Goal: Task Accomplishment & Management: Manage account settings

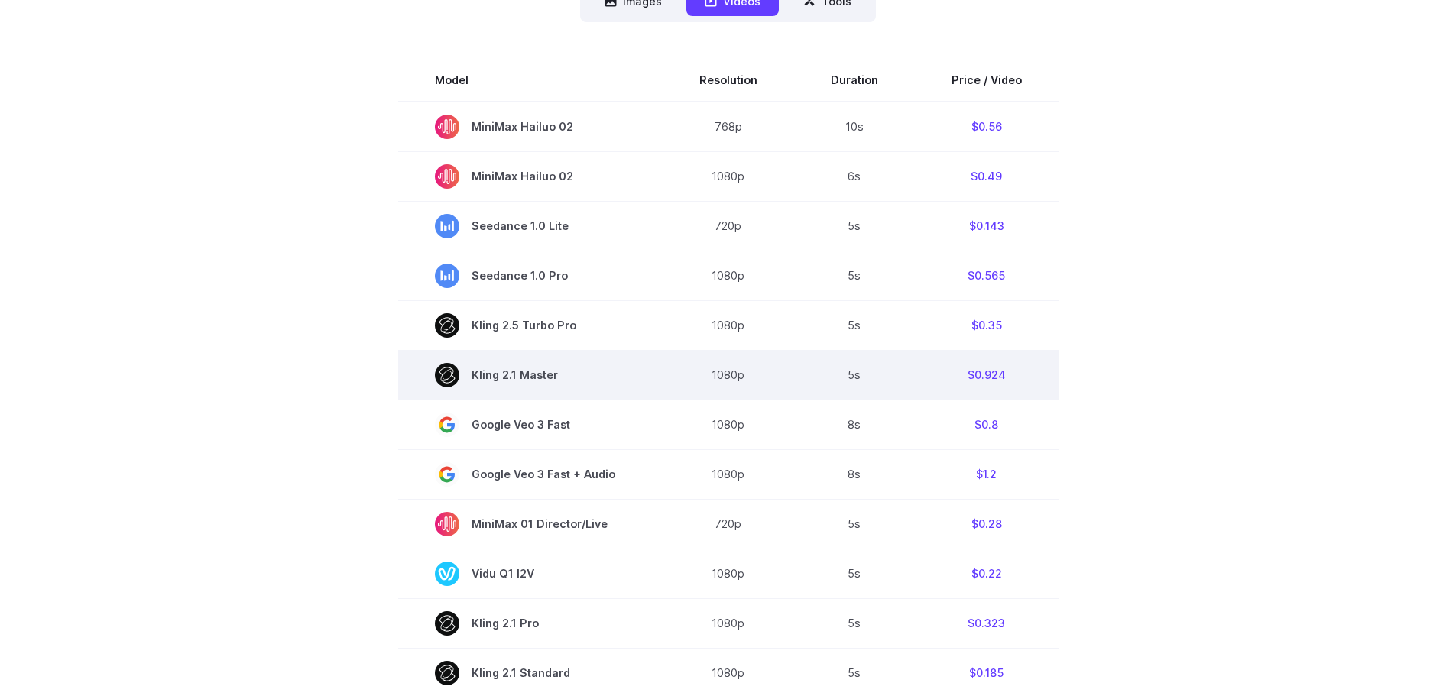
scroll to position [153, 0]
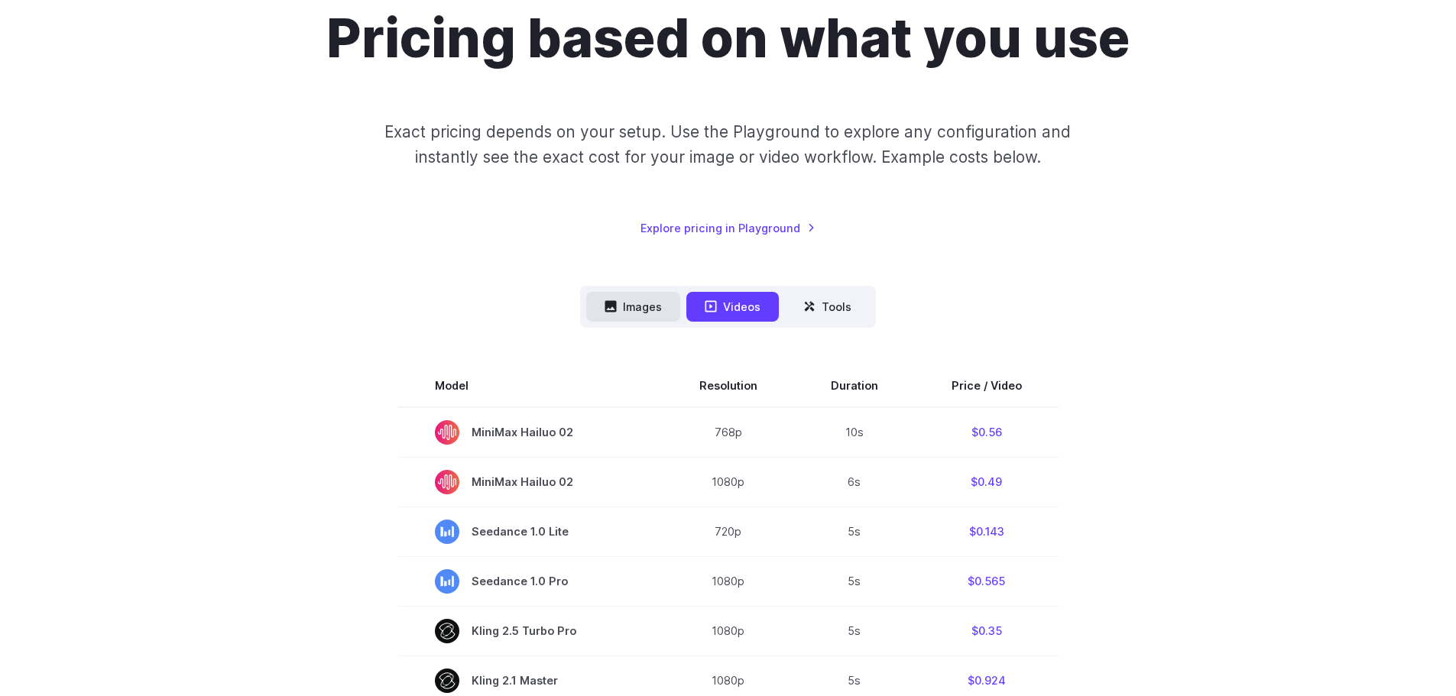
click at [647, 312] on button "Images" at bounding box center [633, 307] width 94 height 30
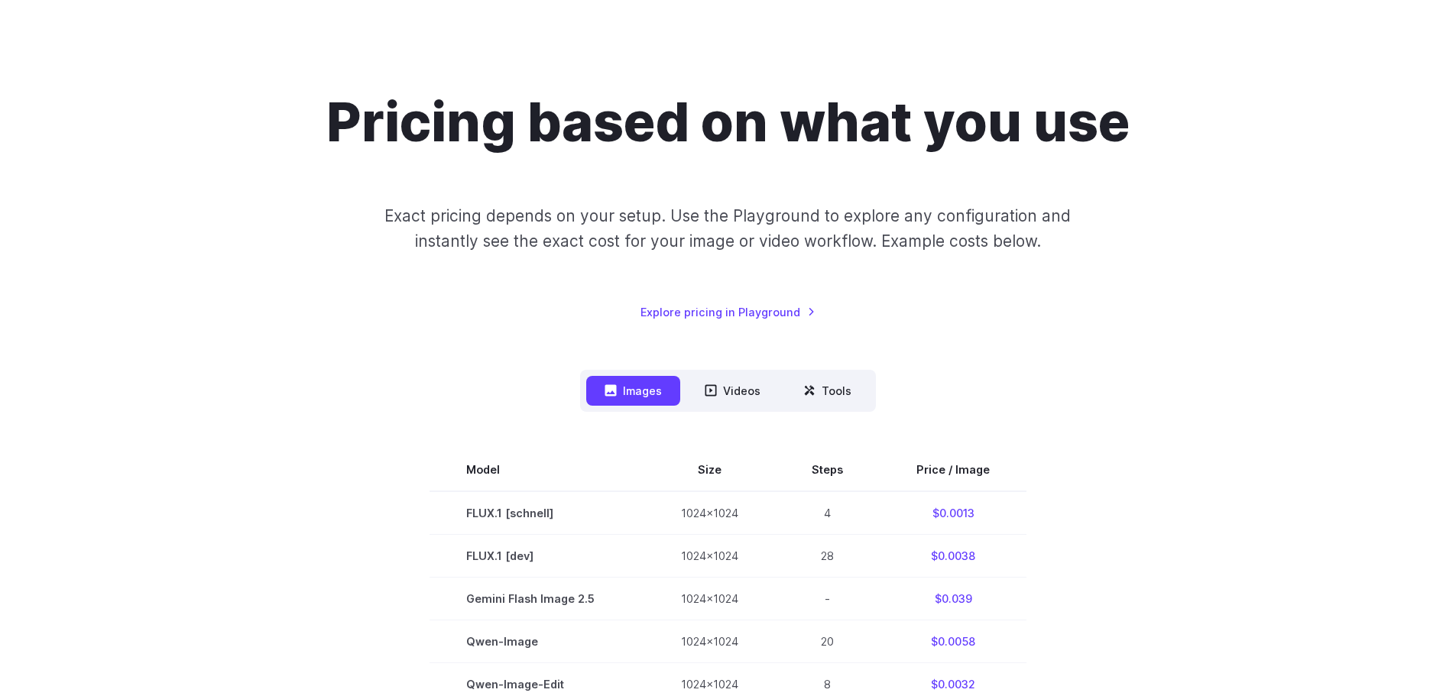
scroll to position [0, 0]
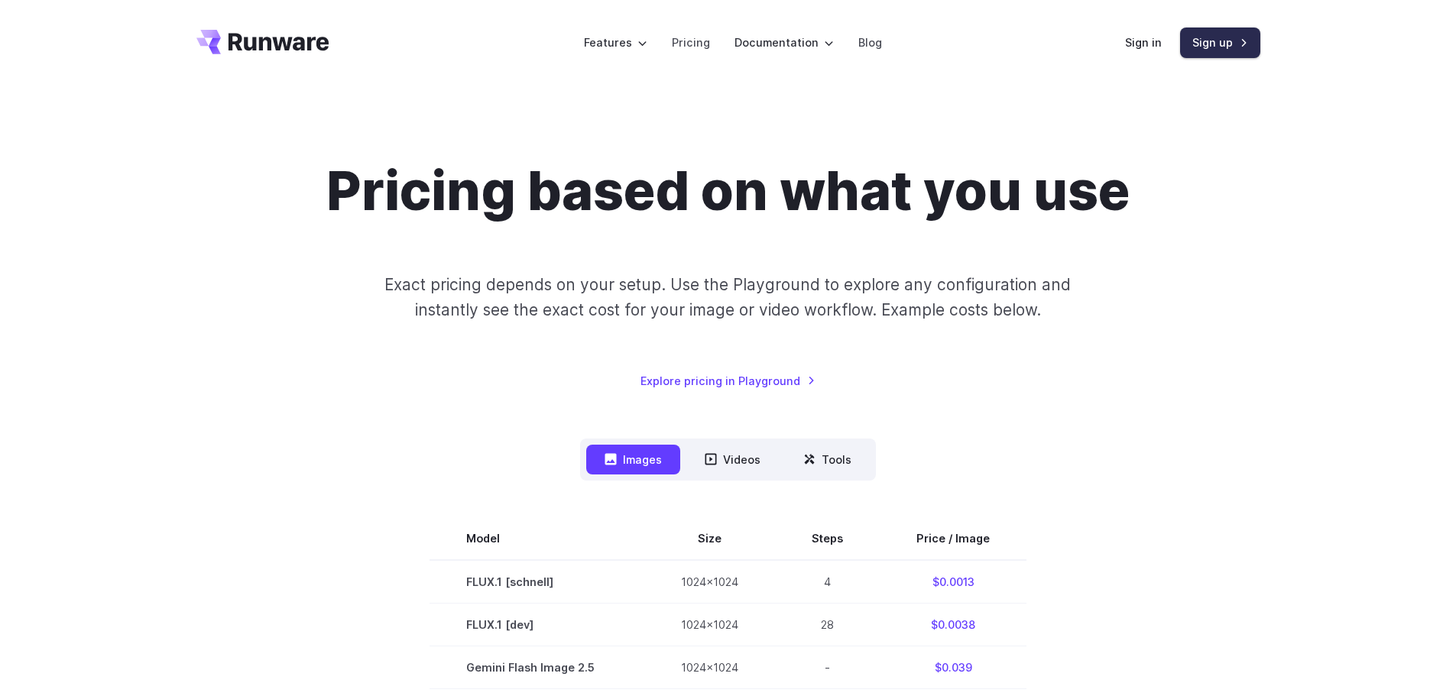
click at [1214, 44] on link "Sign up" at bounding box center [1220, 43] width 80 height 30
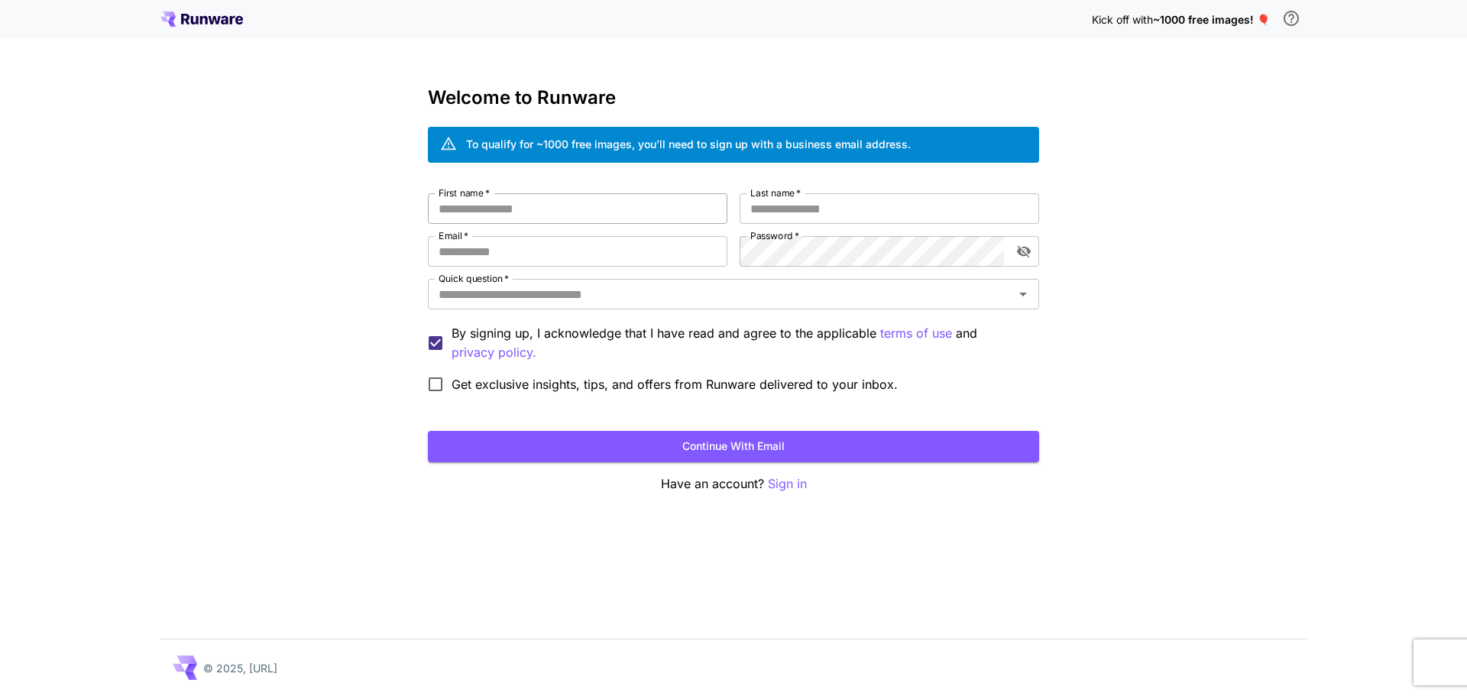
click at [555, 221] on input "First name   *" at bounding box center [578, 208] width 300 height 31
click at [864, 208] on input "Last name   *" at bounding box center [890, 208] width 300 height 31
click at [609, 214] on input "First name   *" at bounding box center [578, 208] width 300 height 31
click at [630, 260] on input "Email   *" at bounding box center [578, 251] width 300 height 31
type input "**********"
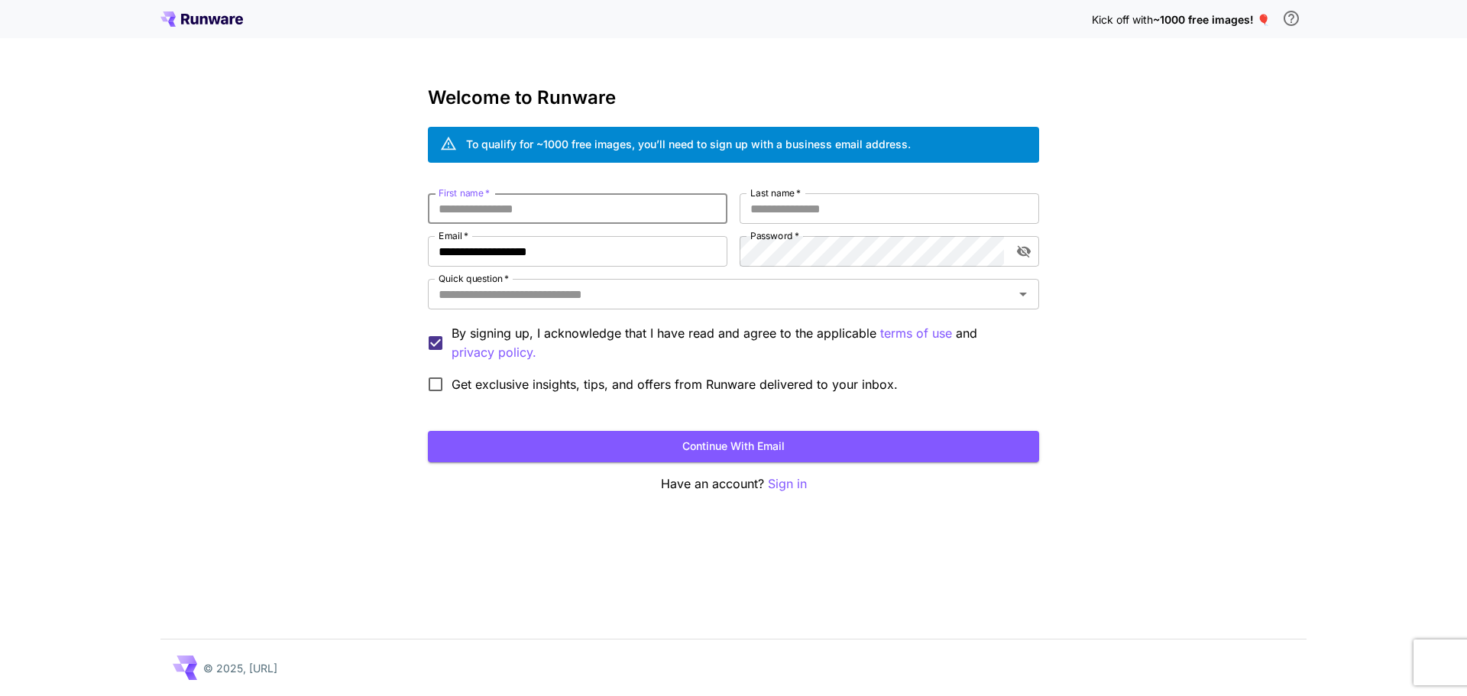
click at [549, 207] on input "First name   *" at bounding box center [578, 208] width 300 height 31
type input "*****"
click at [794, 198] on label "Last name   *" at bounding box center [775, 192] width 50 height 13
click at [794, 198] on input "Last name   *" at bounding box center [890, 208] width 300 height 31
type input "********"
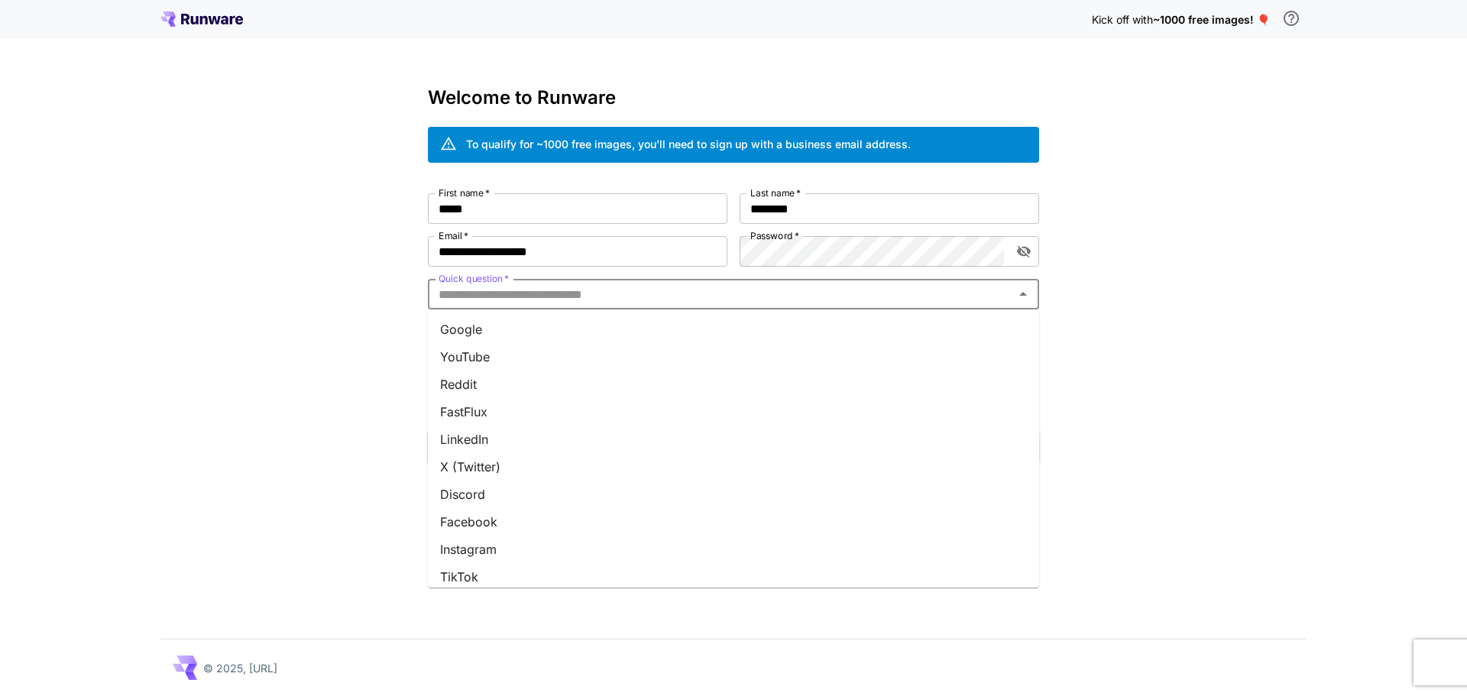
click at [609, 292] on input "Quick question   *" at bounding box center [721, 294] width 577 height 21
click at [493, 329] on li "Google" at bounding box center [733, 330] width 611 height 28
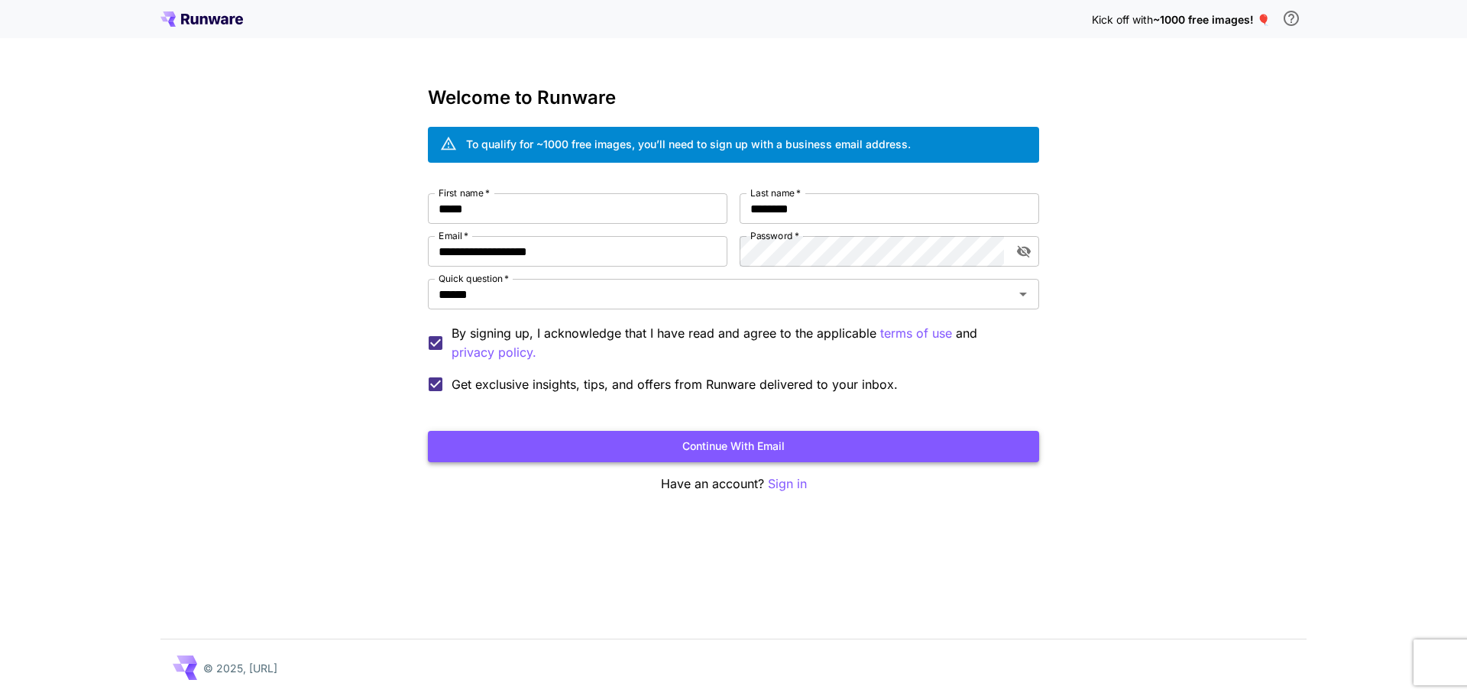
click at [834, 449] on button "Continue with email" at bounding box center [733, 446] width 611 height 31
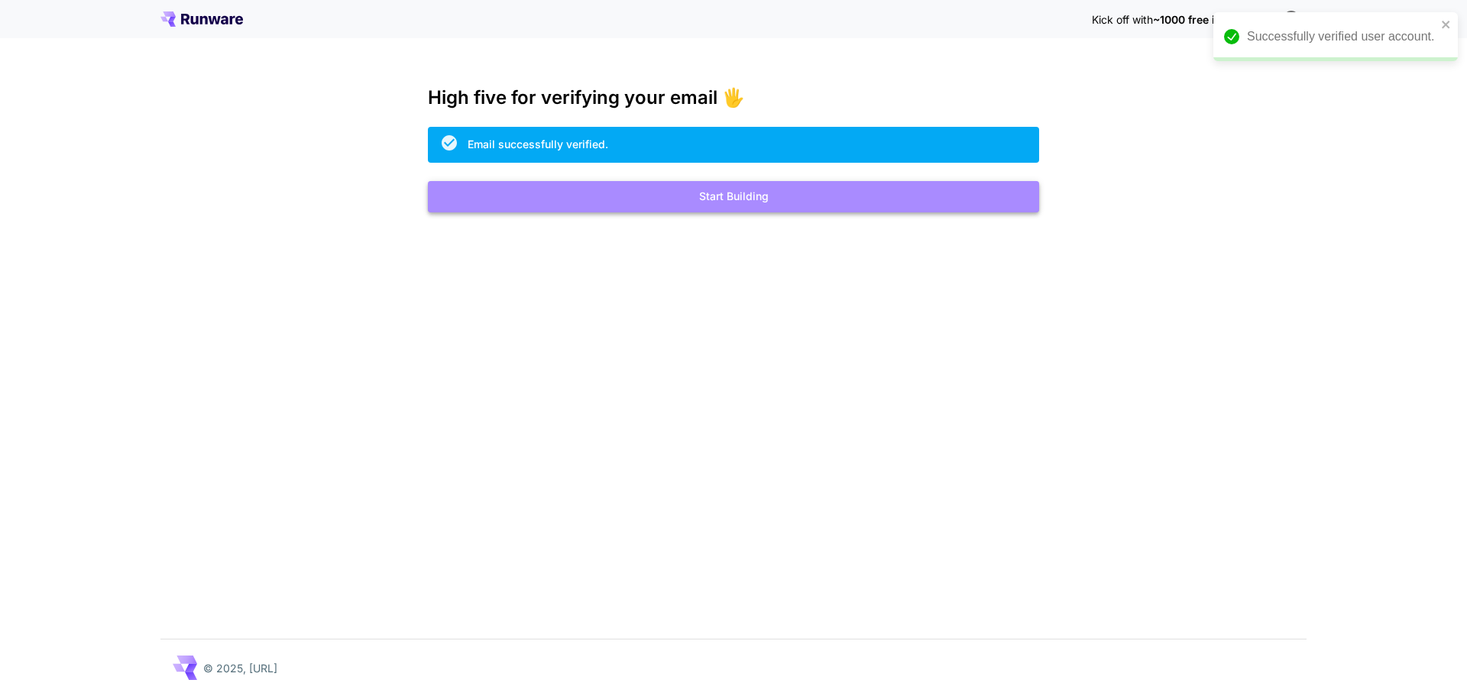
click at [770, 196] on button "Start Building" at bounding box center [733, 196] width 611 height 31
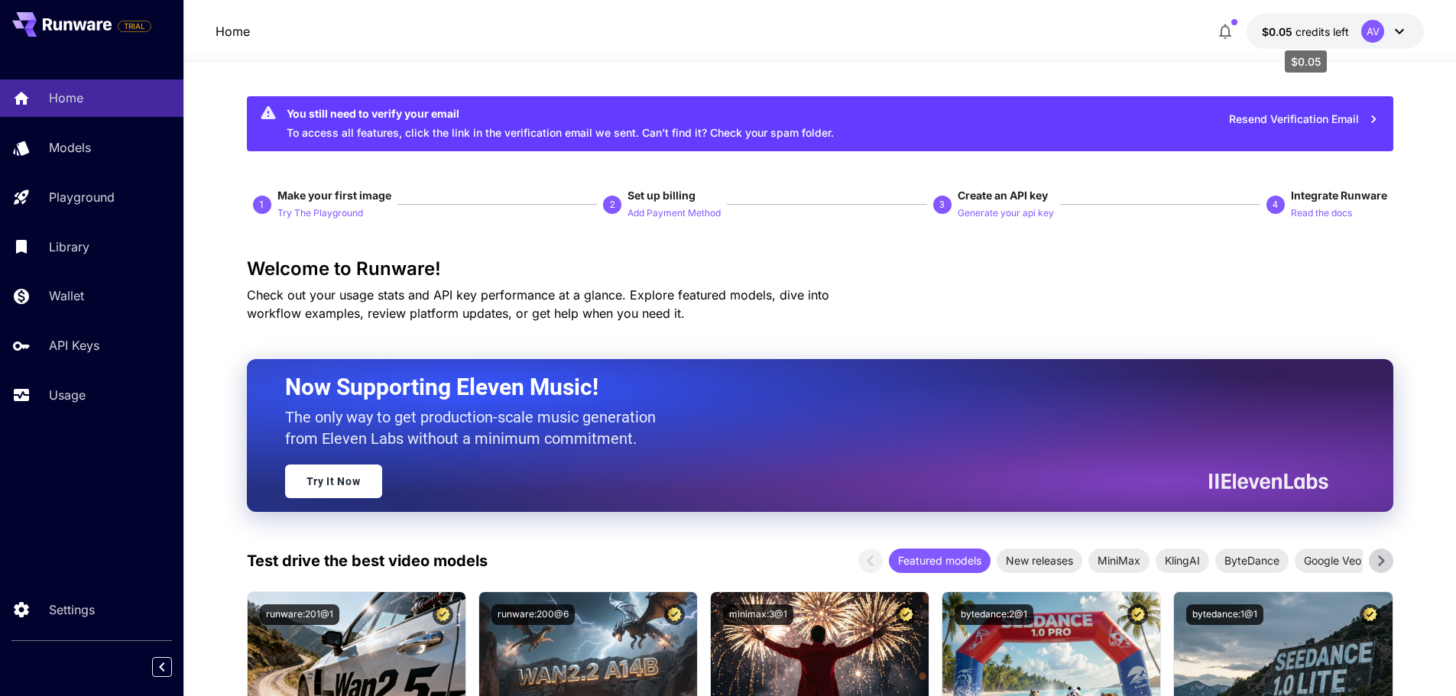
click at [1347, 30] on span "credits left" at bounding box center [1321, 31] width 53 height 13
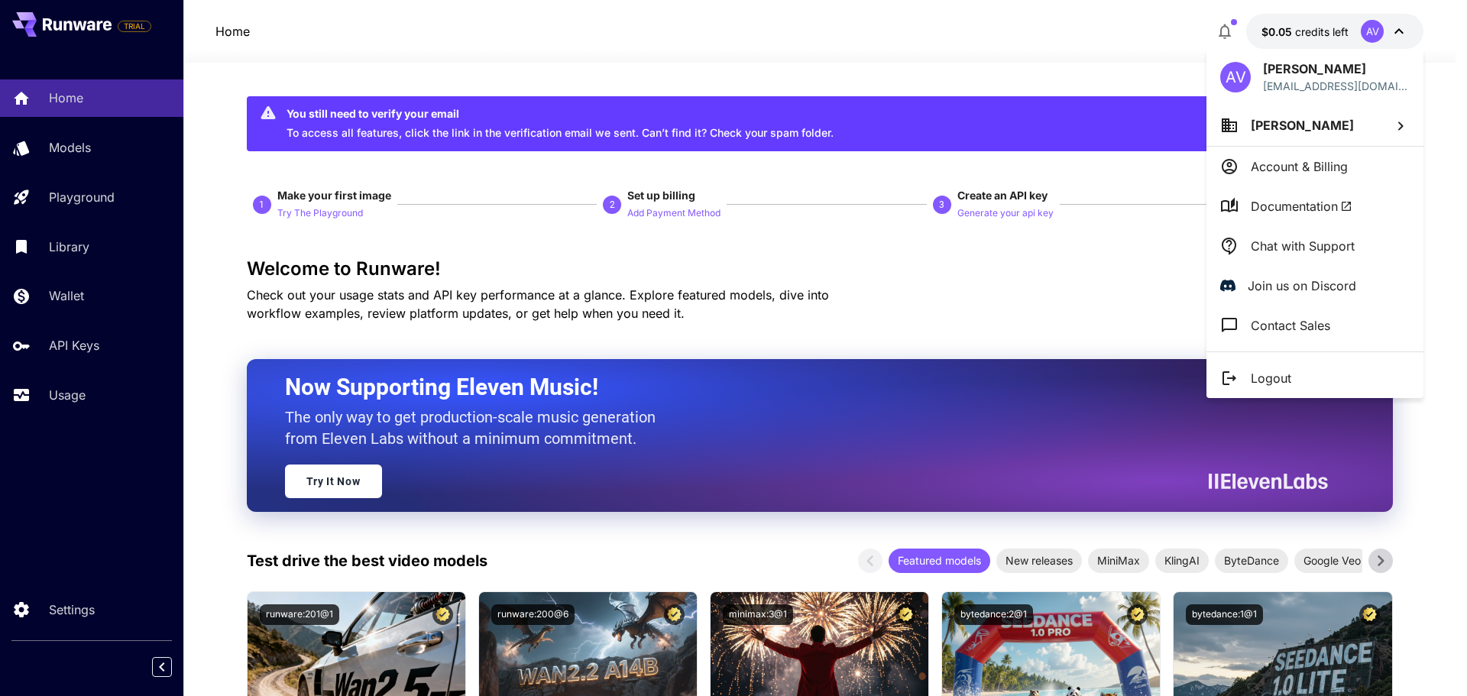
click at [1075, 298] on div at bounding box center [733, 348] width 1467 height 696
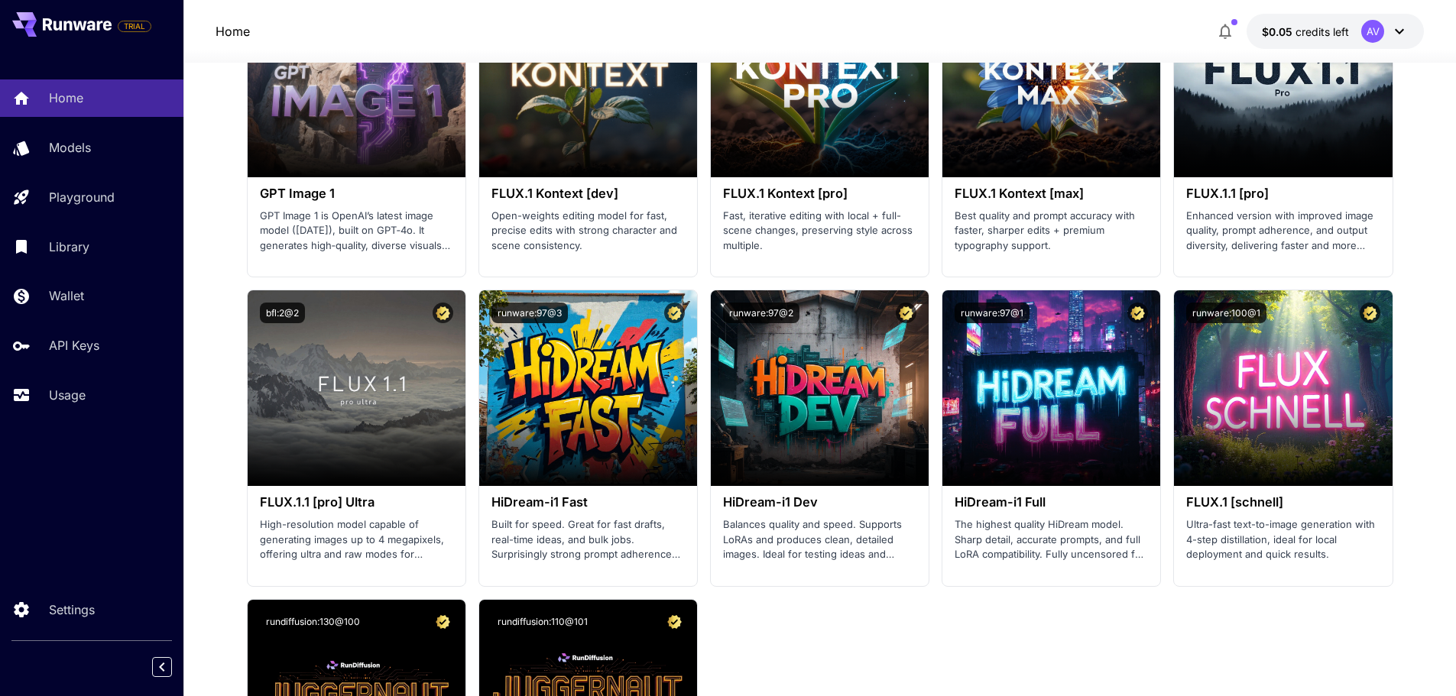
scroll to position [2387, 0]
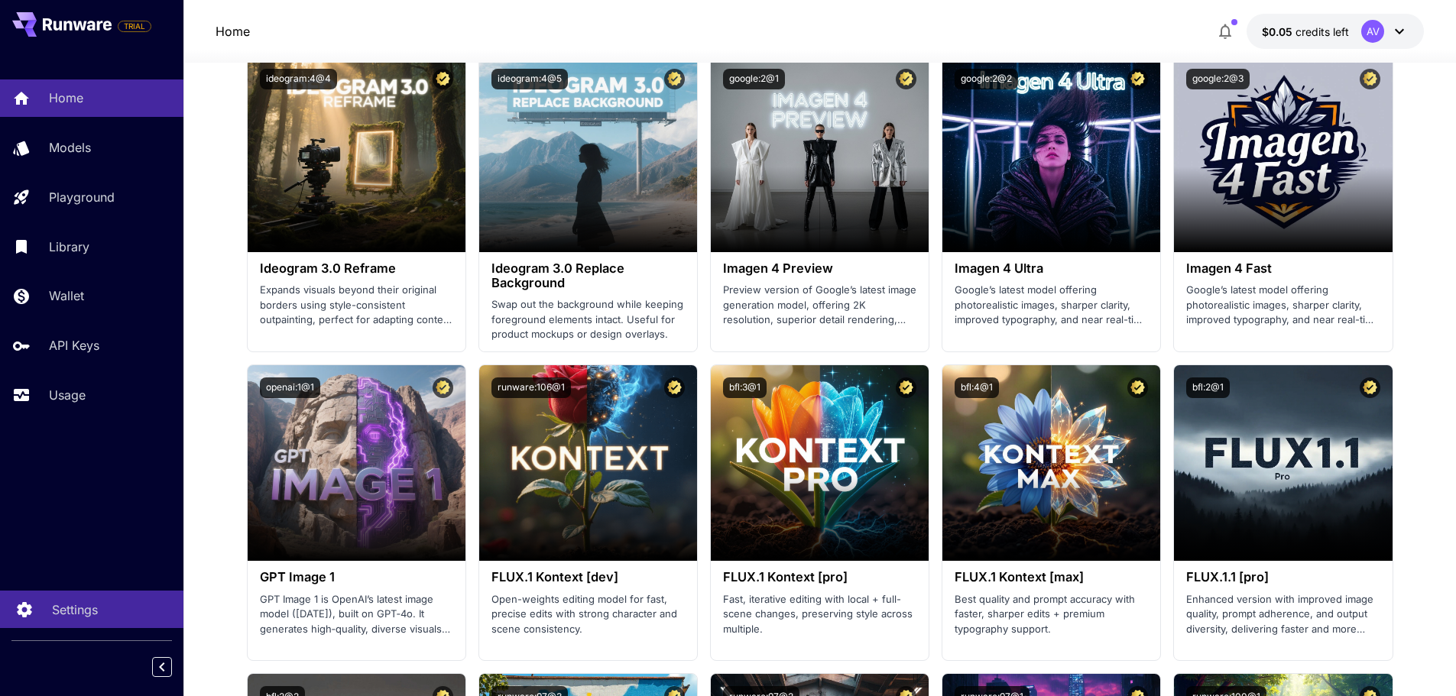
click at [25, 600] on icon at bounding box center [24, 605] width 18 height 18
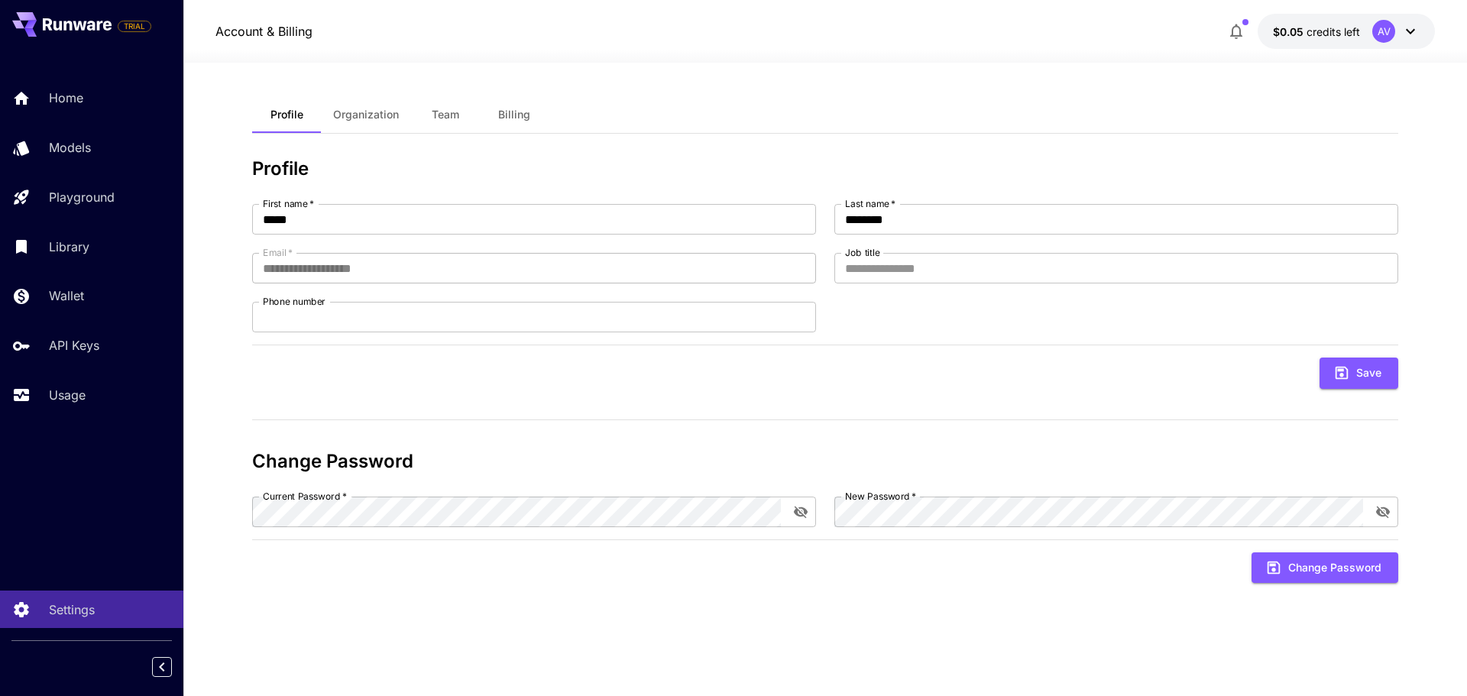
click at [363, 114] on span "Organization" at bounding box center [366, 115] width 66 height 14
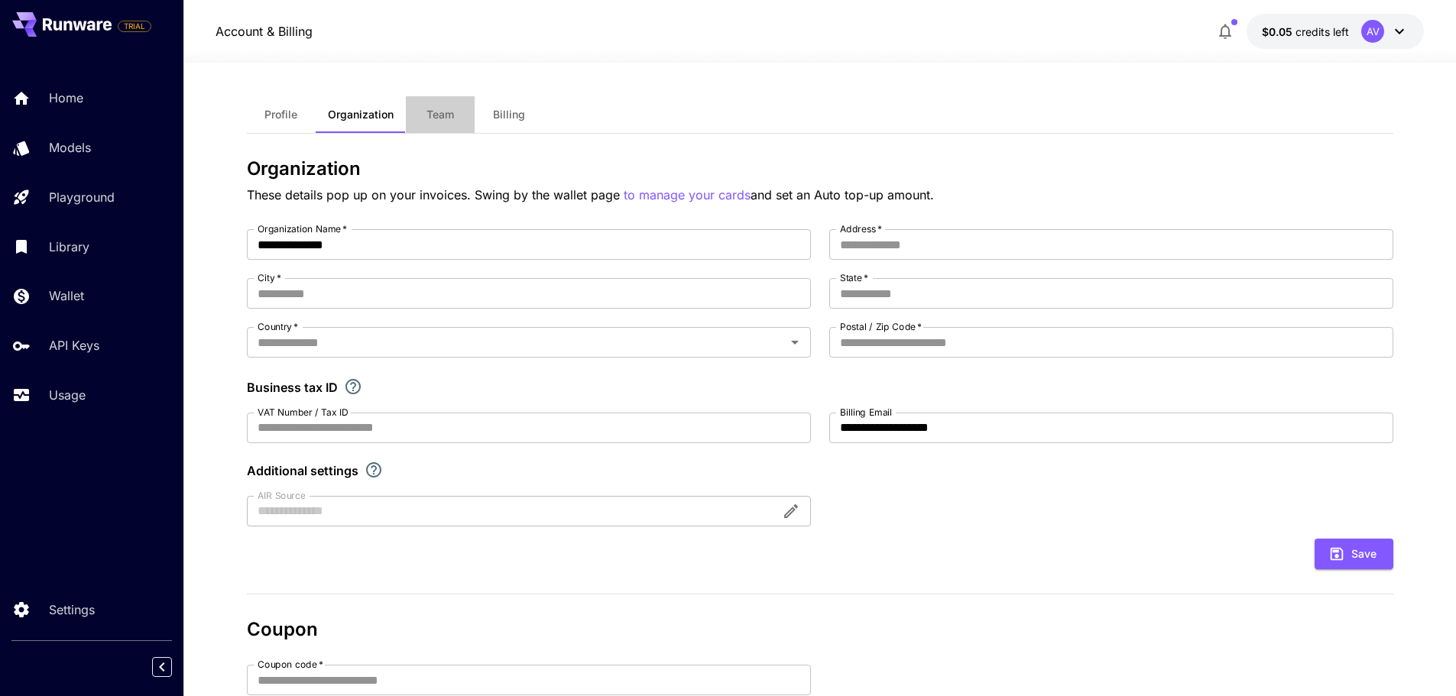
click at [442, 113] on span "Team" at bounding box center [440, 115] width 28 height 14
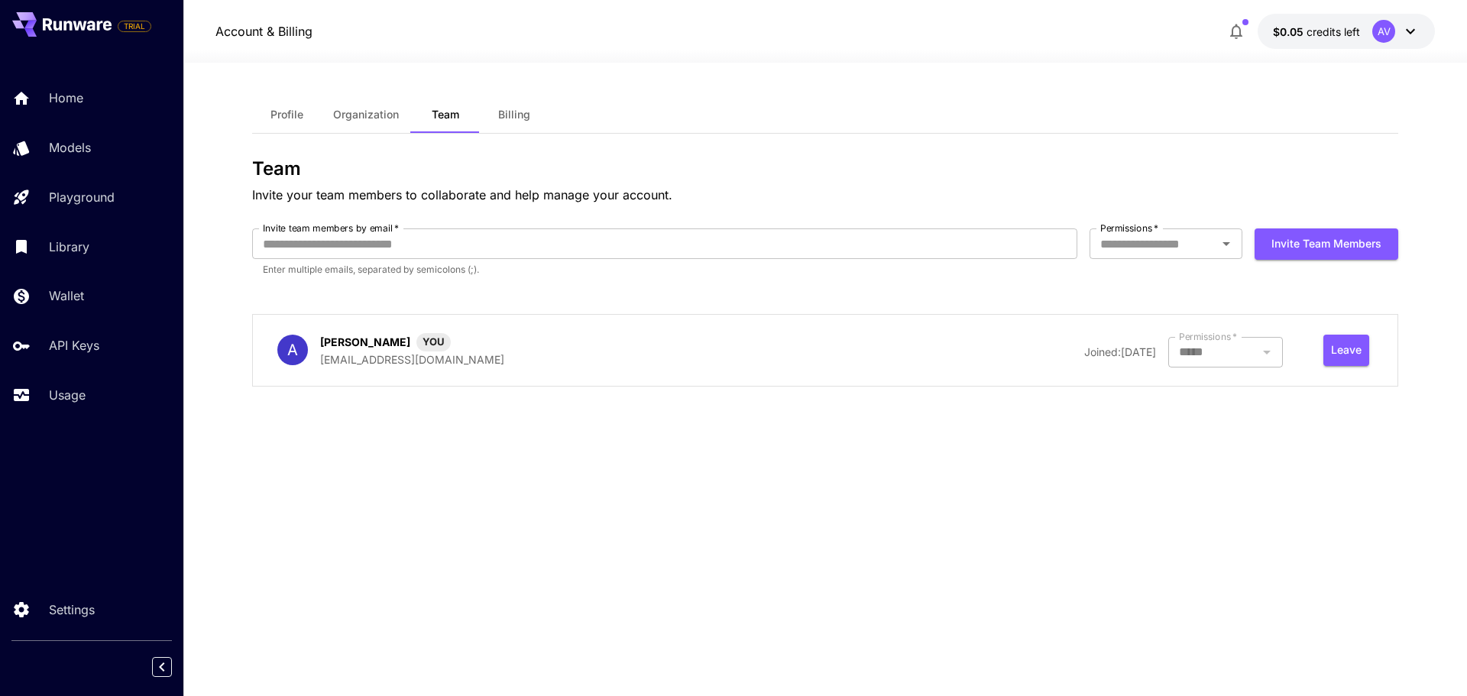
click at [514, 115] on span "Billing" at bounding box center [514, 115] width 32 height 14
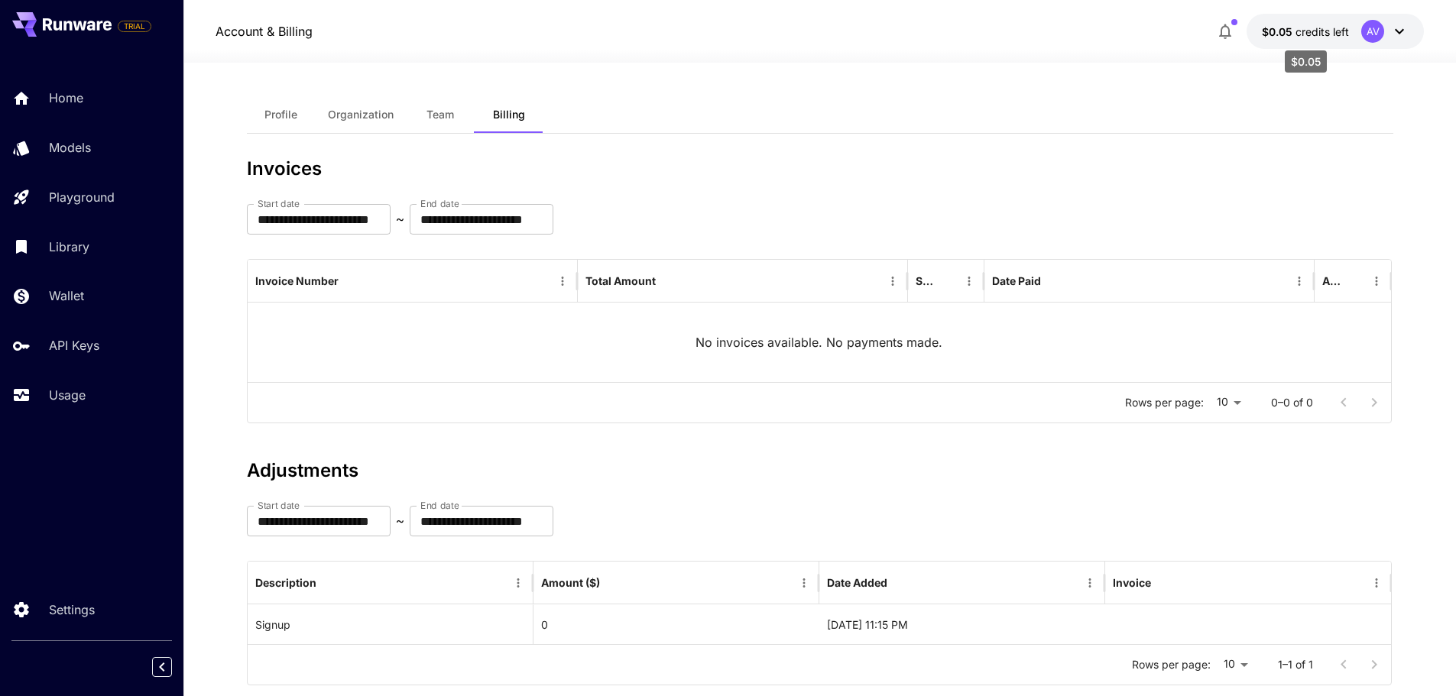
click at [1304, 32] on span "credits left" at bounding box center [1321, 31] width 53 height 13
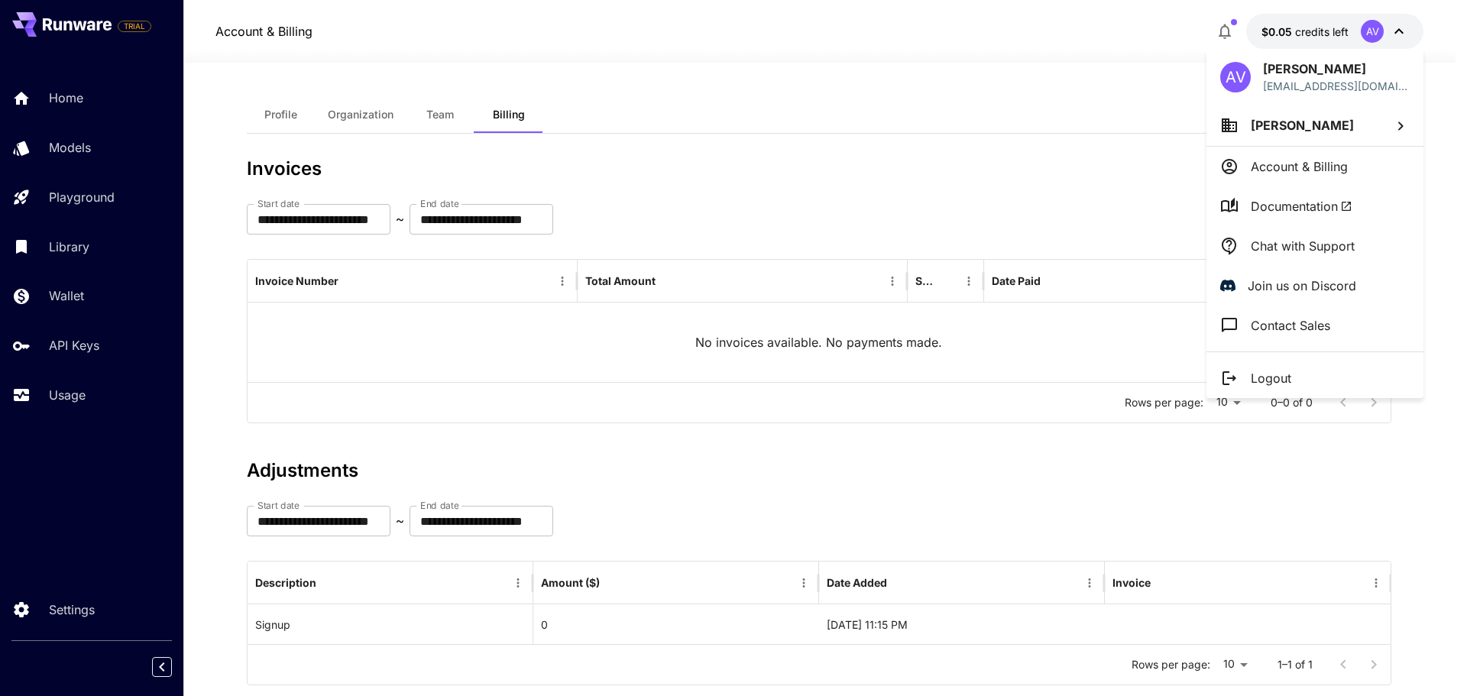
click at [1231, 31] on div at bounding box center [733, 348] width 1467 height 696
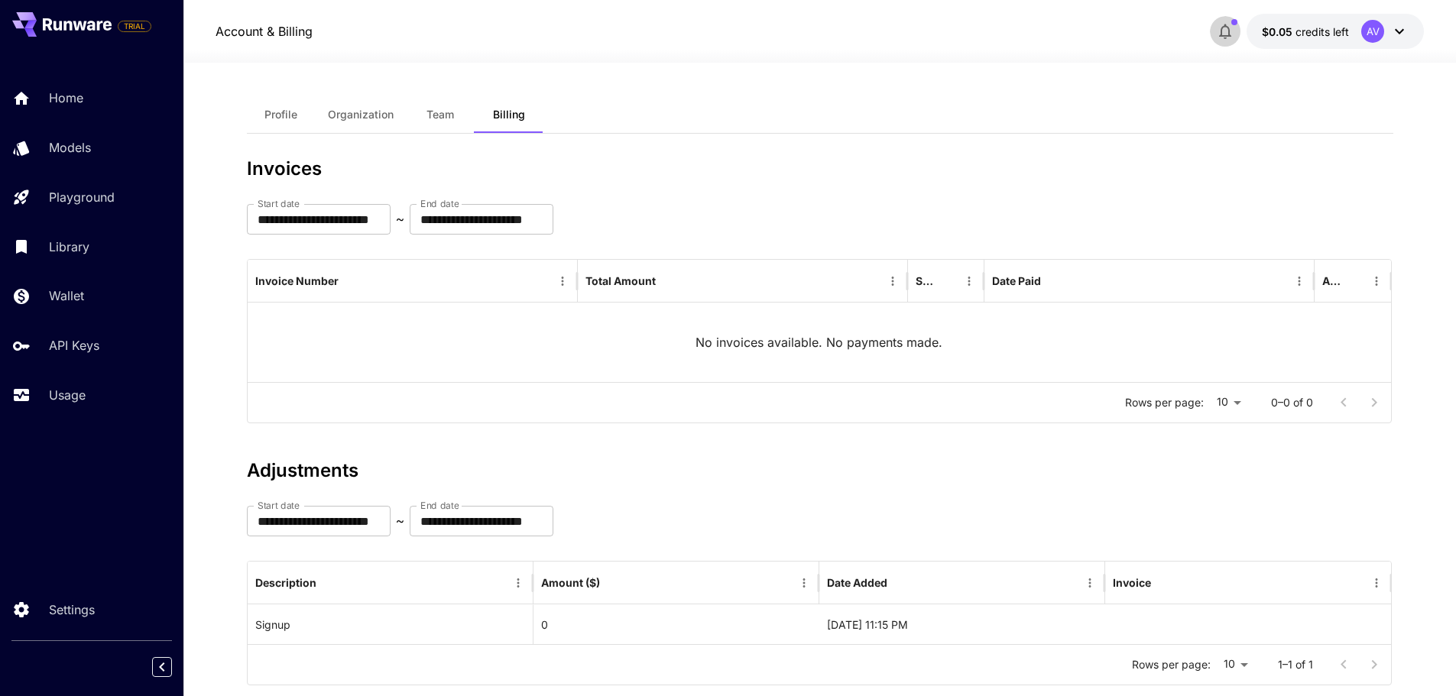
click at [1227, 32] on icon "button" at bounding box center [1225, 31] width 18 height 18
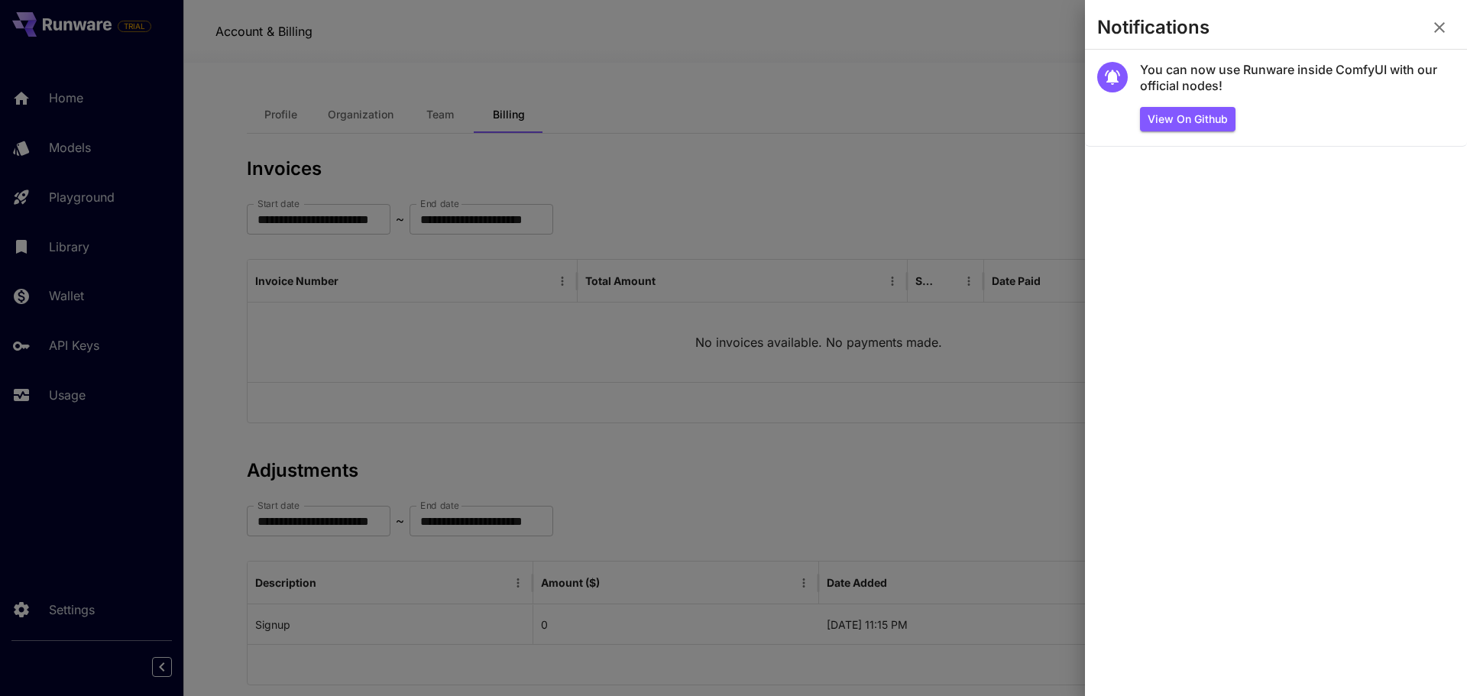
click at [964, 89] on div at bounding box center [733, 348] width 1467 height 696
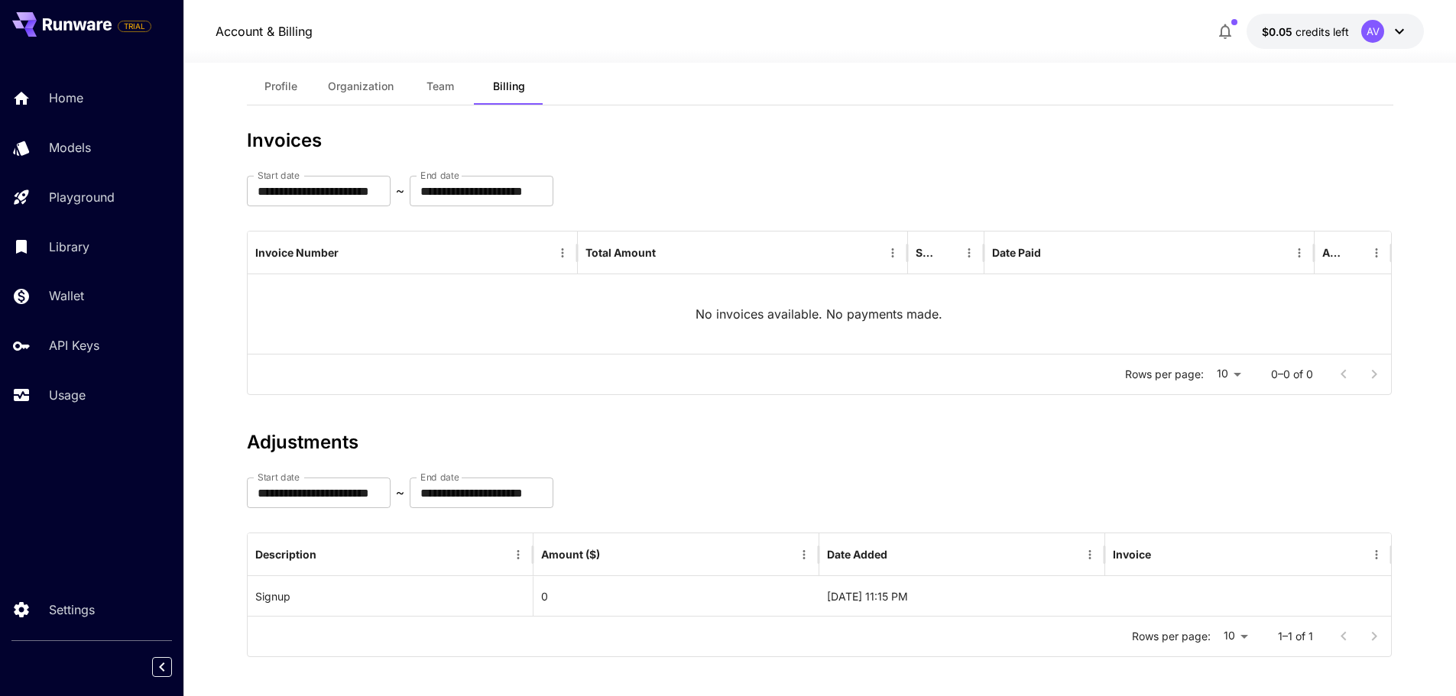
scroll to position [35, 0]
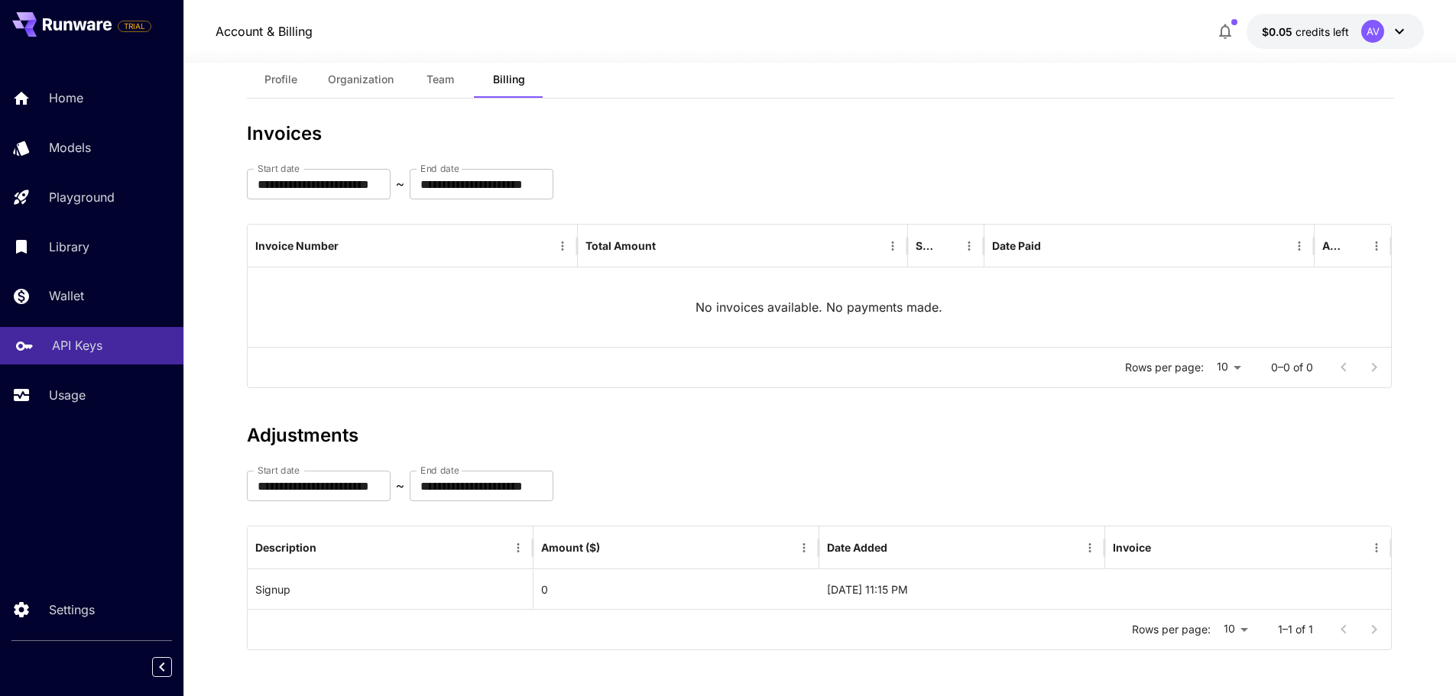
click at [85, 348] on p "API Keys" at bounding box center [77, 345] width 50 height 18
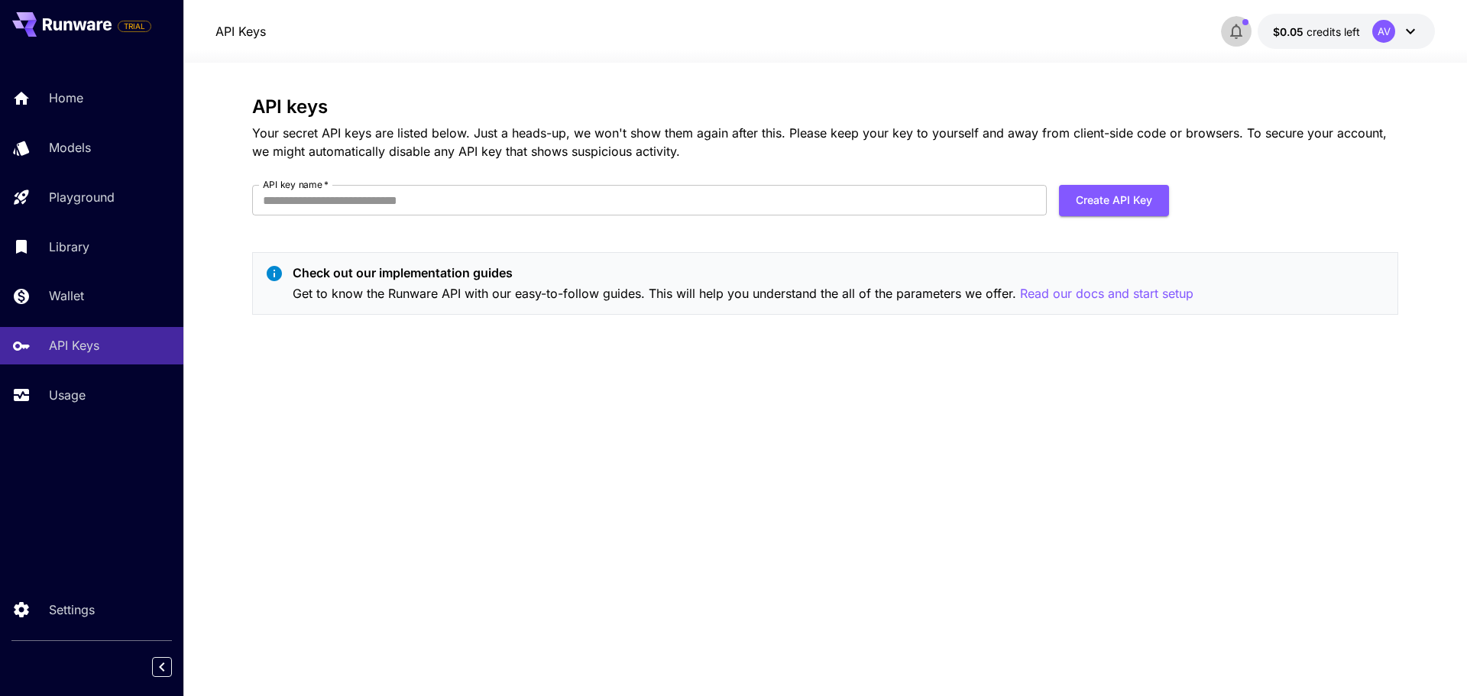
click at [1232, 31] on icon "button" at bounding box center [1236, 31] width 18 height 18
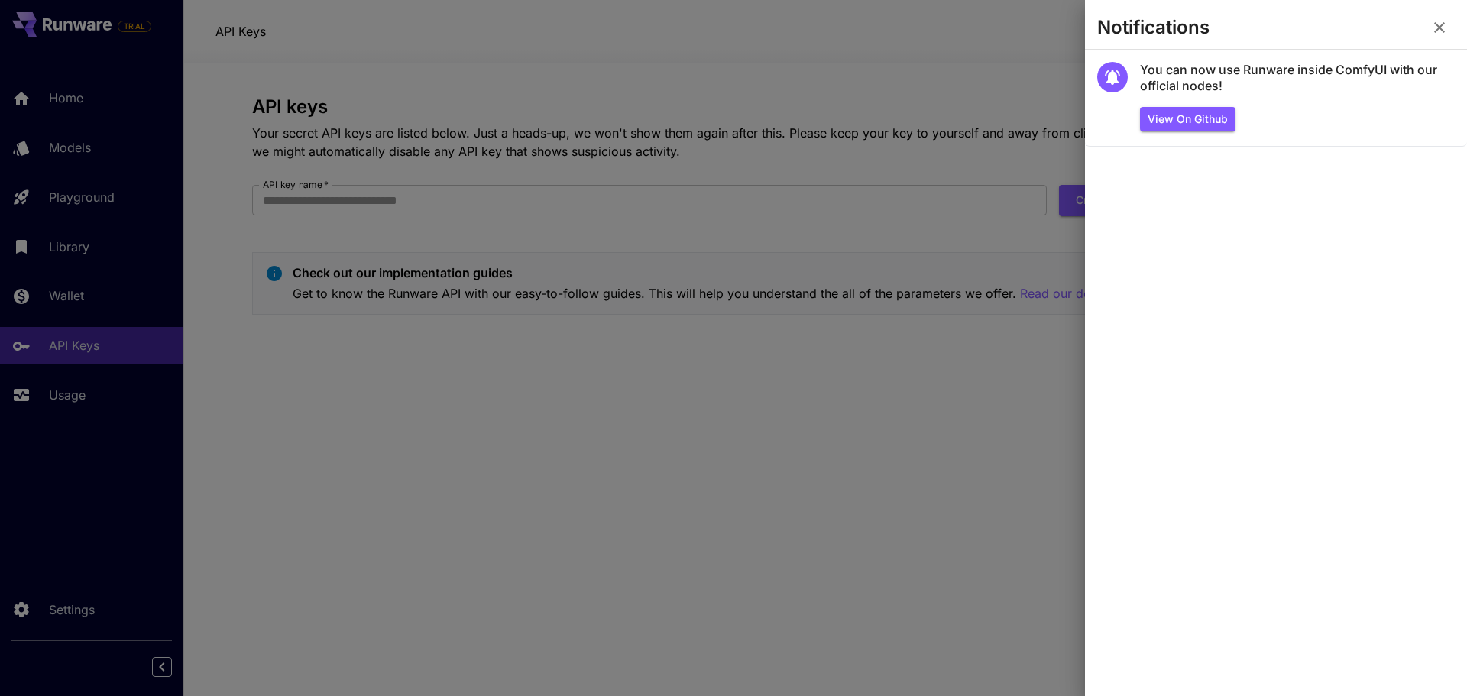
click at [1019, 374] on div at bounding box center [733, 348] width 1467 height 696
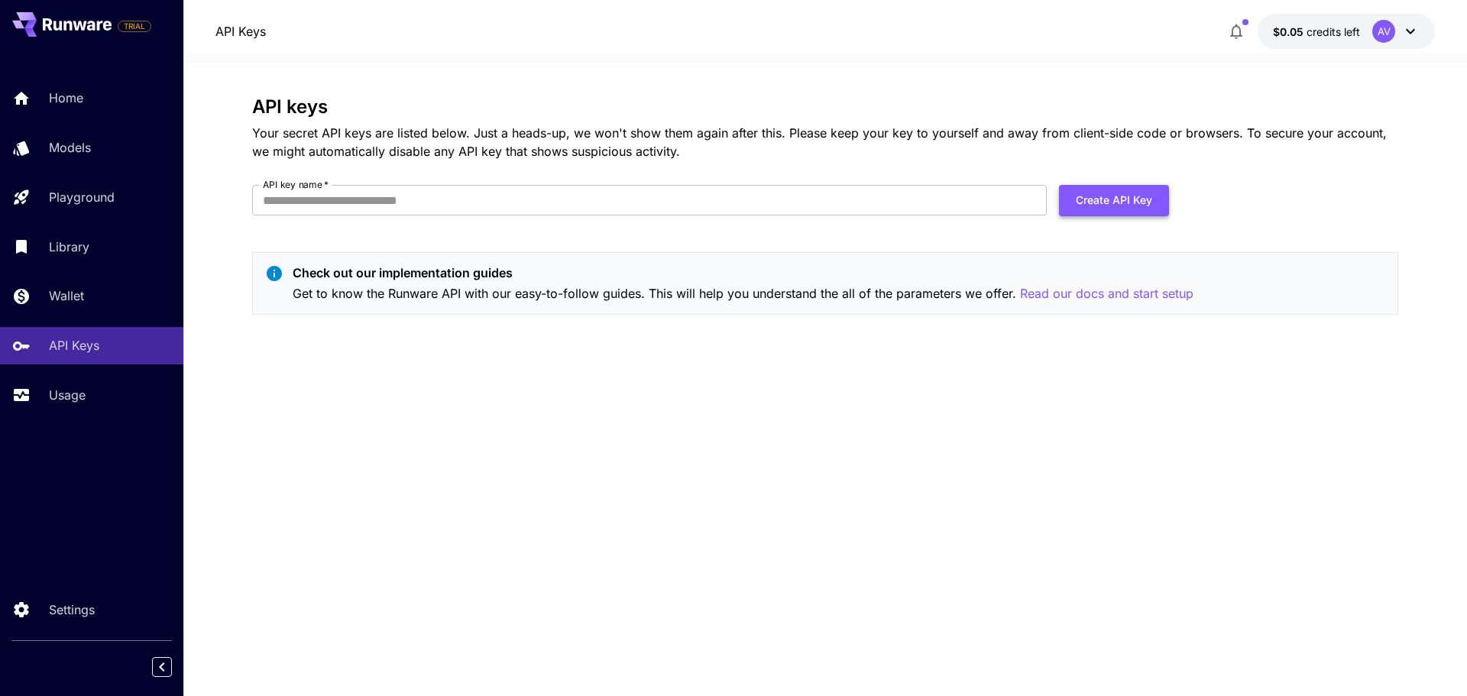
click at [1121, 201] on button "Create API Key" at bounding box center [1114, 200] width 110 height 31
click at [537, 211] on input "API key name   *" at bounding box center [649, 200] width 795 height 31
click at [342, 203] on input "API key name   *" at bounding box center [649, 200] width 795 height 31
type input "**********"
click at [1122, 200] on button "Create API Key" at bounding box center [1114, 200] width 110 height 31
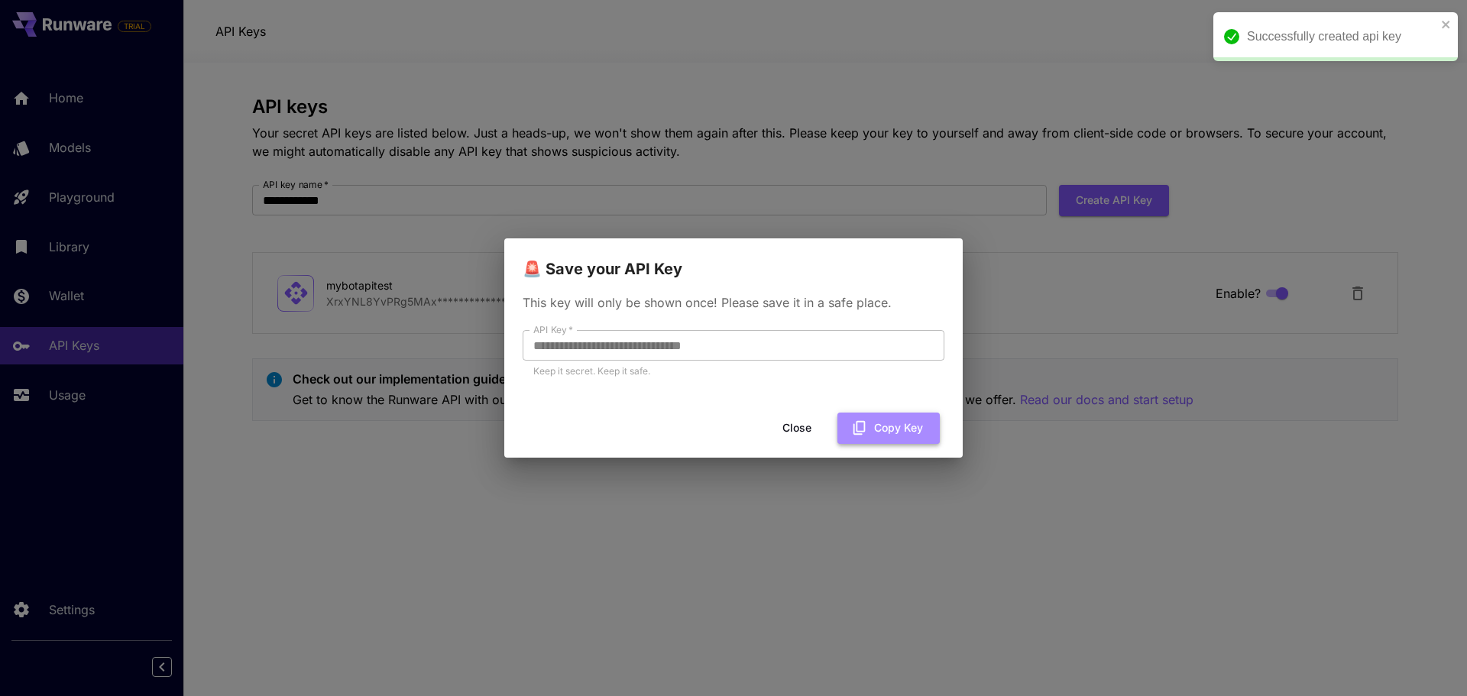
click at [892, 430] on button "Copy Key" at bounding box center [889, 428] width 102 height 31
click at [1123, 511] on div "**********" at bounding box center [733, 348] width 1467 height 696
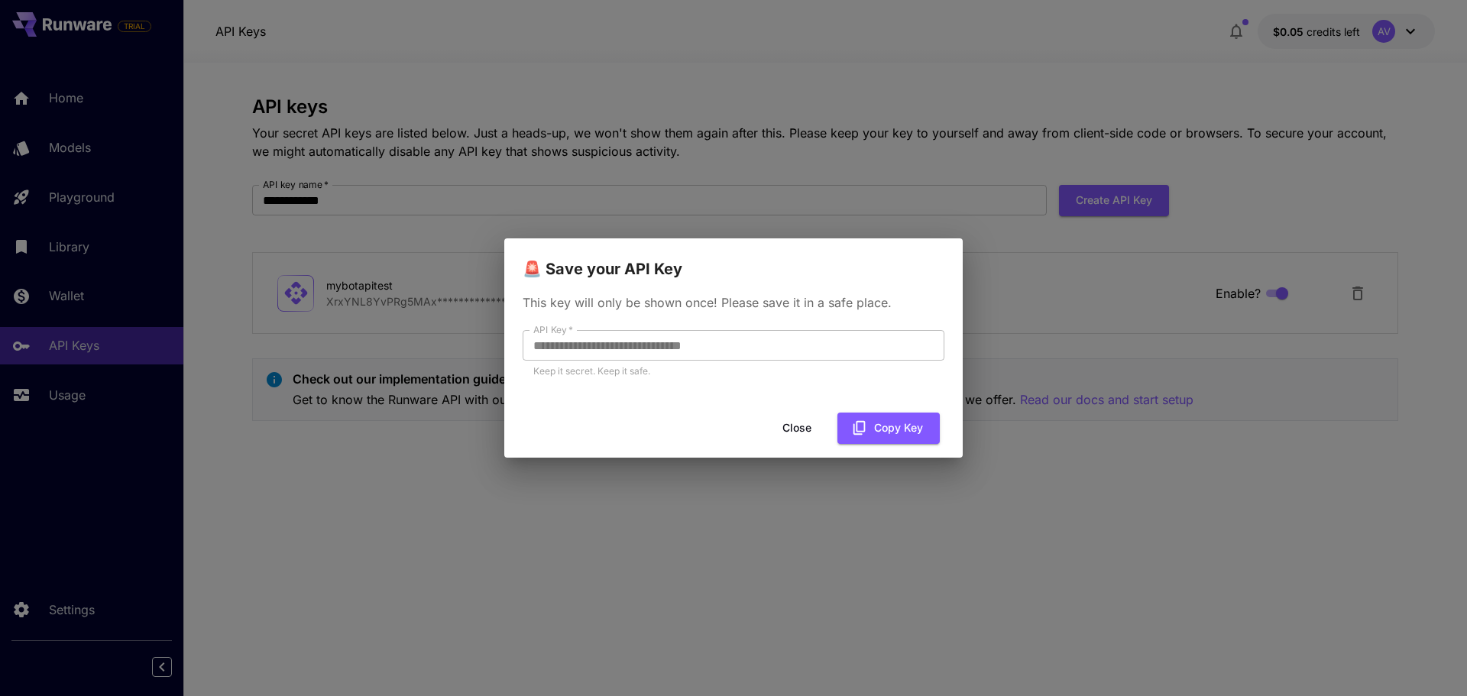
click at [799, 429] on button "Close" at bounding box center [797, 428] width 69 height 31
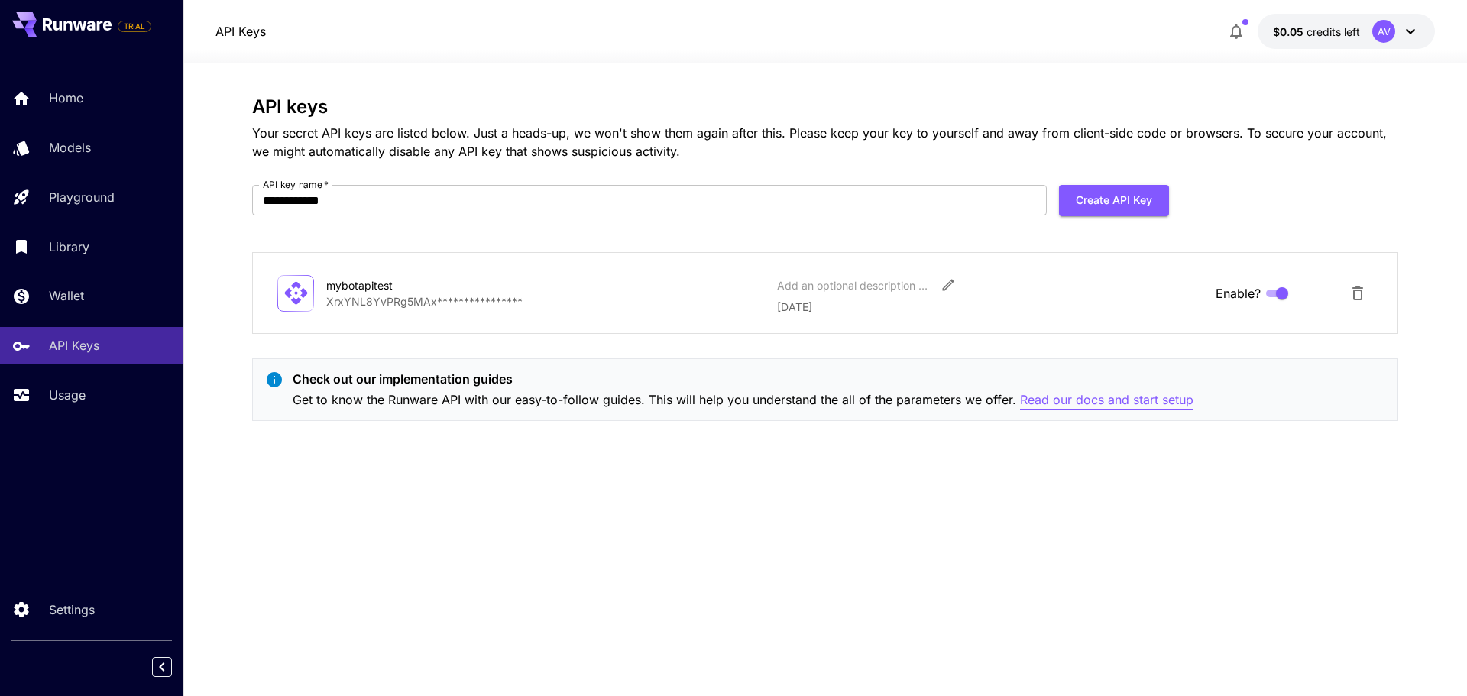
drag, startPoint x: 1127, startPoint y: 402, endPoint x: 1075, endPoint y: 398, distance: 52.1
click at [1075, 398] on p "Read our docs and start setup" at bounding box center [1106, 400] width 173 height 19
click at [125, 24] on span "TRIAL" at bounding box center [134, 26] width 32 height 11
click at [98, 28] on icon at bounding box center [100, 26] width 6 height 10
click at [126, 23] on span "TRIAL" at bounding box center [134, 26] width 32 height 11
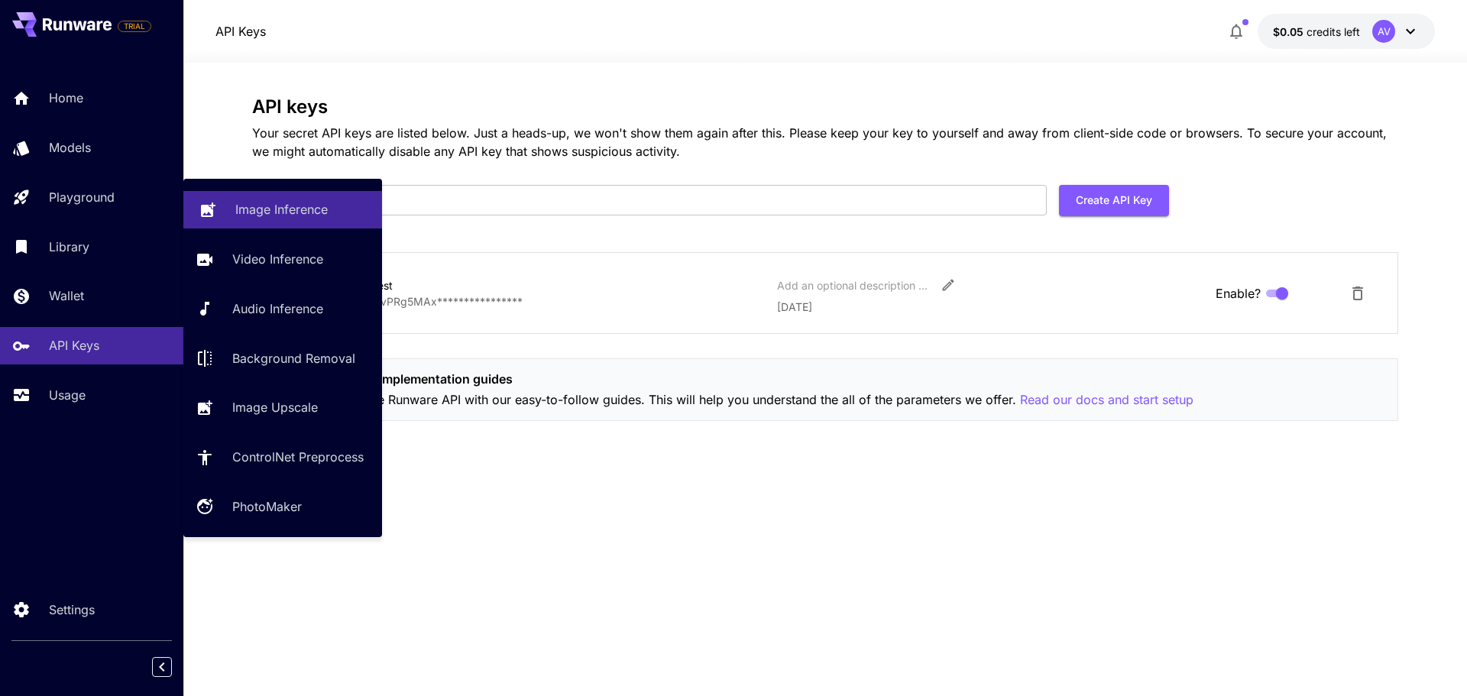
click at [305, 213] on p "Image Inference" at bounding box center [281, 209] width 92 height 18
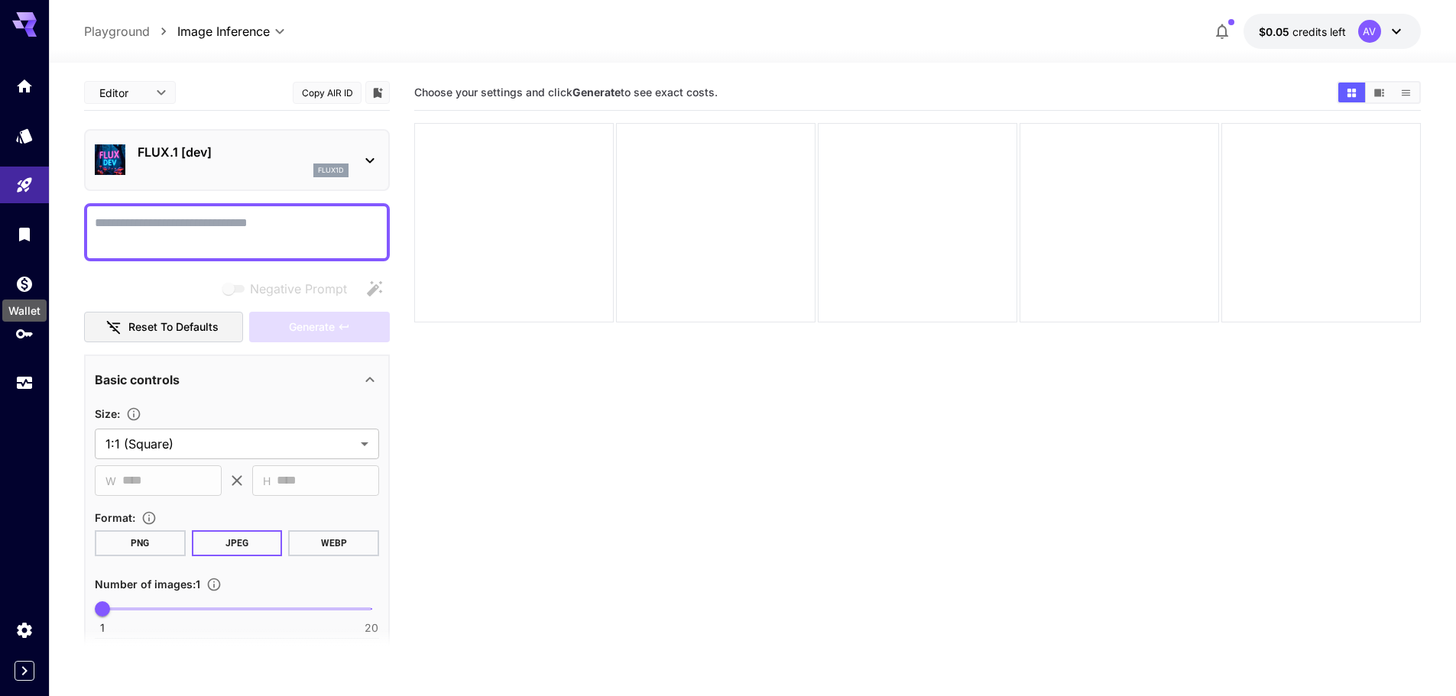
click at [21, 289] on div "Wallet" at bounding box center [24, 306] width 47 height 34
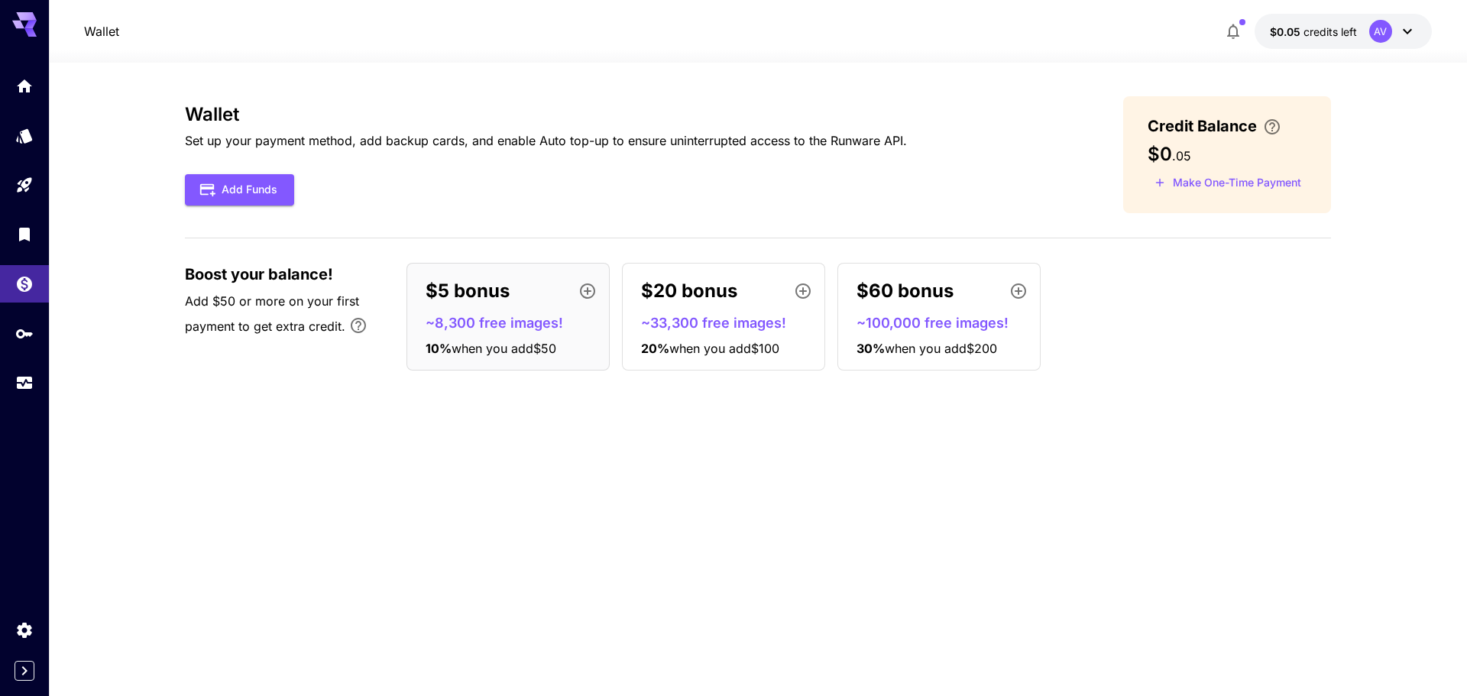
click at [27, 28] on icon at bounding box center [30, 25] width 12 height 8
click at [23, 18] on icon at bounding box center [24, 20] width 24 height 16
click at [1312, 37] on span "credits left" at bounding box center [1330, 31] width 53 height 13
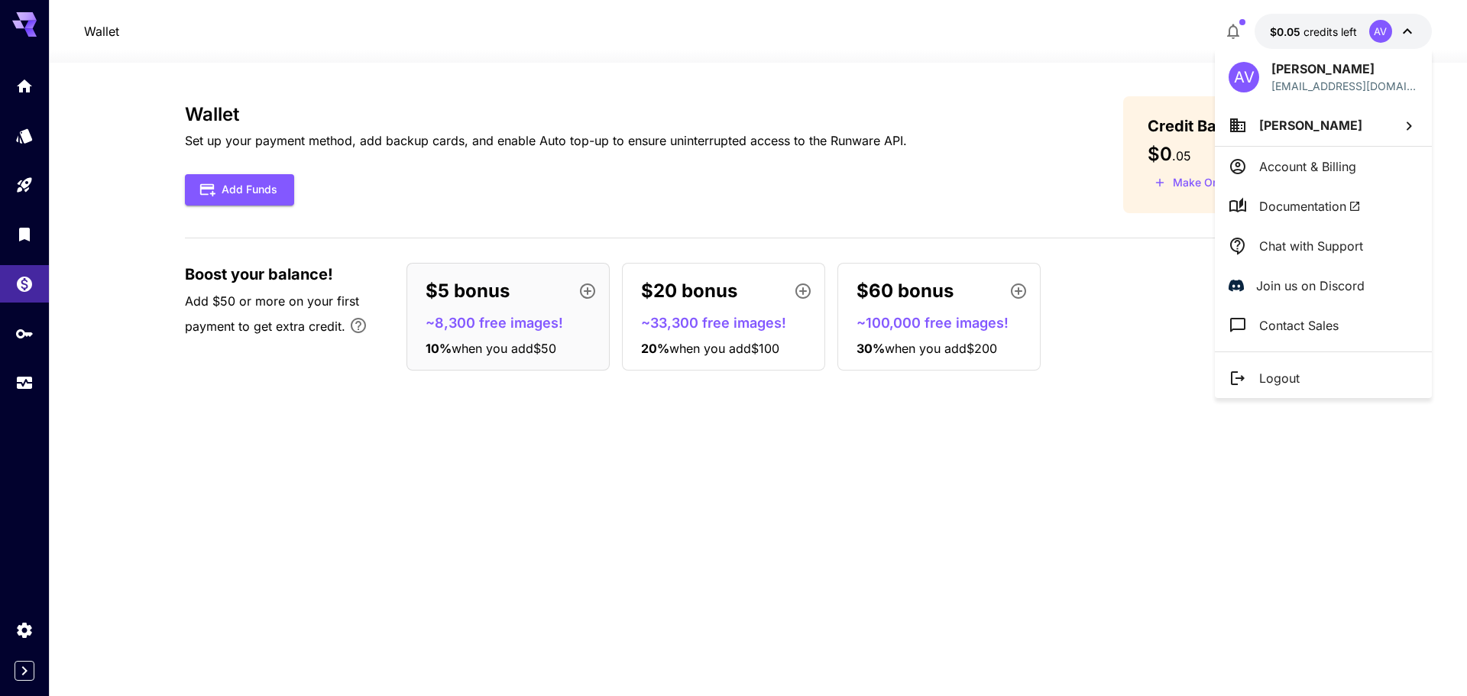
click at [1236, 29] on div at bounding box center [733, 348] width 1467 height 696
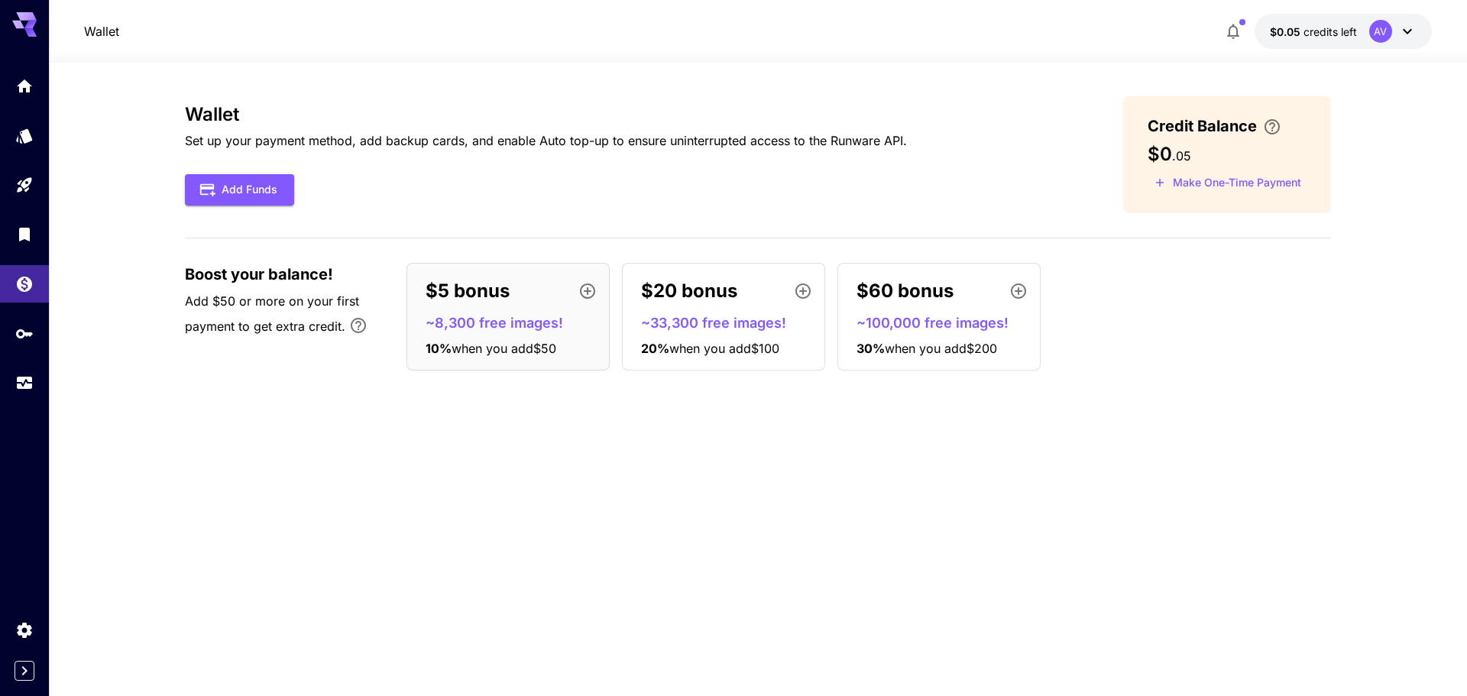
click at [1234, 29] on icon "button" at bounding box center [1233, 31] width 18 height 18
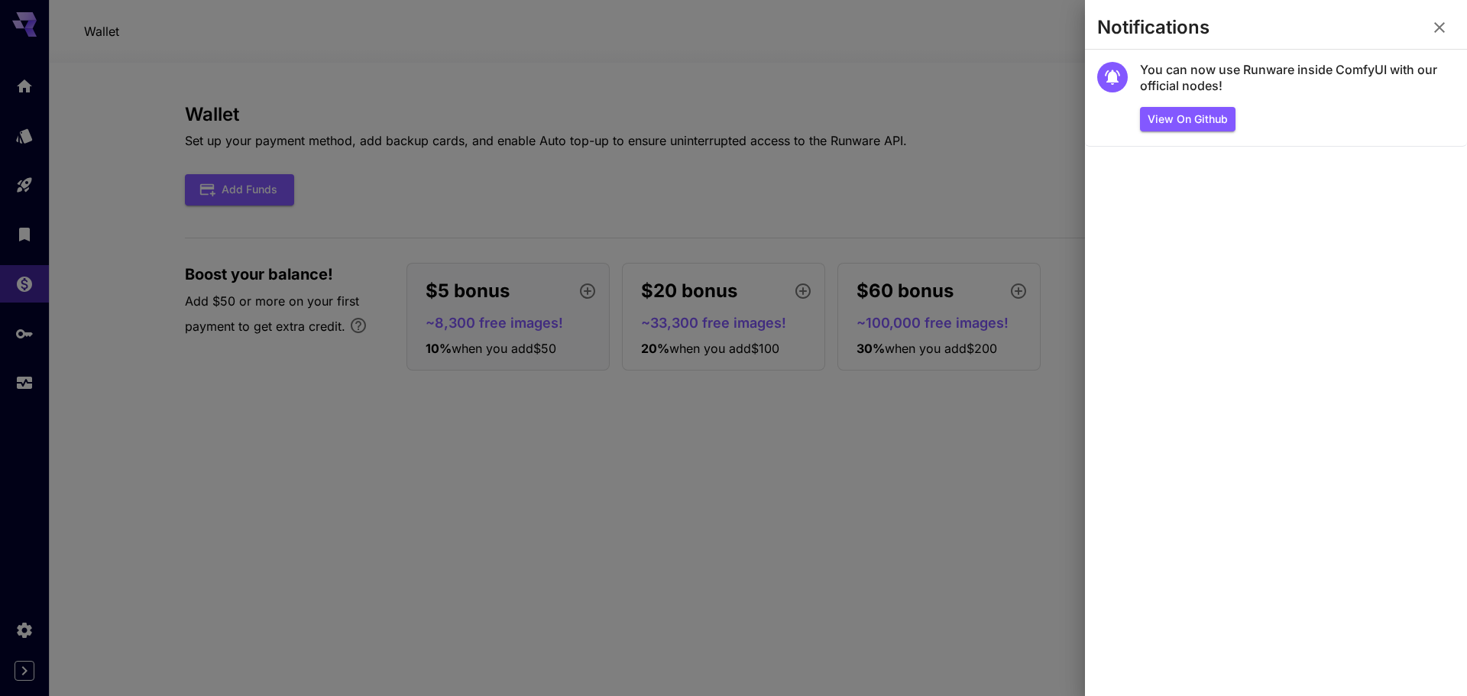
click at [940, 60] on div at bounding box center [733, 348] width 1467 height 696
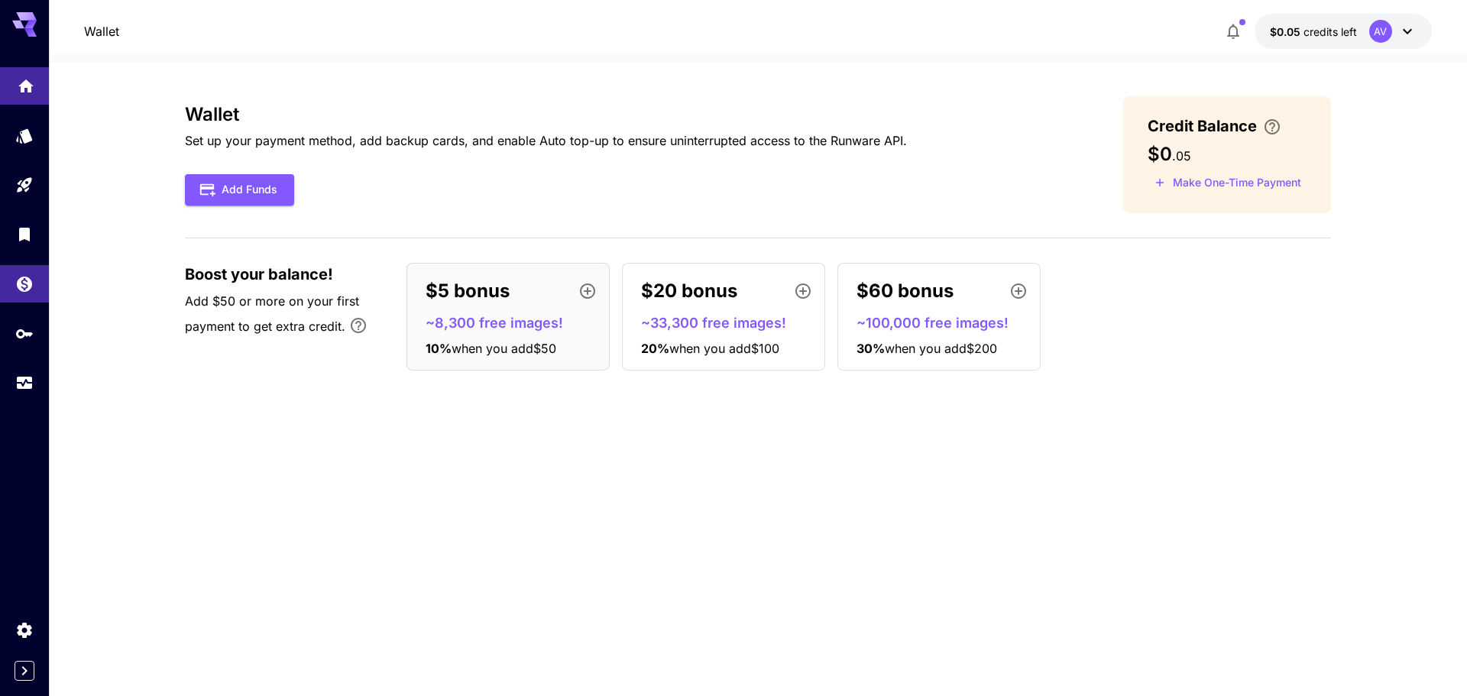
click at [26, 84] on icon "Home" at bounding box center [25, 81] width 15 height 13
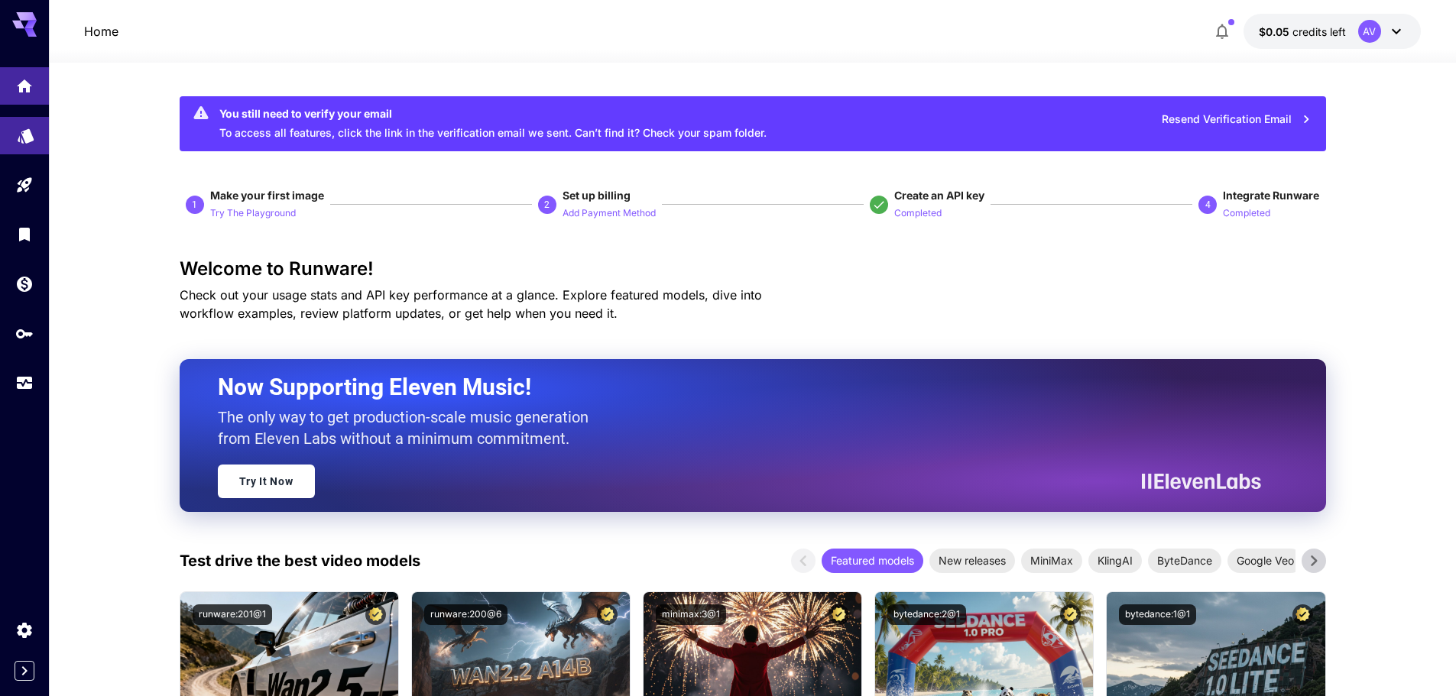
click at [19, 144] on link at bounding box center [24, 135] width 49 height 37
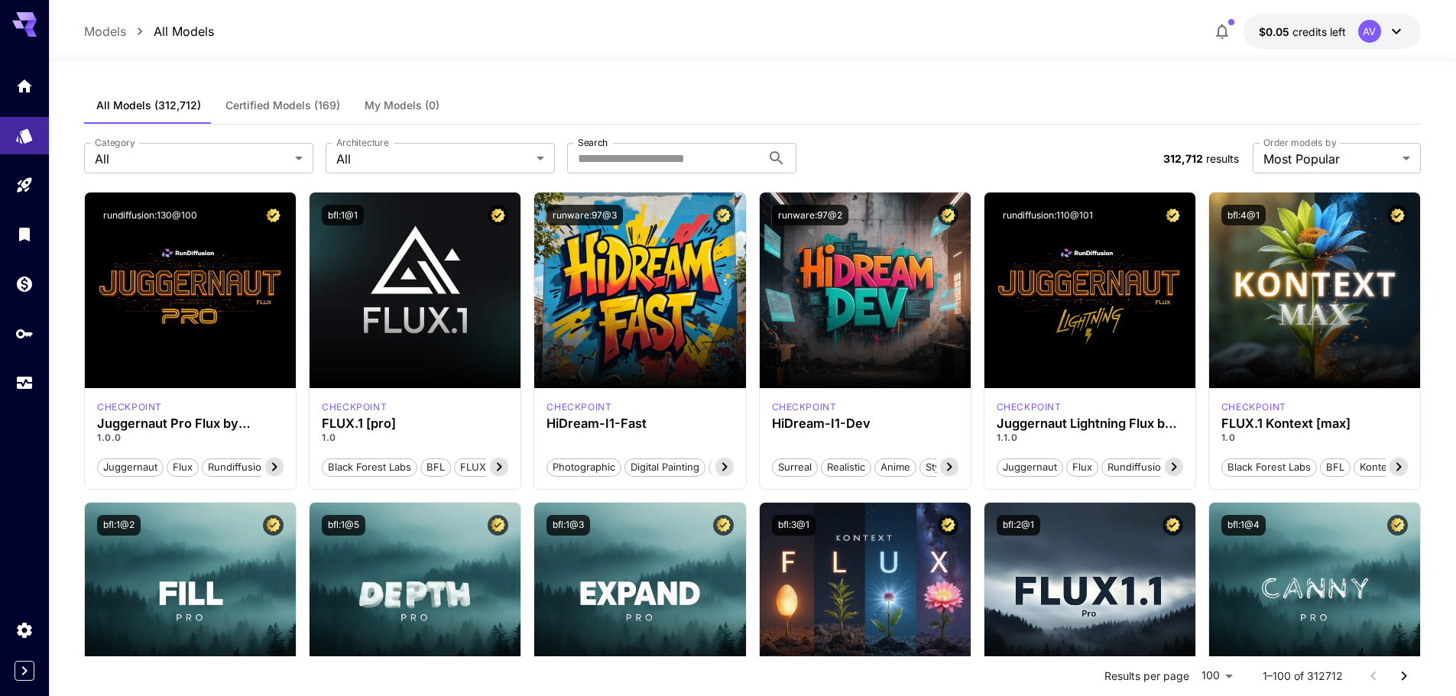
click at [1229, 34] on icon "button" at bounding box center [1222, 31] width 18 height 18
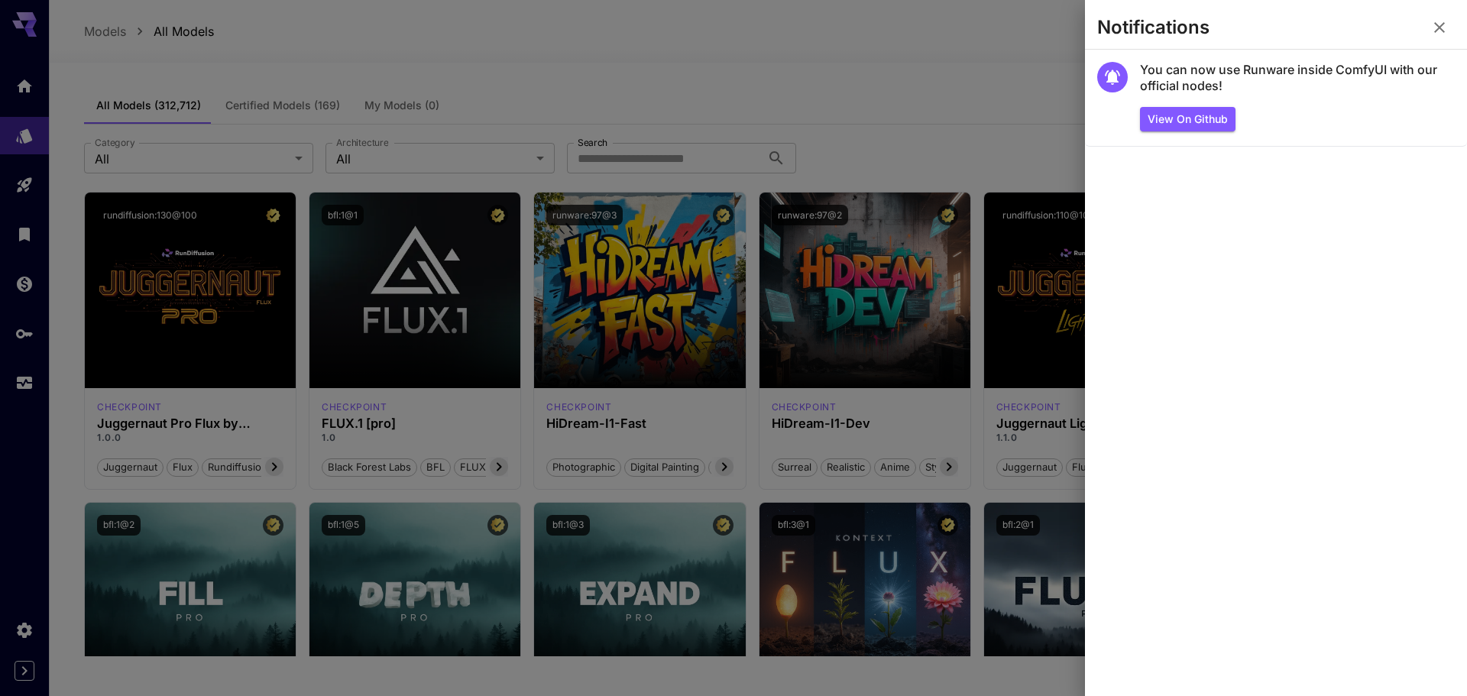
click at [1054, 37] on div at bounding box center [733, 348] width 1467 height 696
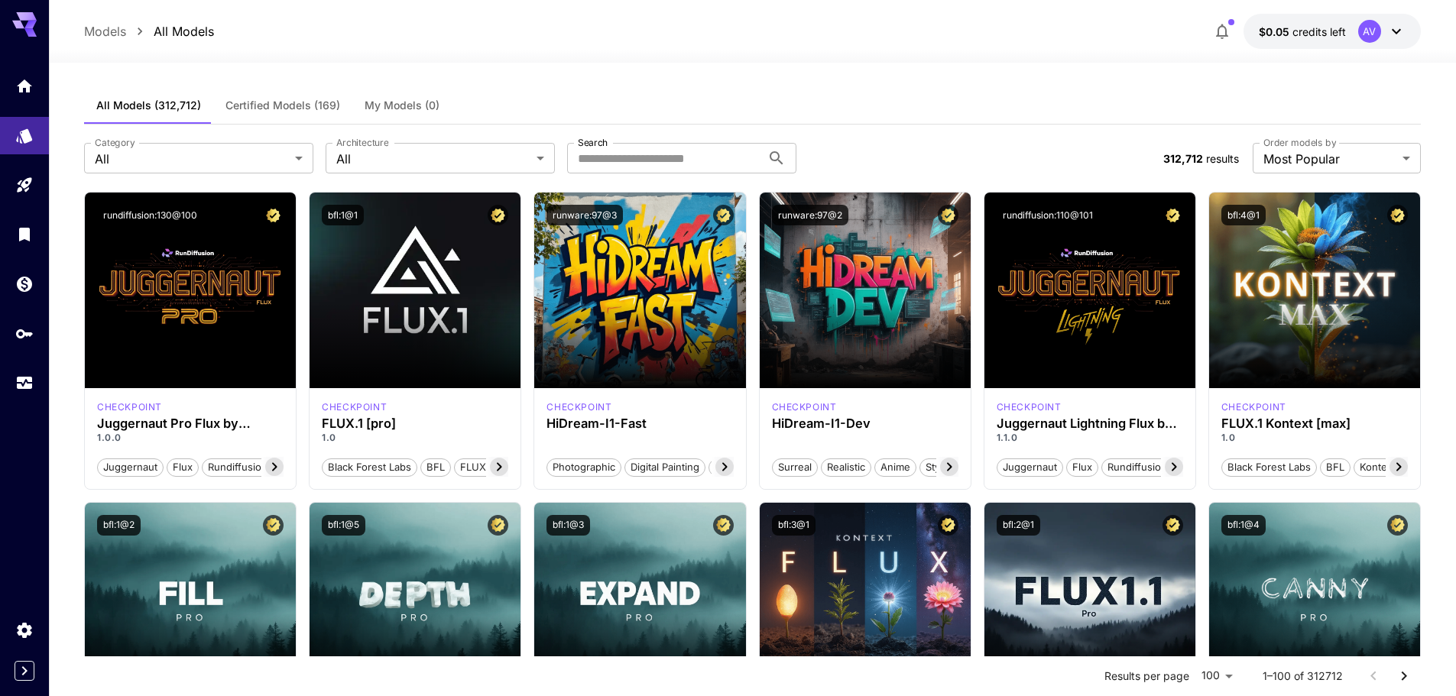
click at [1227, 27] on icon "button" at bounding box center [1222, 31] width 18 height 18
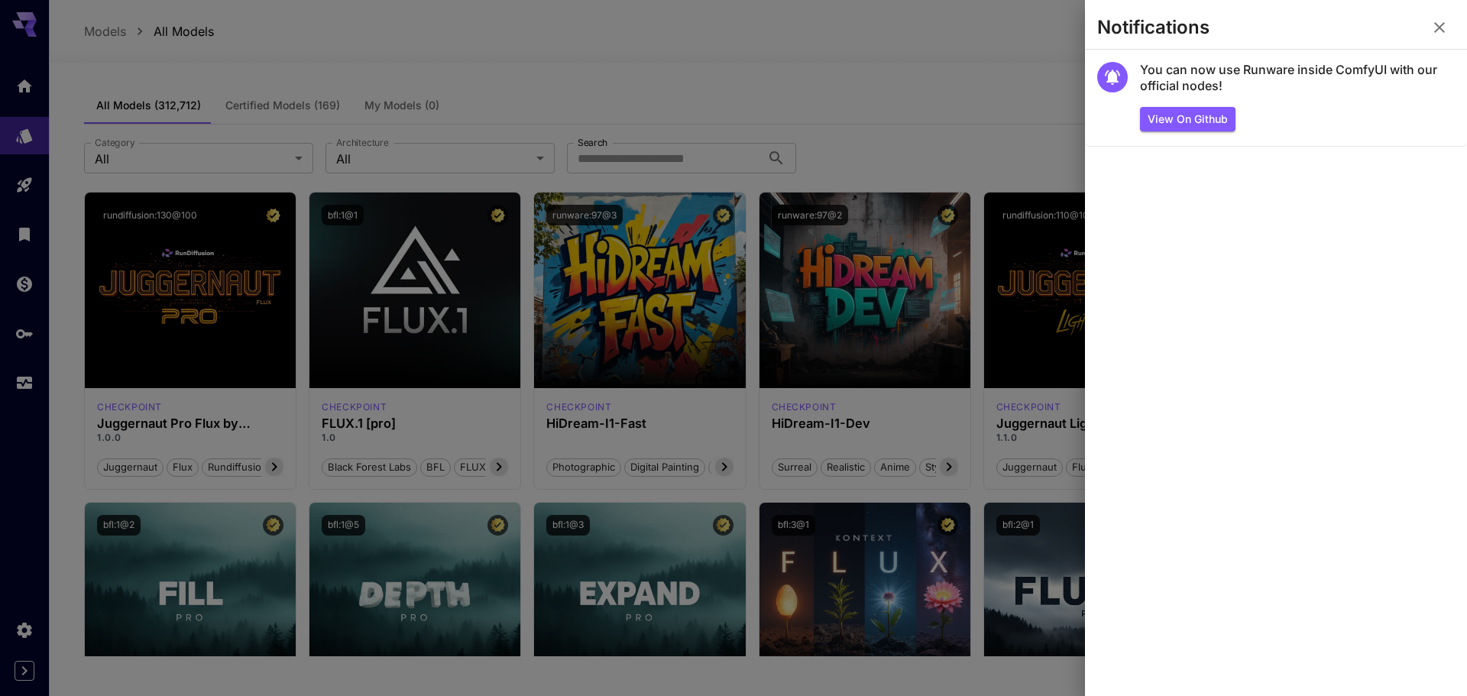
click at [1441, 31] on icon "button" at bounding box center [1440, 27] width 18 height 18
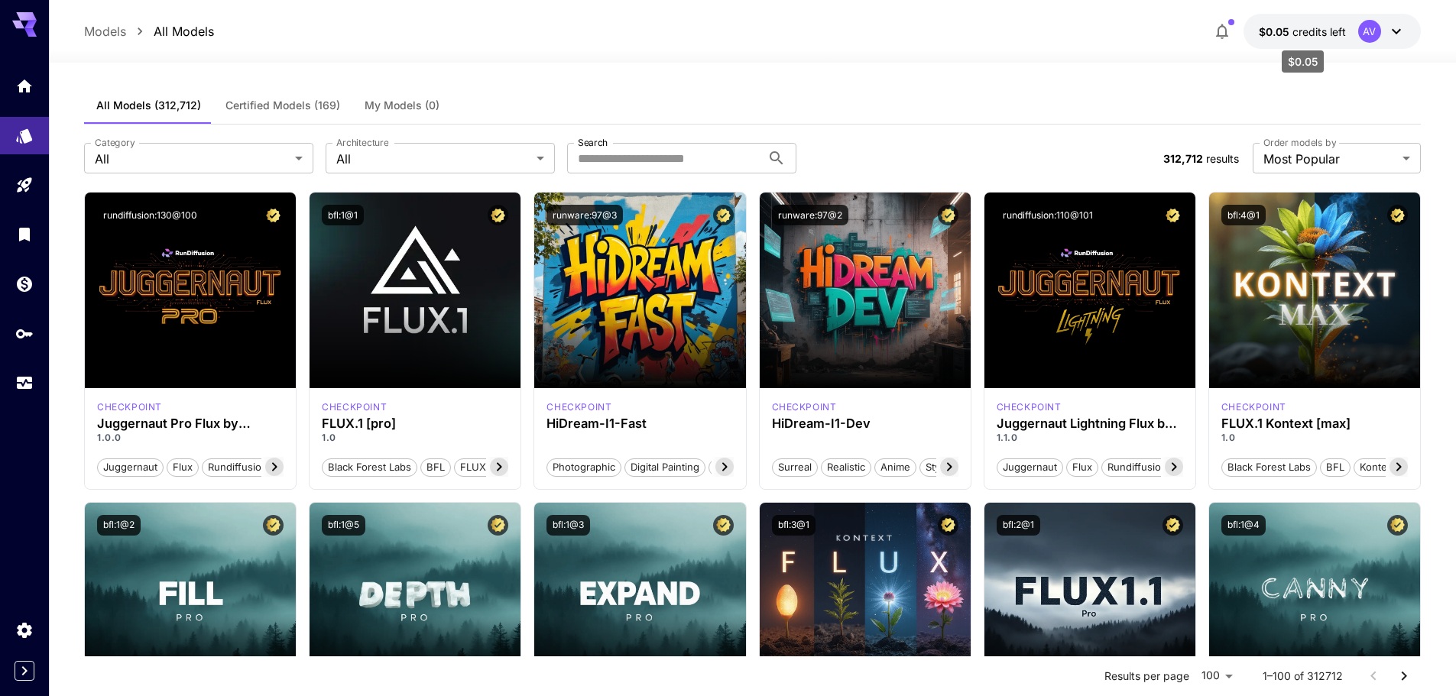
click at [1311, 28] on span "credits left" at bounding box center [1318, 31] width 53 height 13
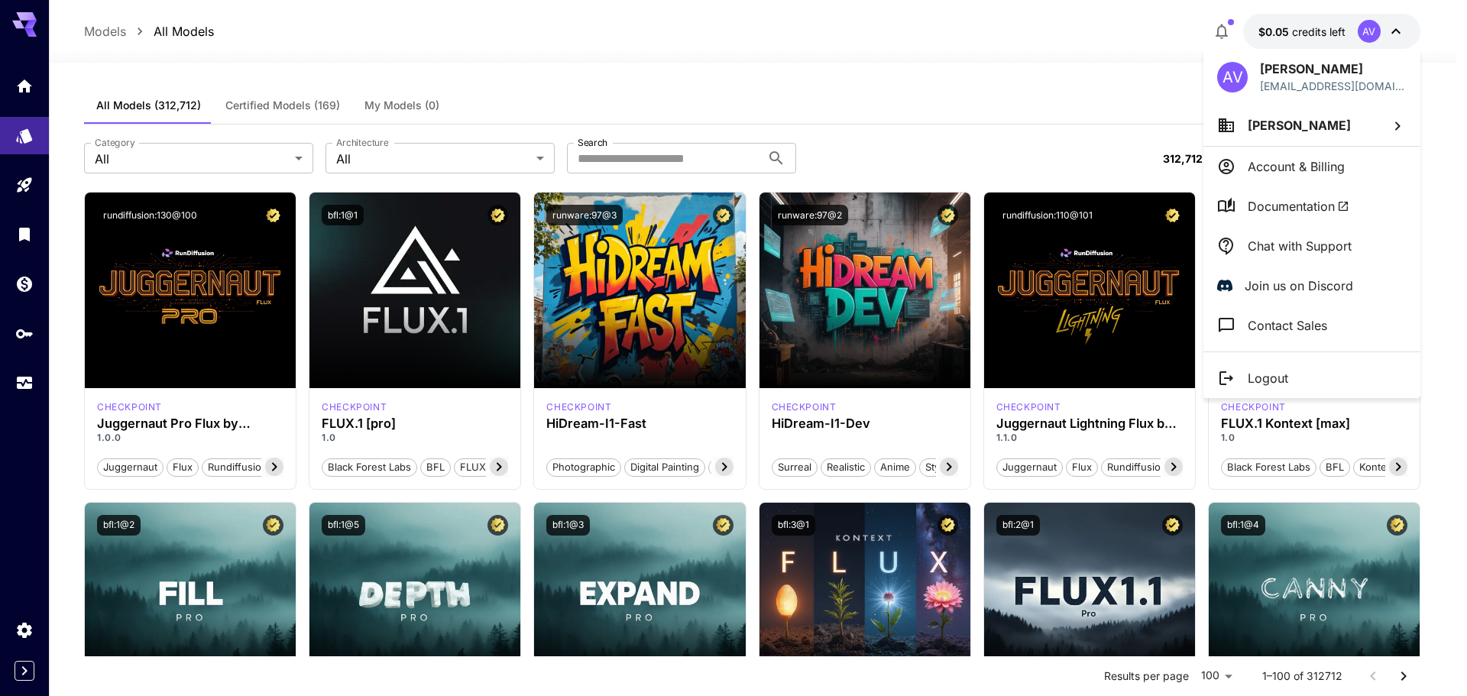
click at [1297, 173] on p "Account & Billing" at bounding box center [1296, 166] width 97 height 18
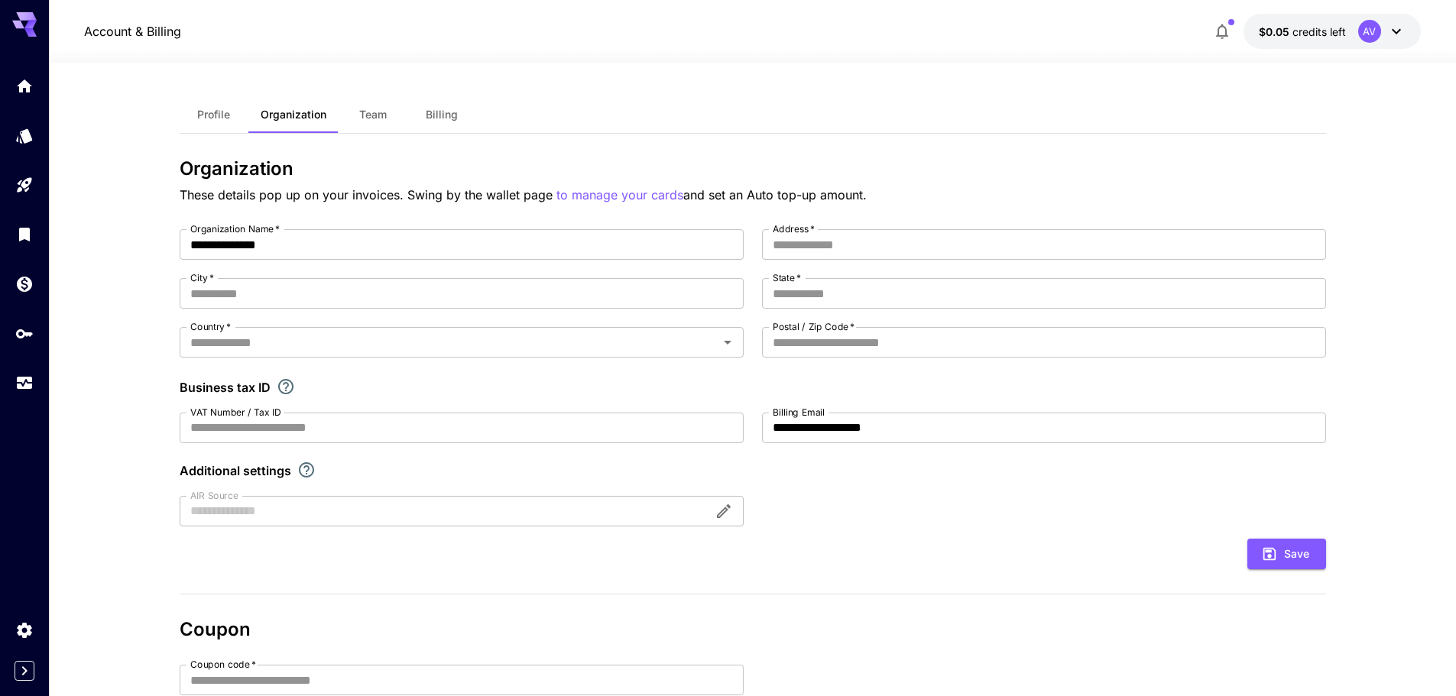
click at [380, 117] on span "Team" at bounding box center [373, 115] width 28 height 14
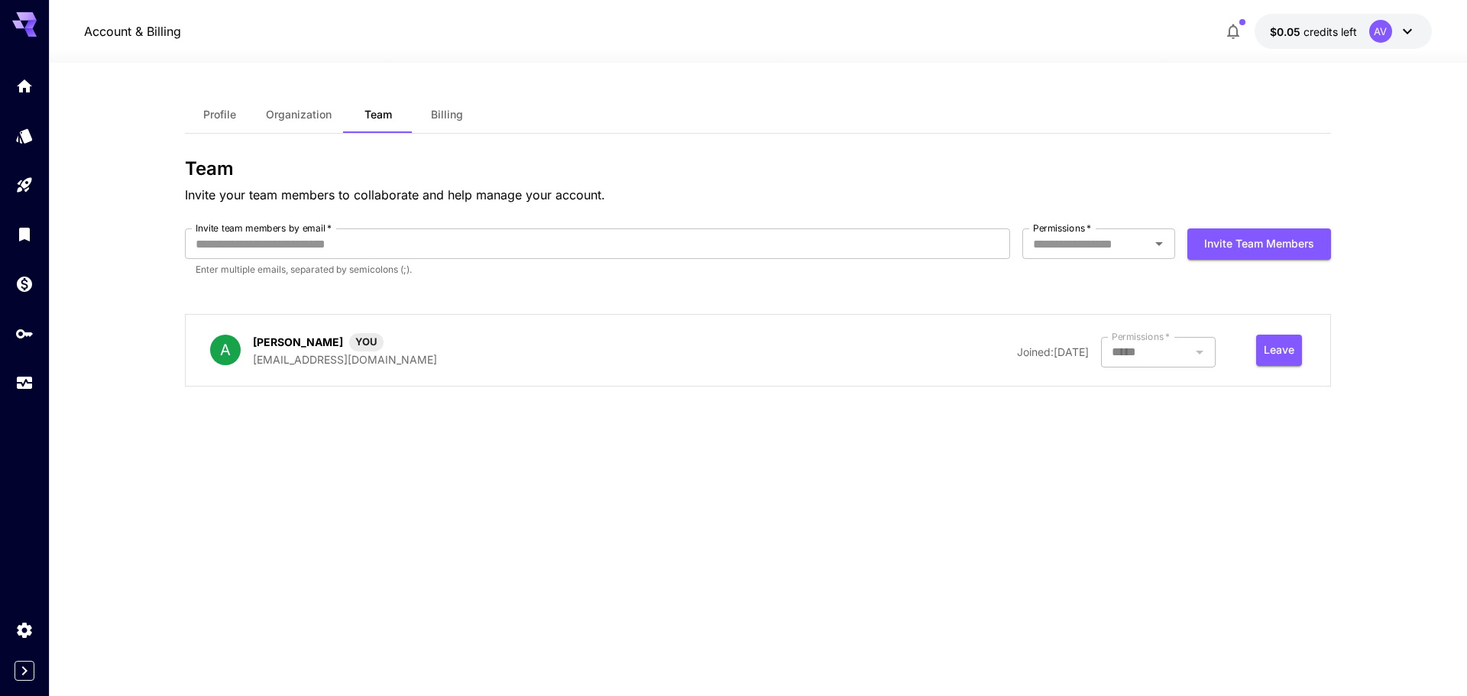
click at [463, 118] on button "Billing" at bounding box center [447, 114] width 69 height 37
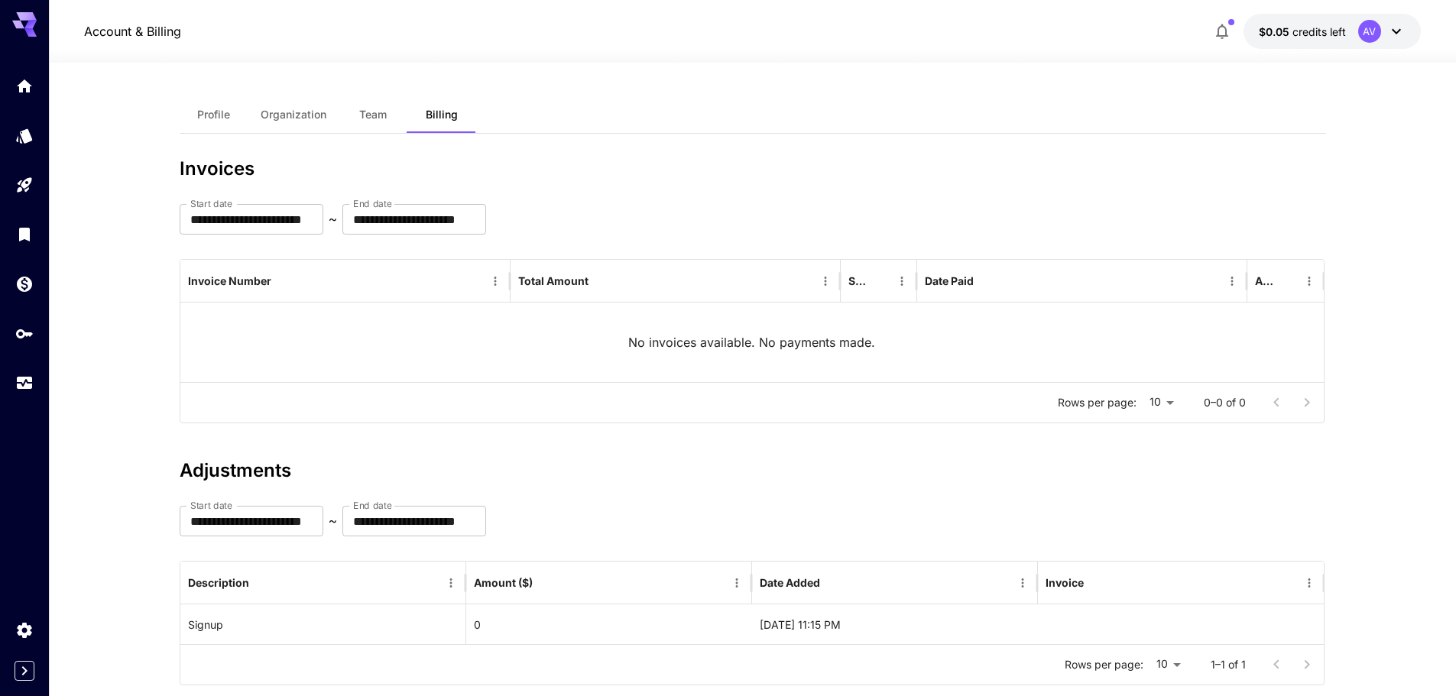
click at [204, 109] on span "Profile" at bounding box center [213, 115] width 33 height 14
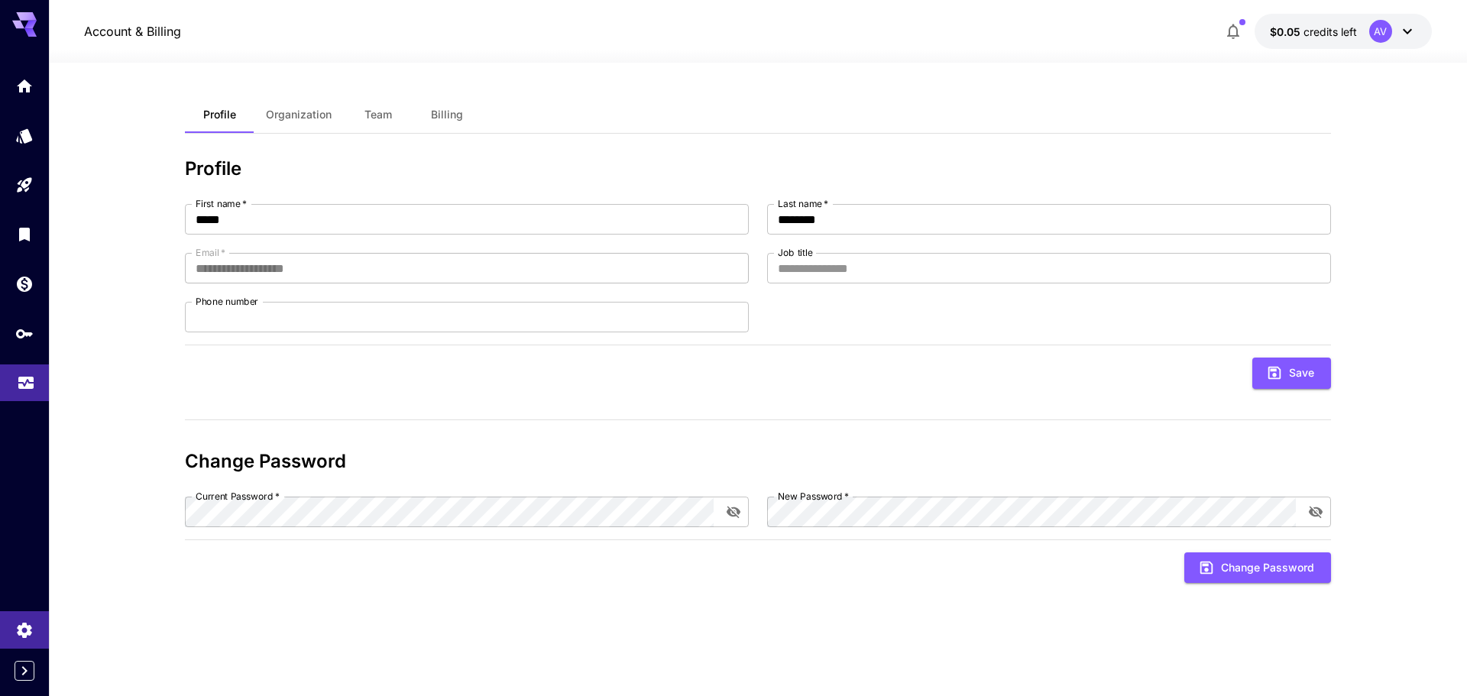
click at [22, 393] on link at bounding box center [24, 383] width 49 height 37
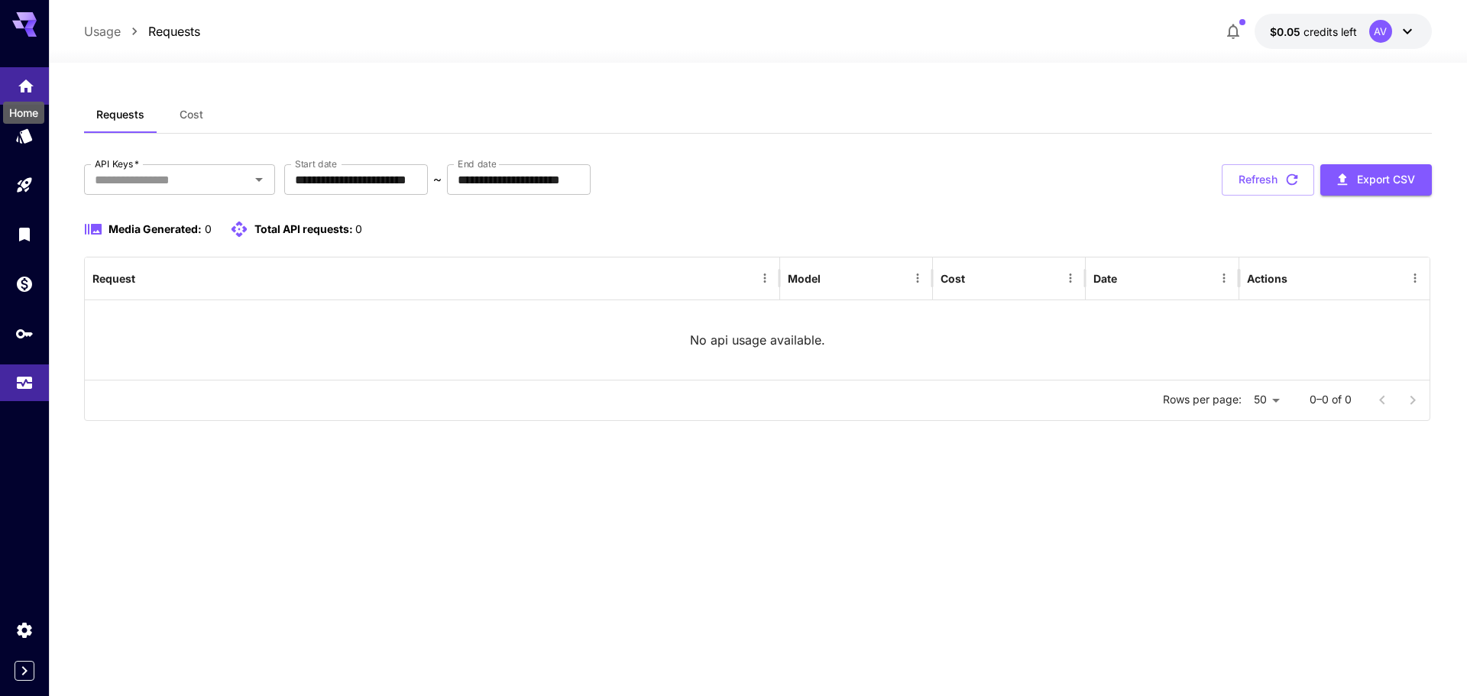
click at [19, 88] on icon "Home" at bounding box center [26, 82] width 18 height 18
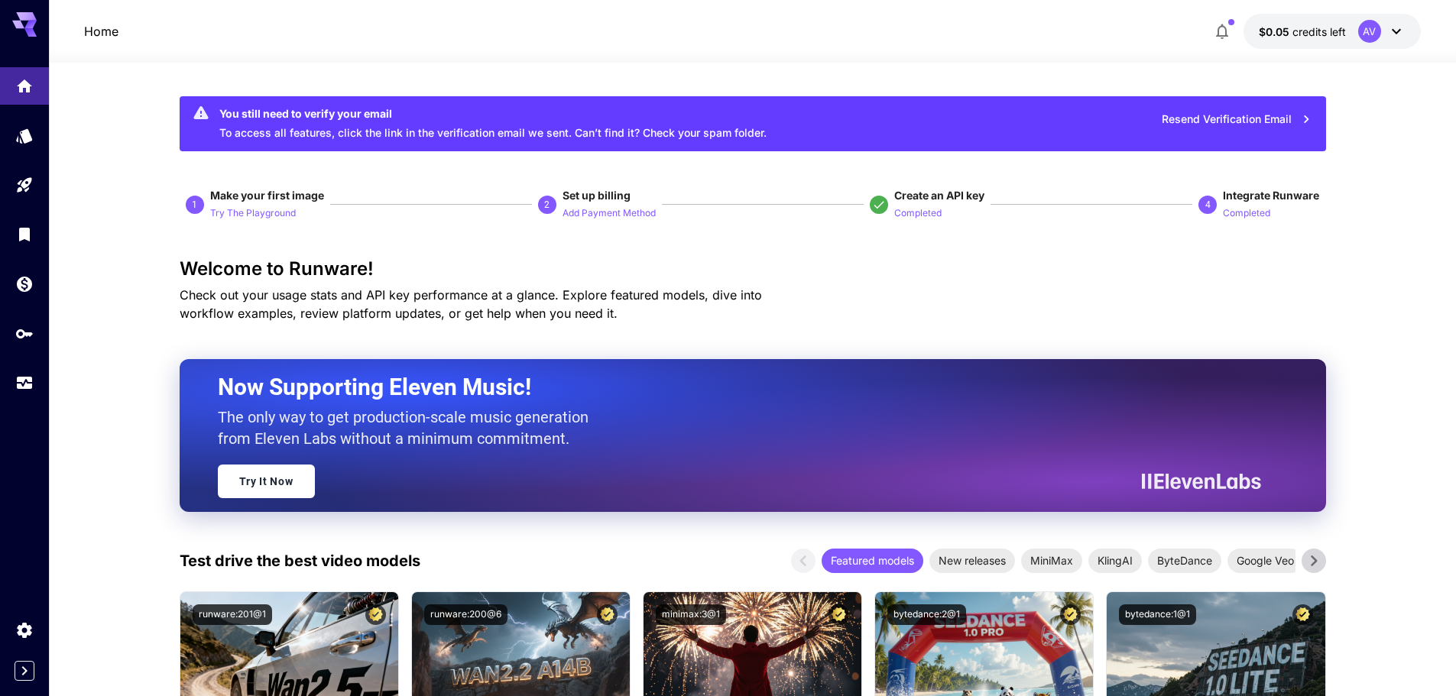
click at [25, 31] on icon at bounding box center [24, 24] width 24 height 24
click at [1300, 28] on span "credits left" at bounding box center [1318, 31] width 53 height 13
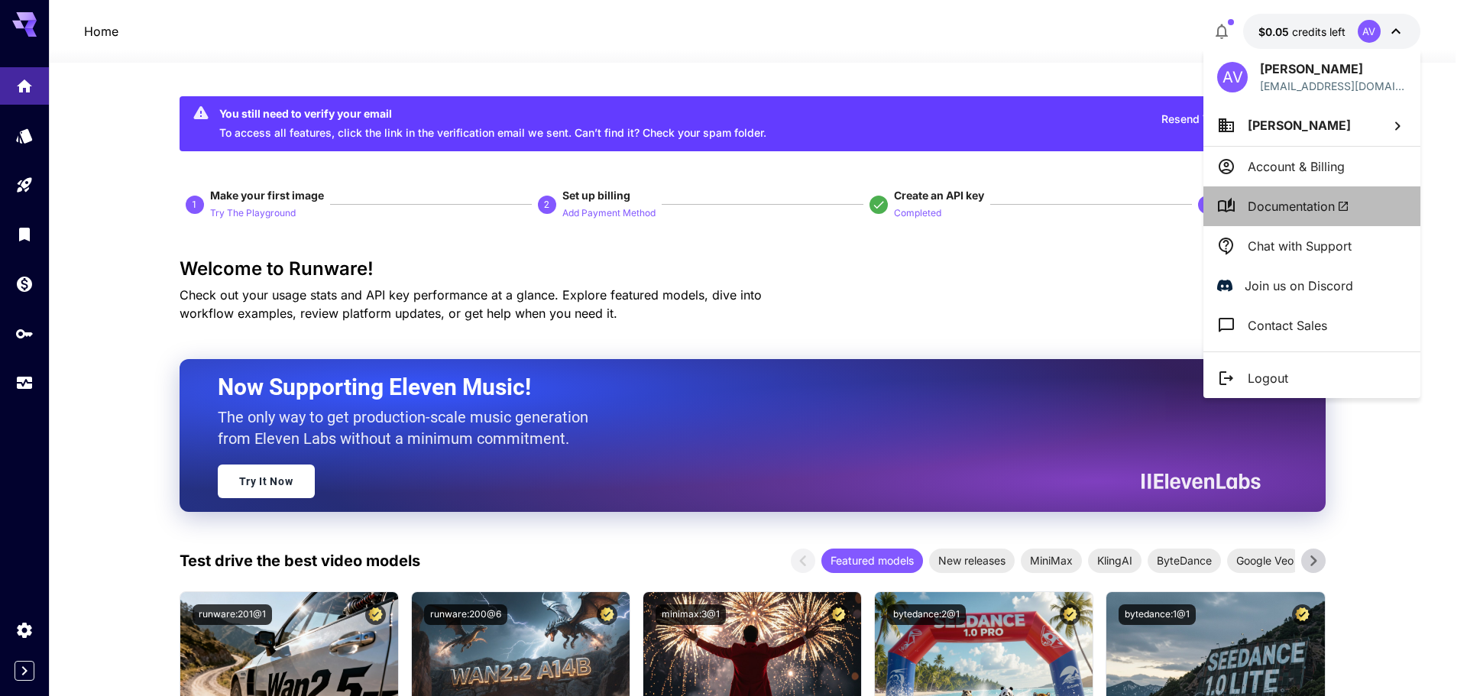
click at [1321, 204] on span "Documentation" at bounding box center [1299, 206] width 102 height 18
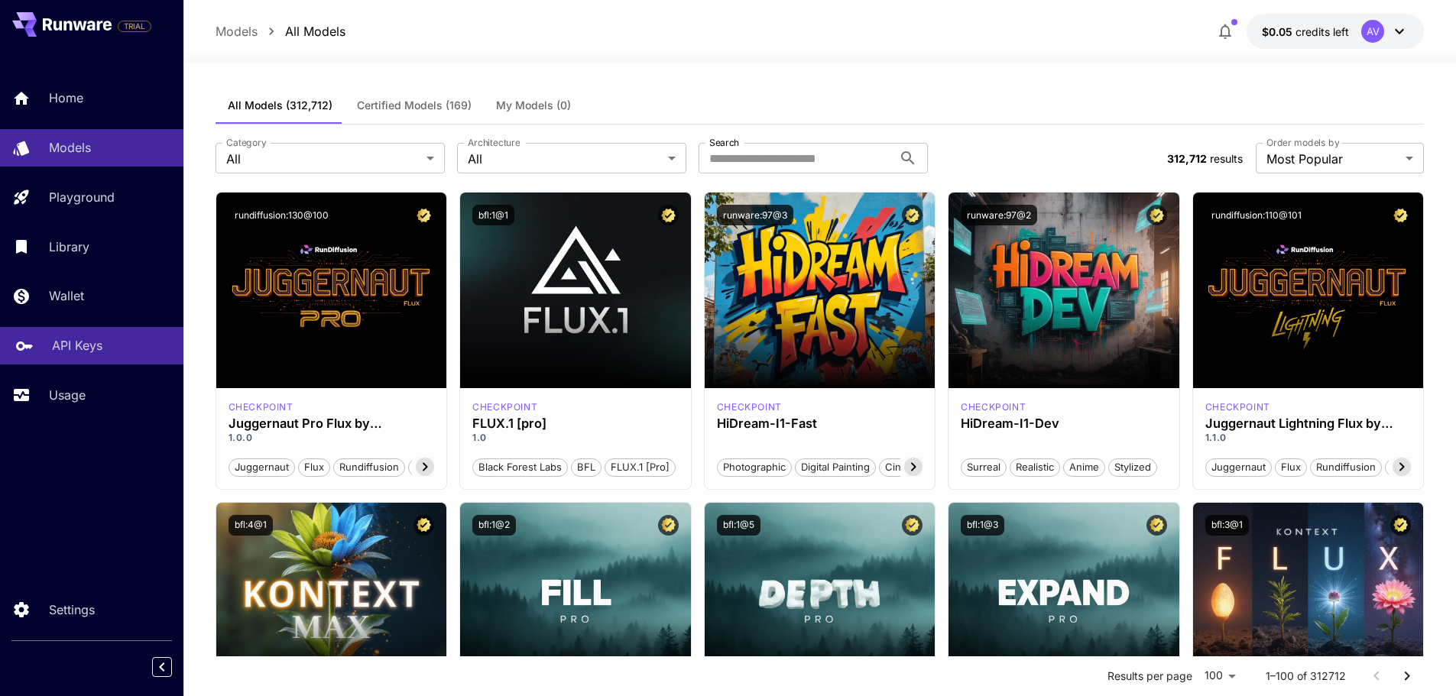
click at [99, 350] on p "API Keys" at bounding box center [77, 345] width 50 height 18
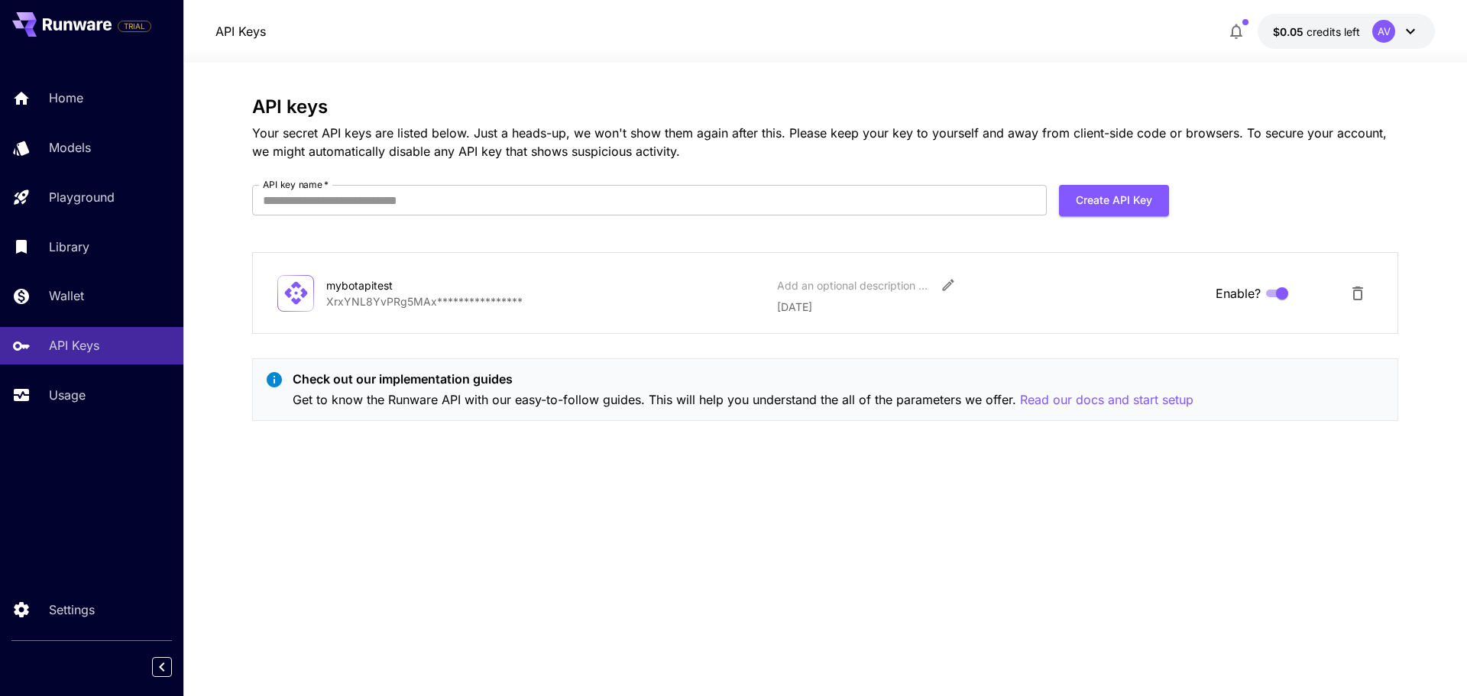
click at [402, 300] on p "**********" at bounding box center [545, 301] width 439 height 16
click at [295, 293] on icon at bounding box center [295, 293] width 23 height 23
click at [415, 302] on p "**********" at bounding box center [545, 301] width 439 height 16
click at [304, 293] on icon at bounding box center [295, 293] width 23 height 23
click at [371, 292] on div "mybotapitest" at bounding box center [402, 285] width 153 height 16
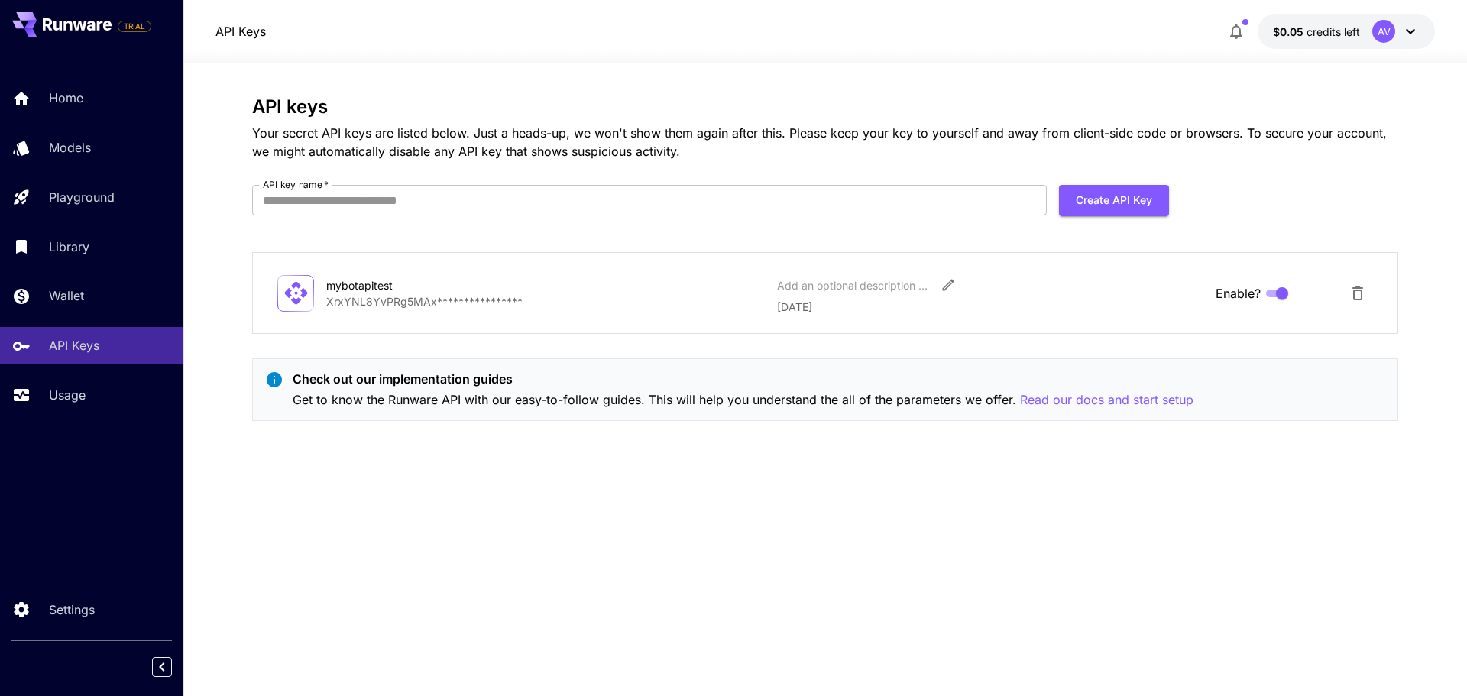
click at [365, 283] on div "mybotapitest" at bounding box center [402, 285] width 153 height 16
click at [533, 298] on p "**********" at bounding box center [545, 301] width 439 height 16
click at [502, 304] on p "**********" at bounding box center [545, 301] width 439 height 16
drag, startPoint x: 530, startPoint y: 303, endPoint x: 277, endPoint y: 308, distance: 253.0
click at [277, 308] on div "**********" at bounding box center [825, 293] width 1096 height 44
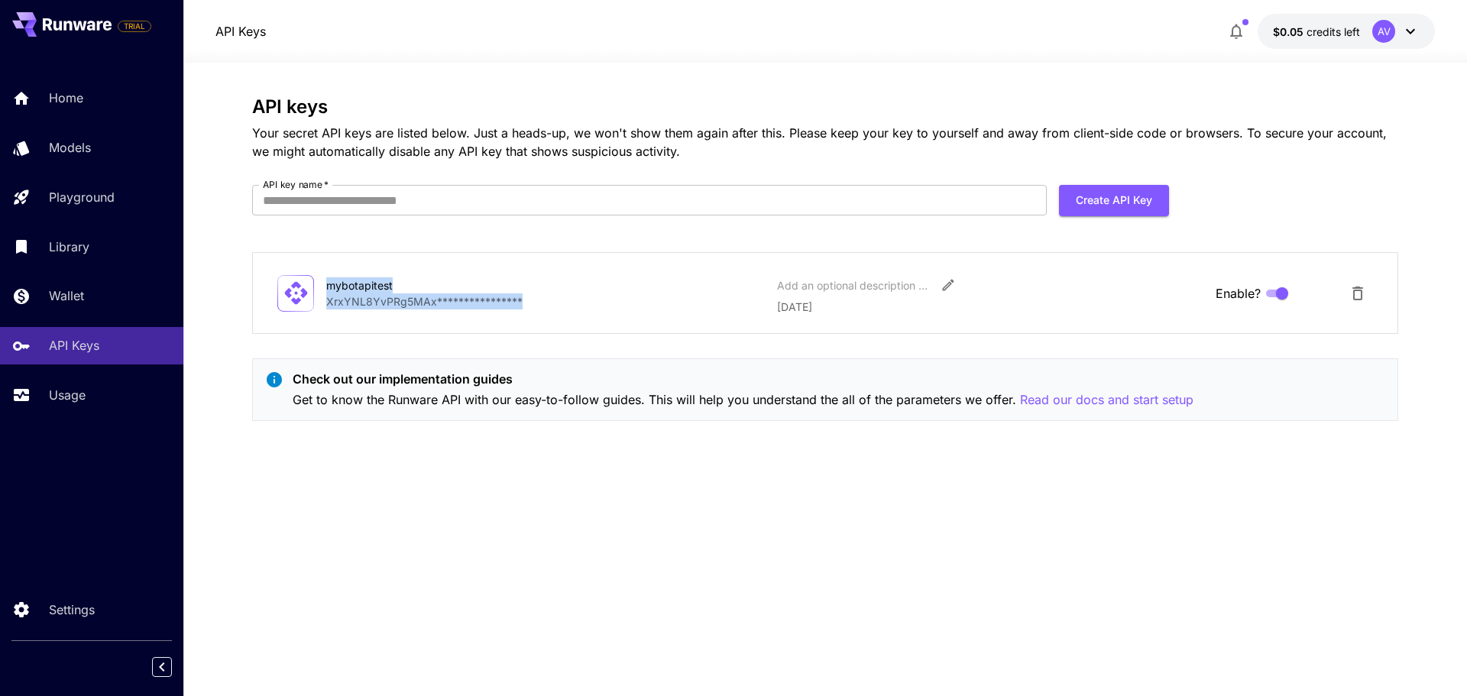
click at [334, 300] on p "**********" at bounding box center [545, 301] width 439 height 16
click at [517, 302] on p "**********" at bounding box center [545, 301] width 439 height 16
click at [954, 280] on icon "Edit" at bounding box center [948, 284] width 15 height 15
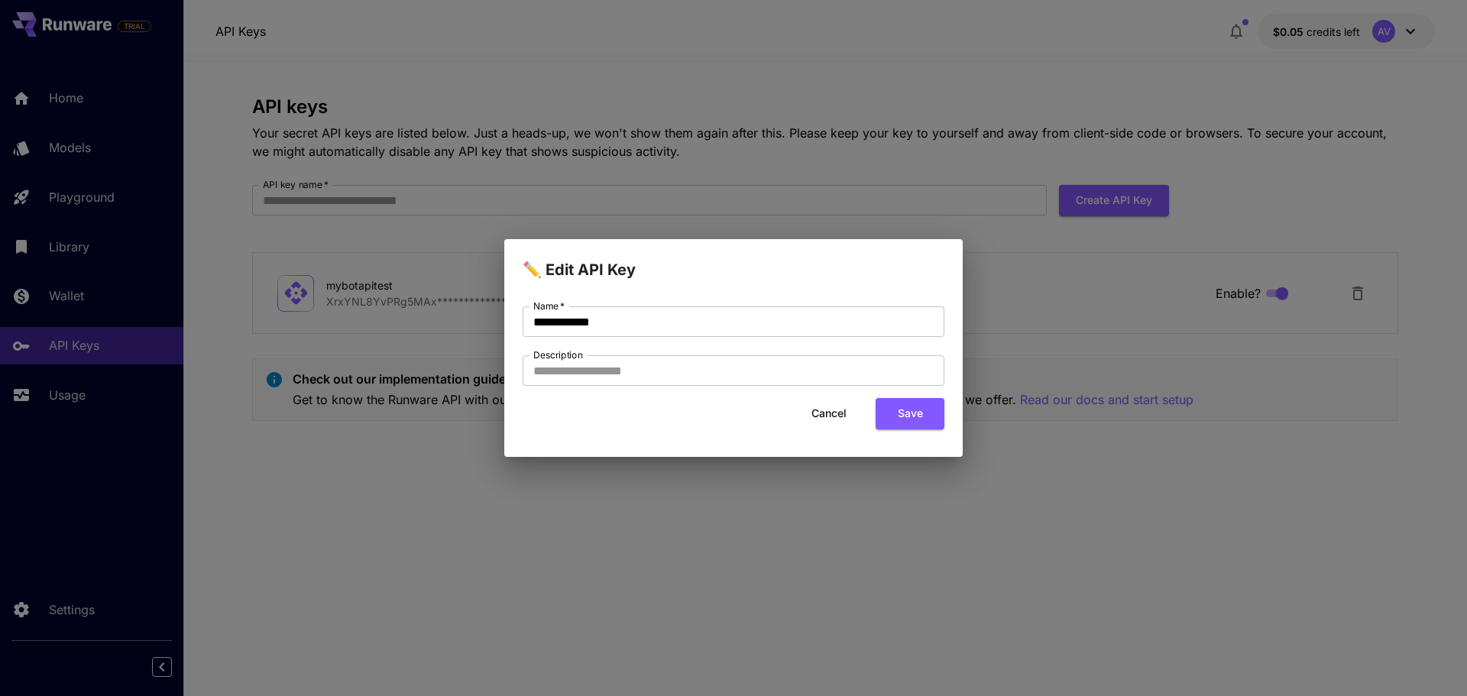
click at [829, 533] on div "**********" at bounding box center [733, 348] width 1467 height 696
click at [920, 417] on button "Save" at bounding box center [910, 413] width 69 height 31
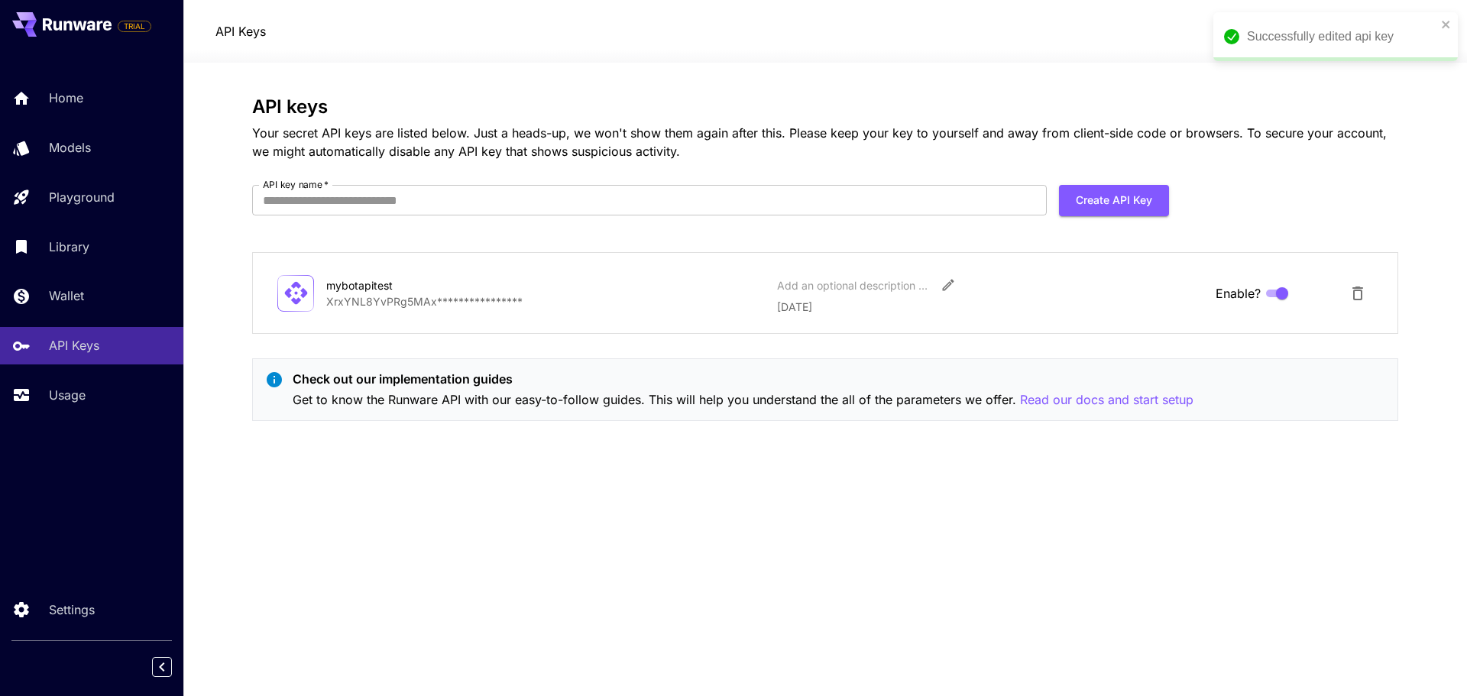
click at [503, 299] on p "**********" at bounding box center [545, 301] width 439 height 16
click at [352, 293] on p "**********" at bounding box center [545, 301] width 439 height 16
click at [367, 288] on div "mybotapitest" at bounding box center [402, 285] width 153 height 16
drag, startPoint x: 404, startPoint y: 306, endPoint x: 451, endPoint y: 306, distance: 46.6
click at [451, 306] on p "**********" at bounding box center [545, 301] width 439 height 16
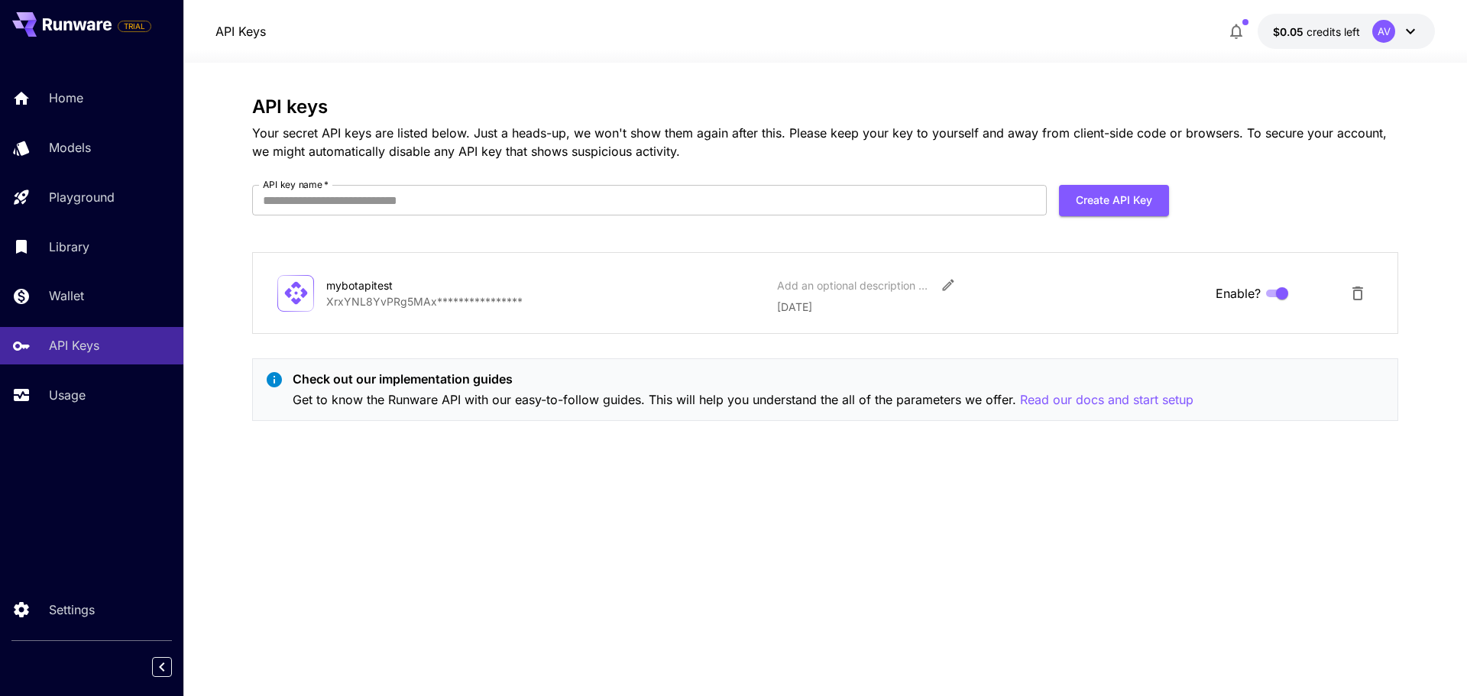
drag, startPoint x: 541, startPoint y: 297, endPoint x: 528, endPoint y: 294, distance: 13.3
click at [531, 295] on p "**********" at bounding box center [545, 301] width 439 height 16
drag, startPoint x: 468, startPoint y: 303, endPoint x: 413, endPoint y: 303, distance: 55.8
click at [413, 303] on p "**********" at bounding box center [545, 301] width 439 height 16
drag, startPoint x: 475, startPoint y: 300, endPoint x: 471, endPoint y: 291, distance: 10.3
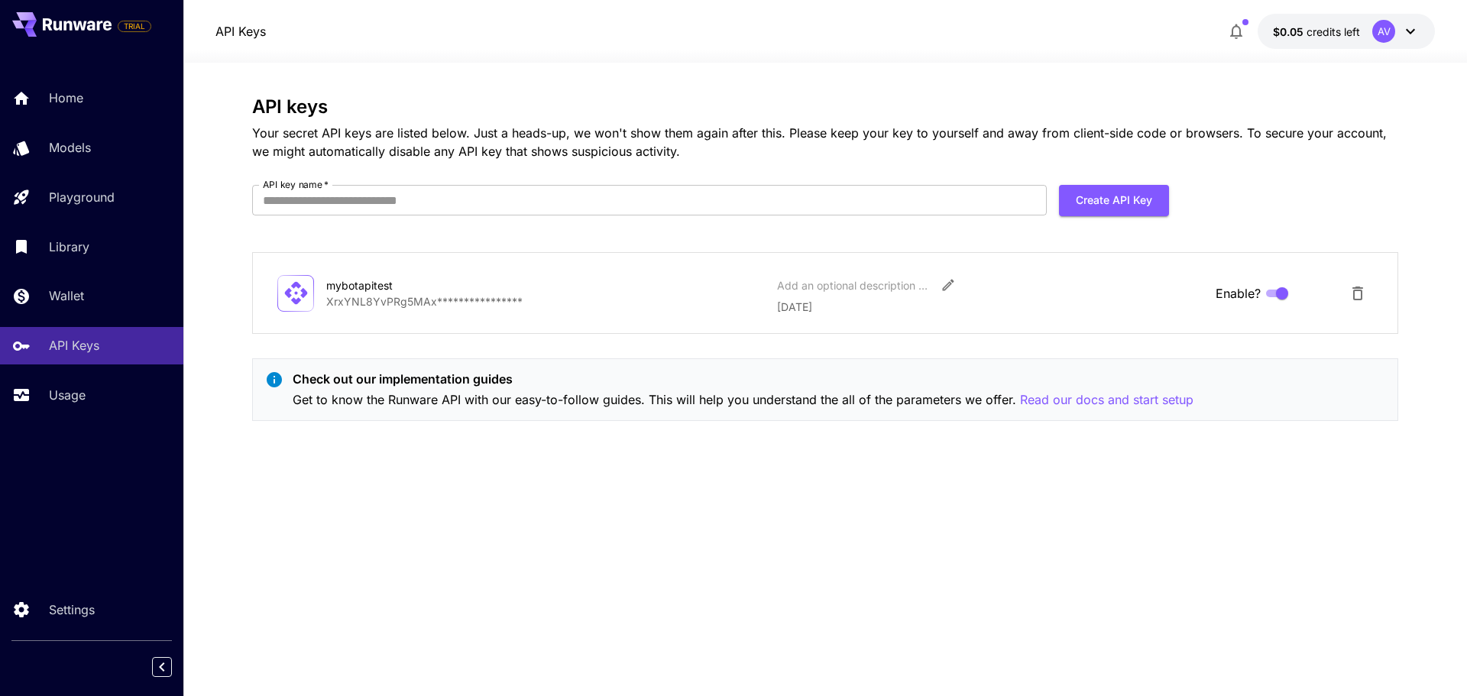
click at [471, 291] on div "mybotapitest" at bounding box center [402, 285] width 153 height 16
click at [299, 300] on icon at bounding box center [295, 293] width 23 height 23
click at [284, 287] on icon at bounding box center [296, 293] width 27 height 27
click at [365, 287] on div "mybotapitest" at bounding box center [402, 285] width 153 height 16
click at [360, 298] on p "**********" at bounding box center [545, 301] width 439 height 16
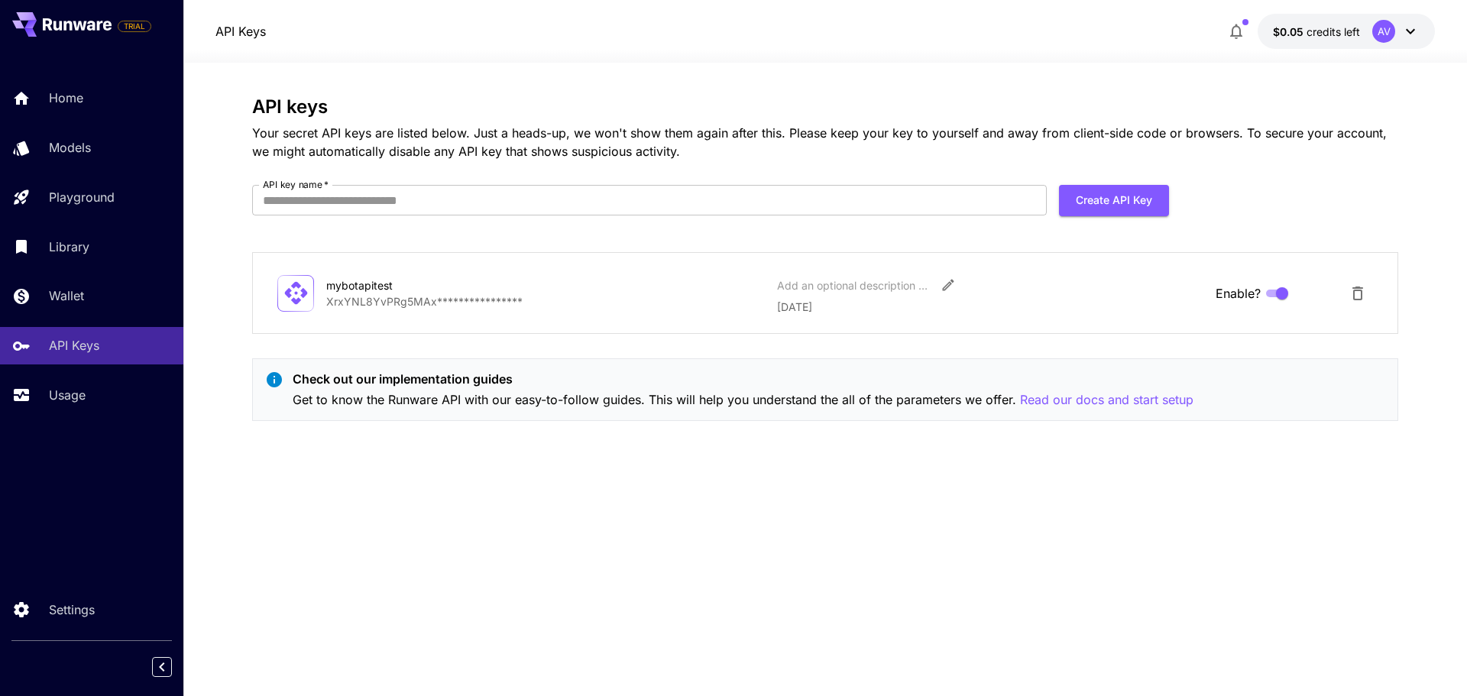
drag, startPoint x: 376, startPoint y: 306, endPoint x: 342, endPoint y: 304, distance: 33.7
click at [342, 304] on p "**********" at bounding box center [545, 301] width 439 height 16
click at [455, 305] on p "**********" at bounding box center [545, 301] width 439 height 16
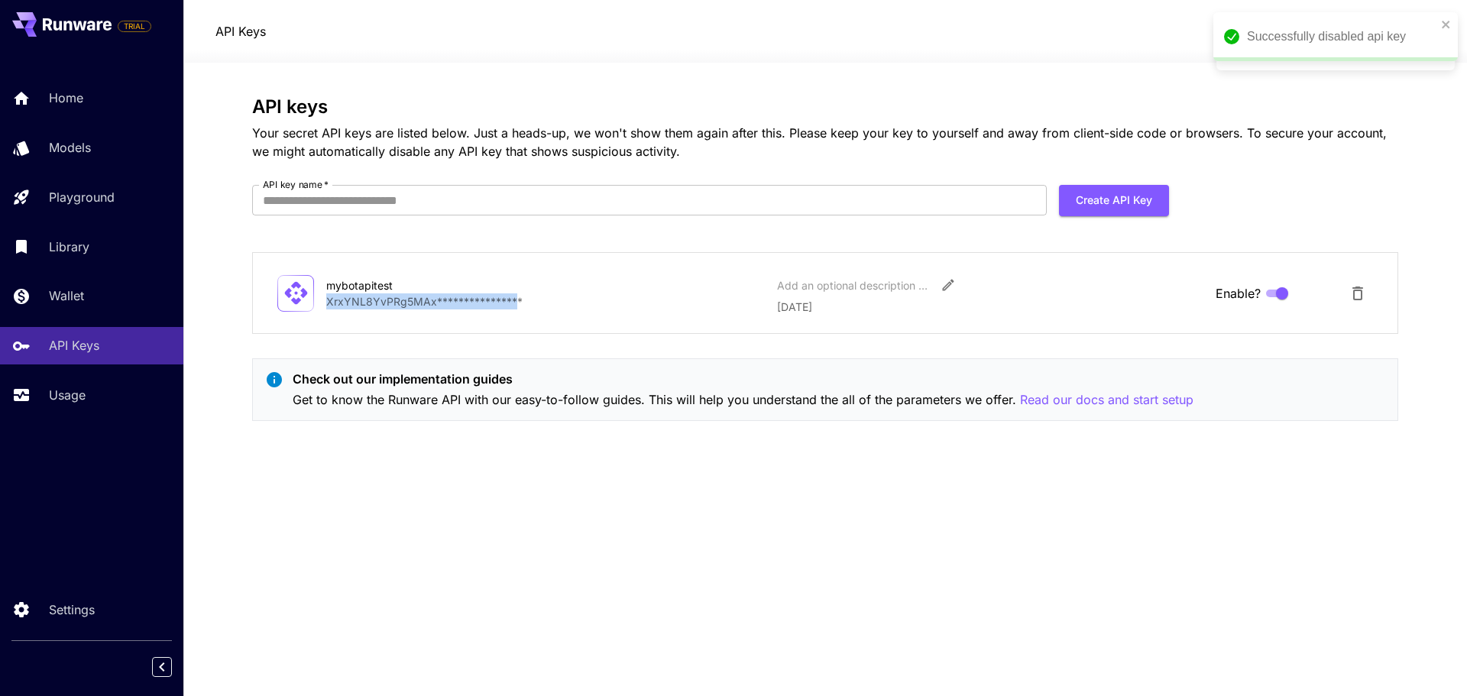
drag, startPoint x: 327, startPoint y: 303, endPoint x: 514, endPoint y: 305, distance: 186.5
click at [514, 305] on p "**********" at bounding box center [545, 301] width 439 height 16
click at [609, 641] on div "**********" at bounding box center [825, 379] width 1146 height 566
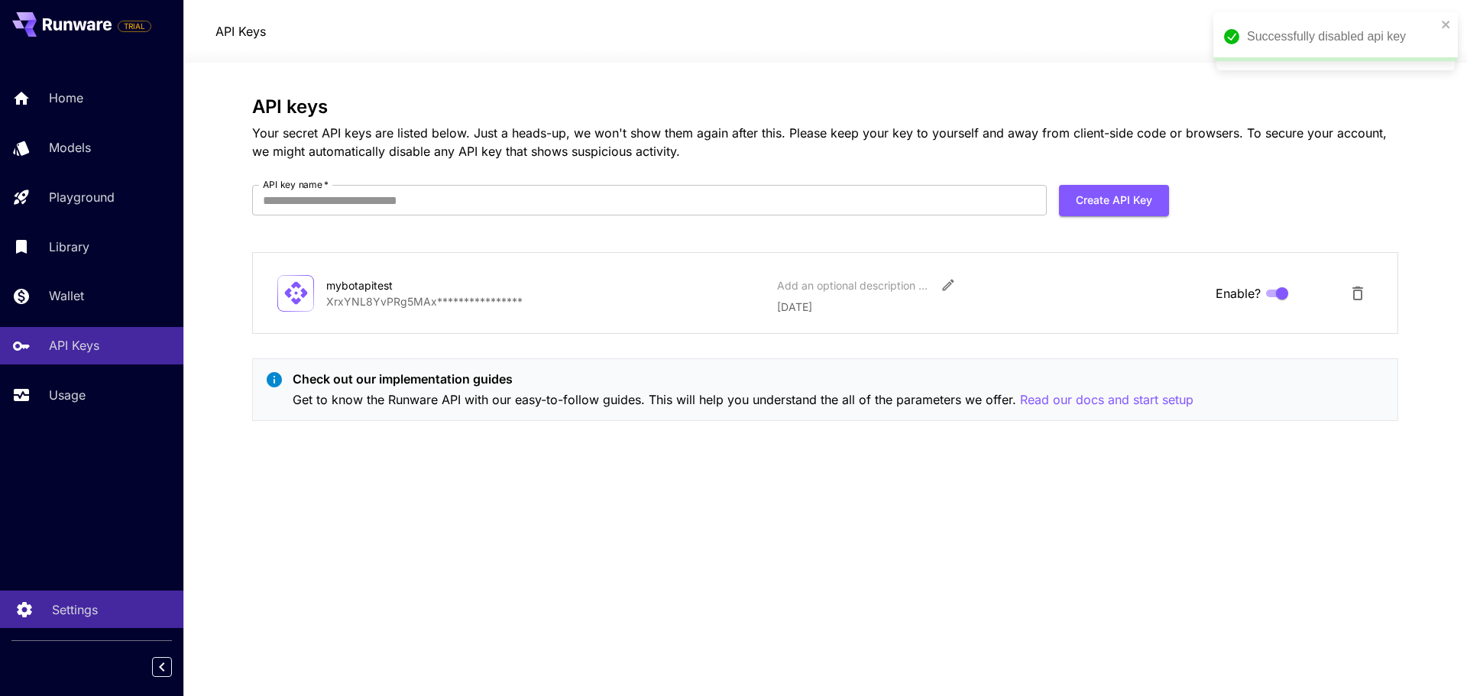
click at [95, 611] on p "Settings" at bounding box center [75, 610] width 46 height 18
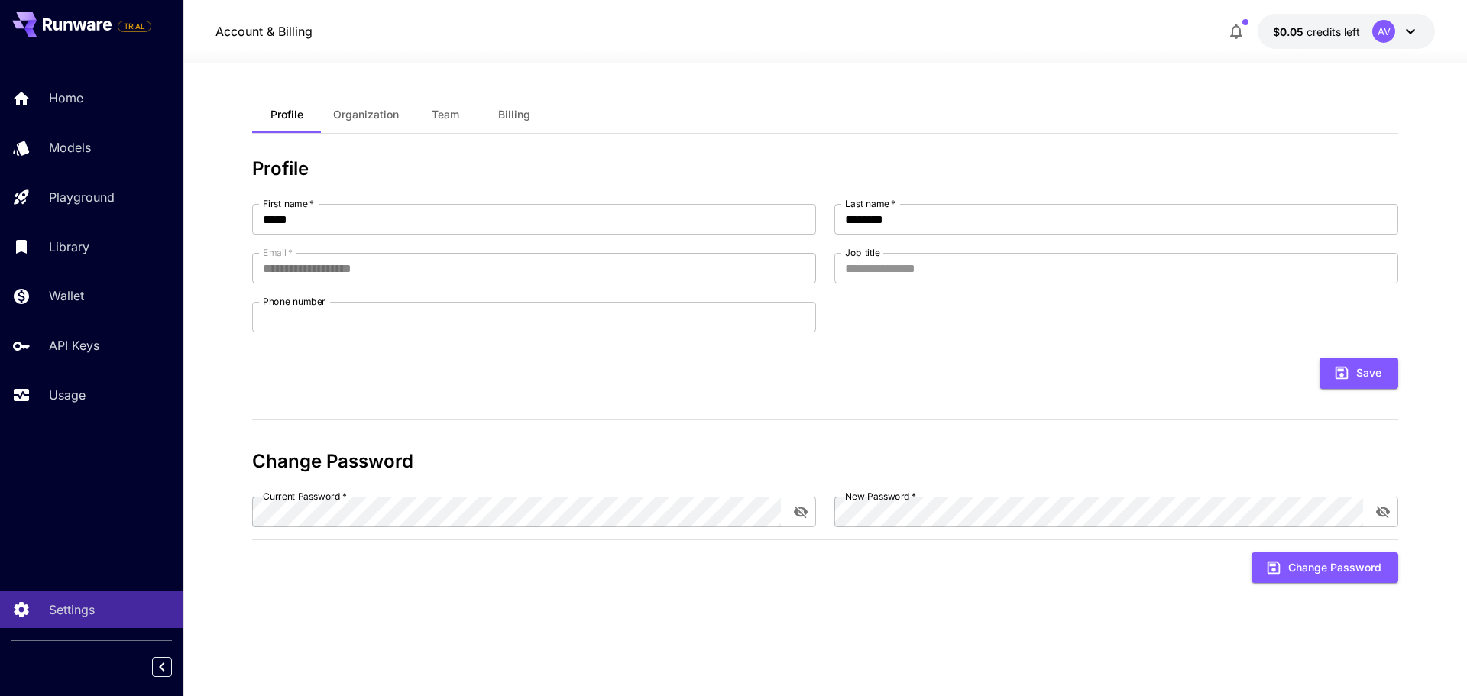
click at [381, 121] on span "Organization" at bounding box center [366, 115] width 66 height 14
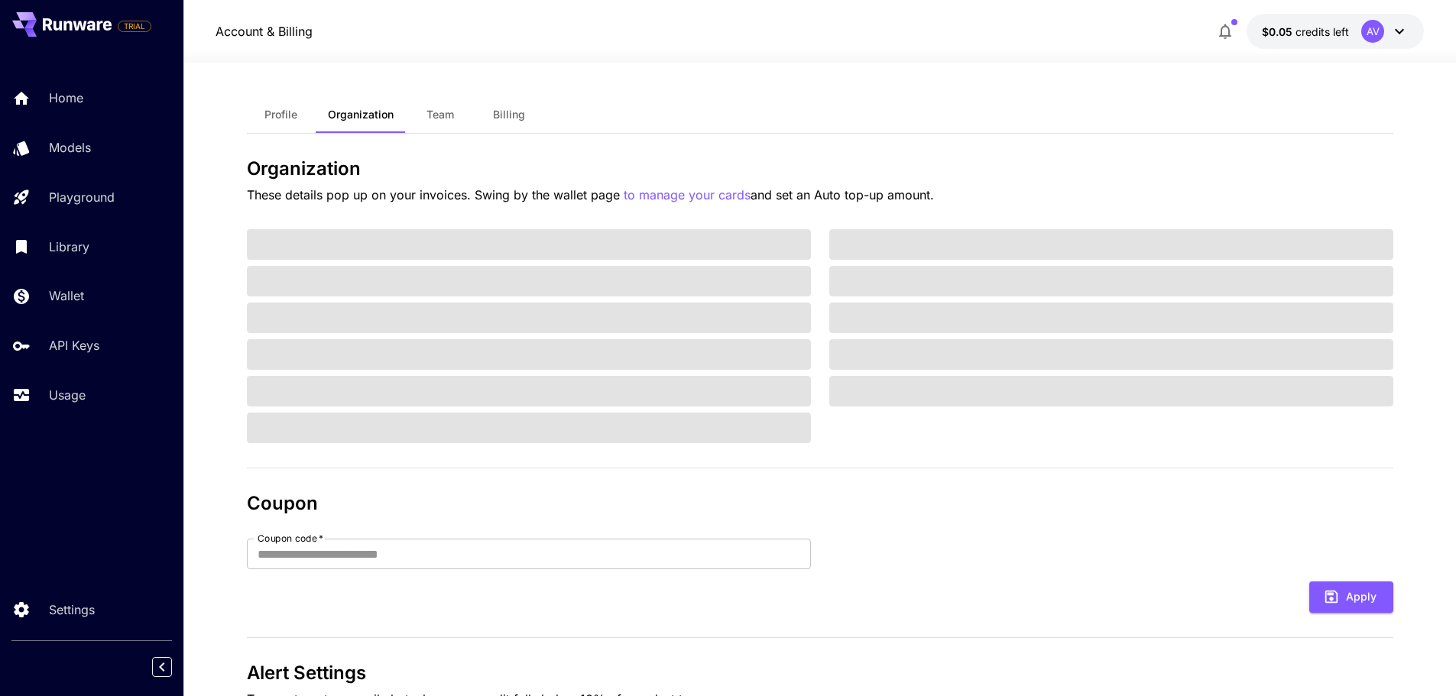
click at [454, 115] on button "Team" at bounding box center [440, 114] width 69 height 37
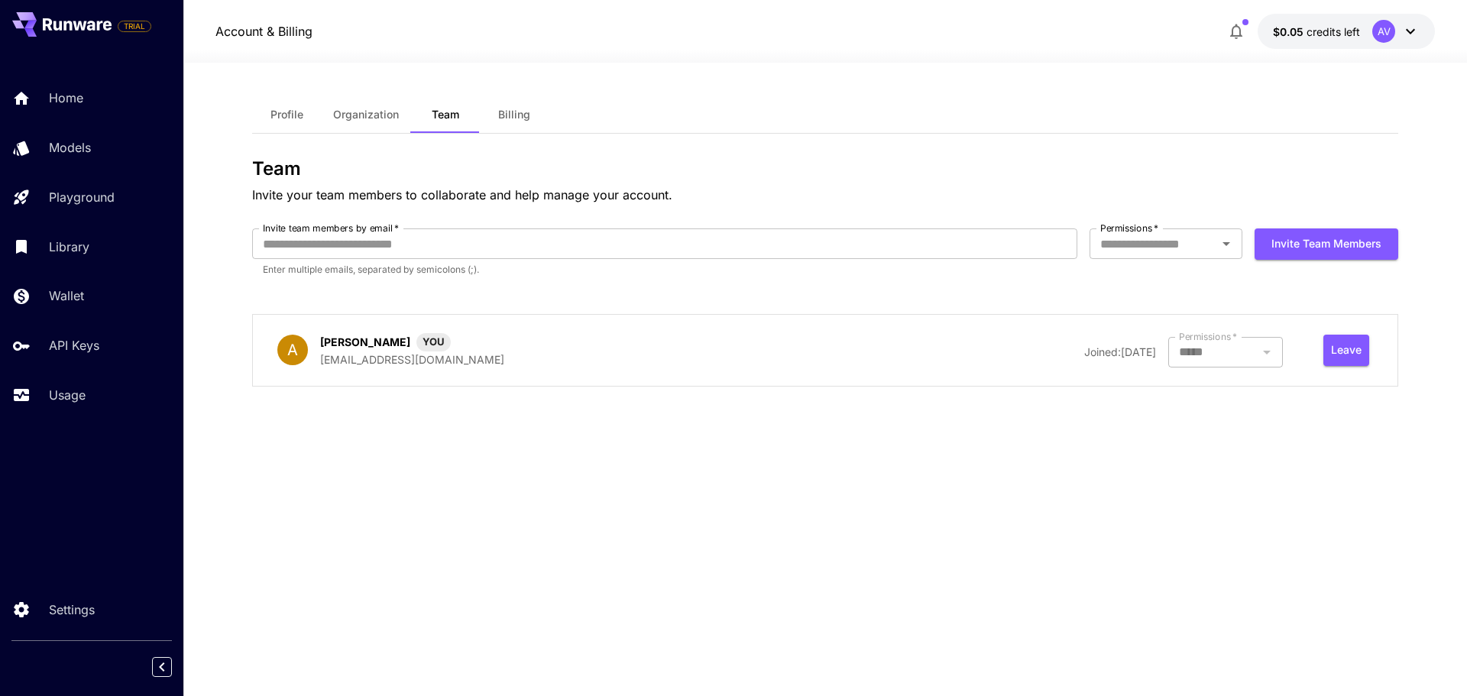
click at [520, 108] on span "Billing" at bounding box center [514, 115] width 32 height 14
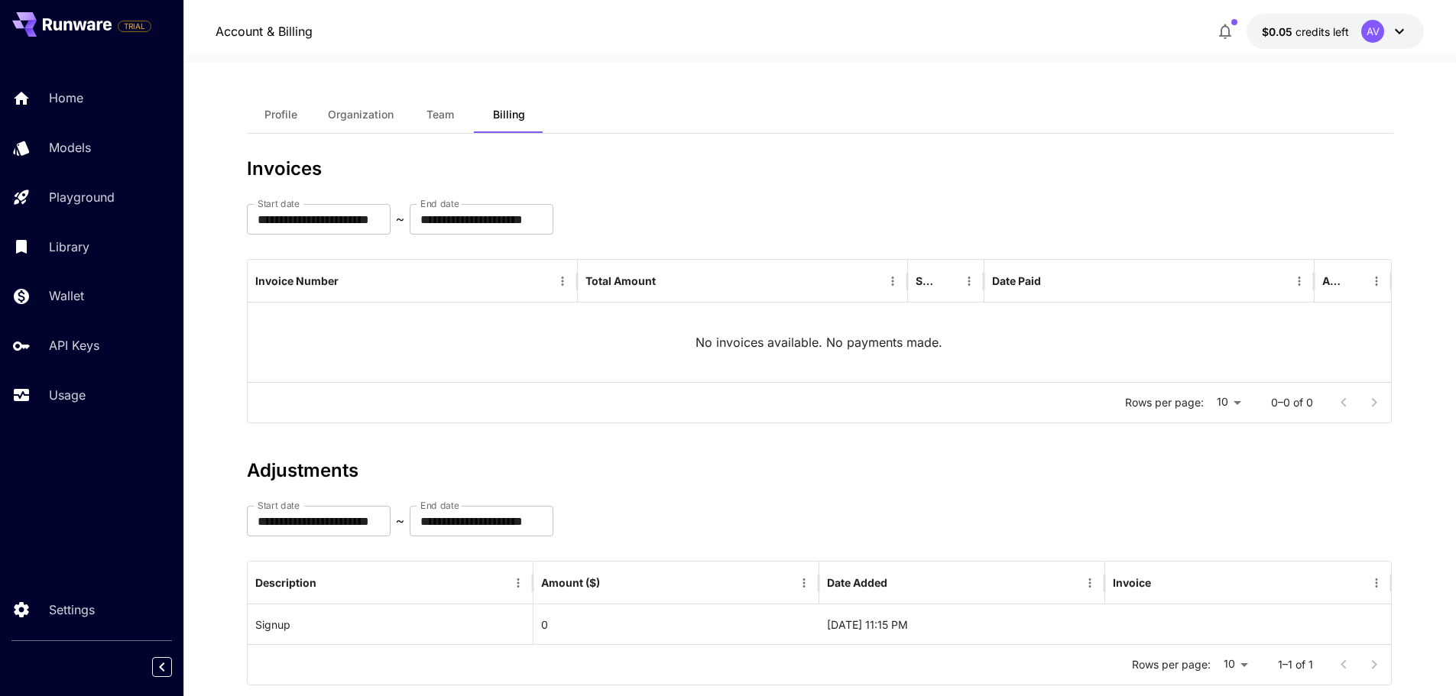
click at [445, 115] on span "Team" at bounding box center [440, 115] width 28 height 14
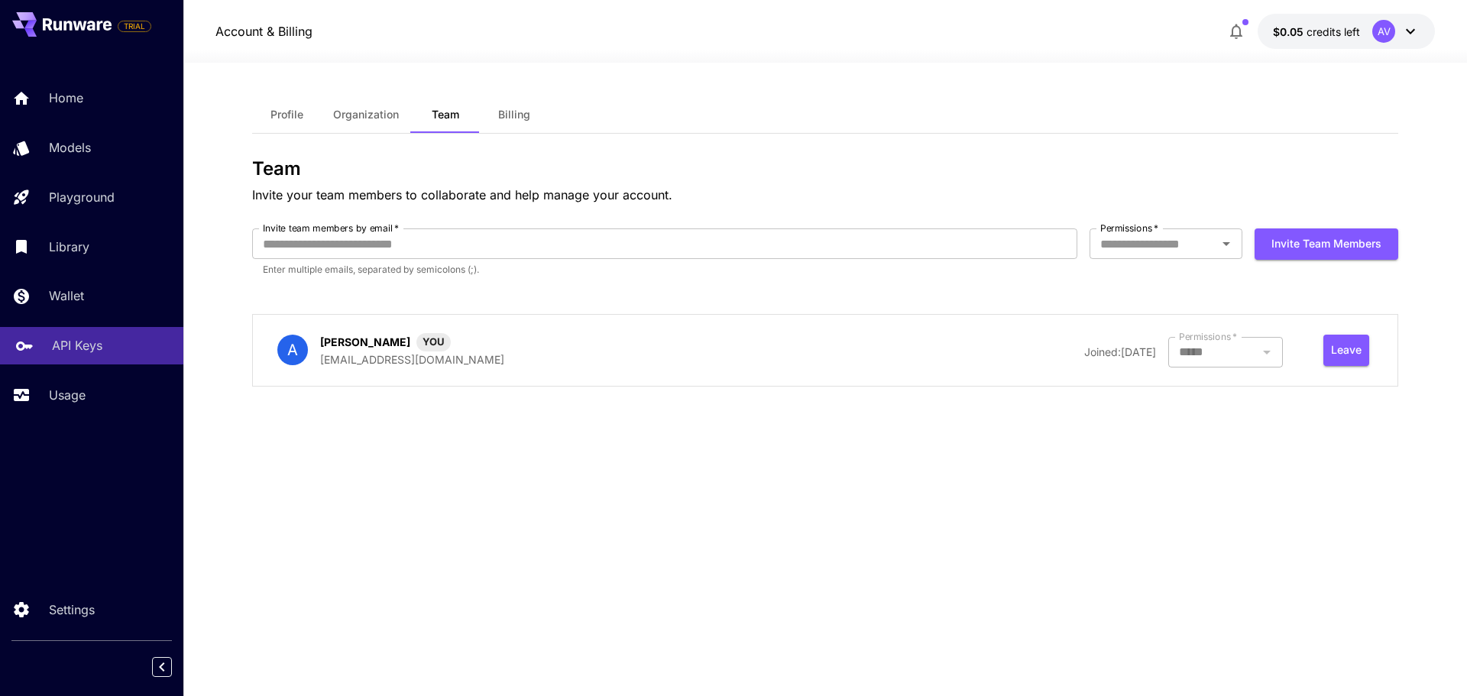
click at [105, 346] on div "API Keys" at bounding box center [111, 345] width 119 height 18
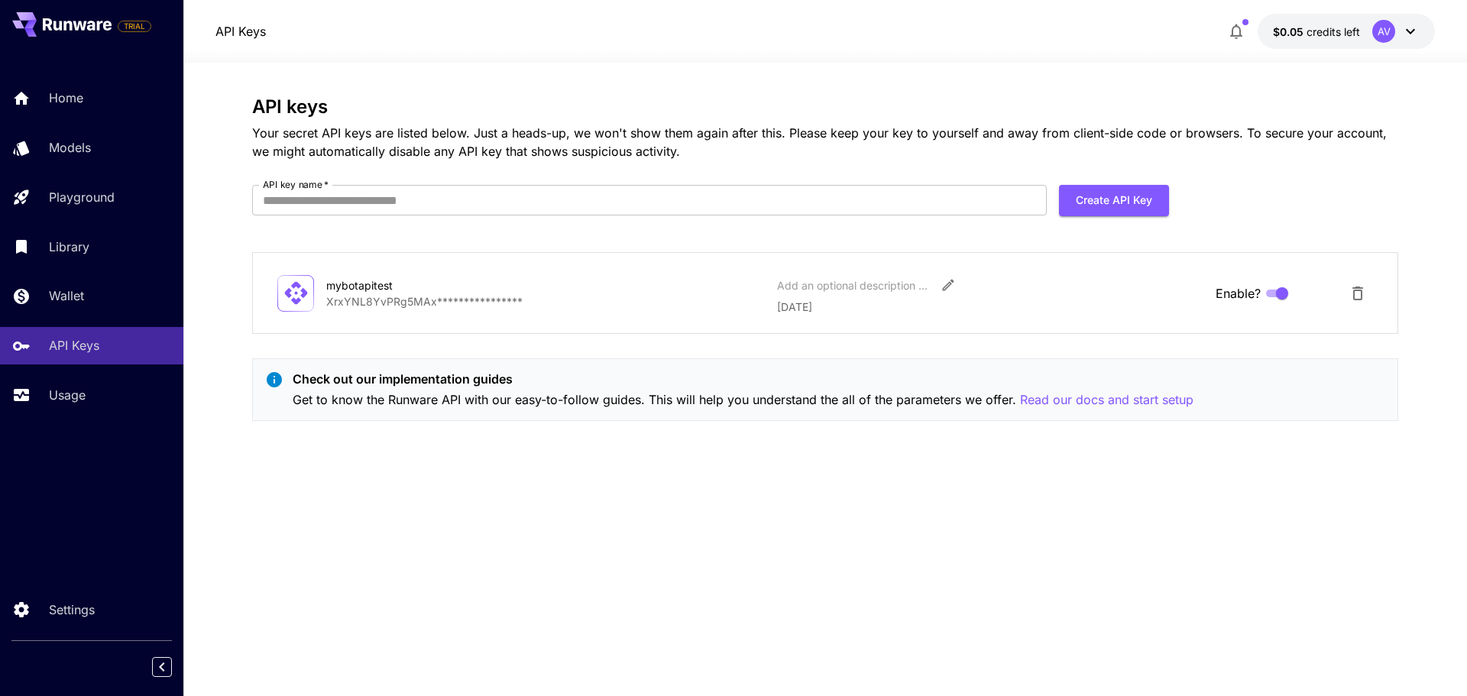
click at [303, 300] on icon at bounding box center [296, 293] width 27 height 27
click at [299, 297] on icon at bounding box center [296, 293] width 27 height 27
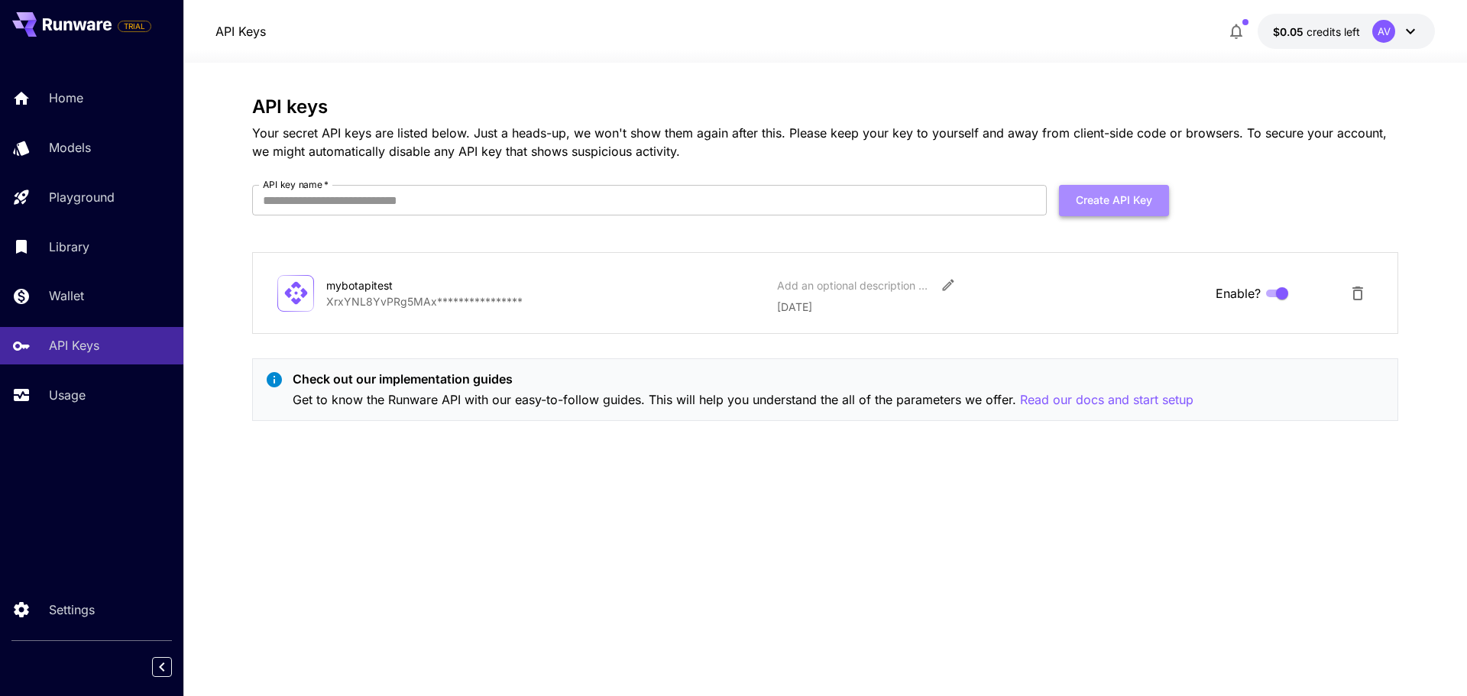
click at [1136, 199] on button "Create API Key" at bounding box center [1114, 200] width 110 height 31
click at [291, 196] on input "API key name   *" at bounding box center [649, 200] width 795 height 31
click at [1362, 298] on icon "Delete API Key" at bounding box center [1358, 294] width 11 height 14
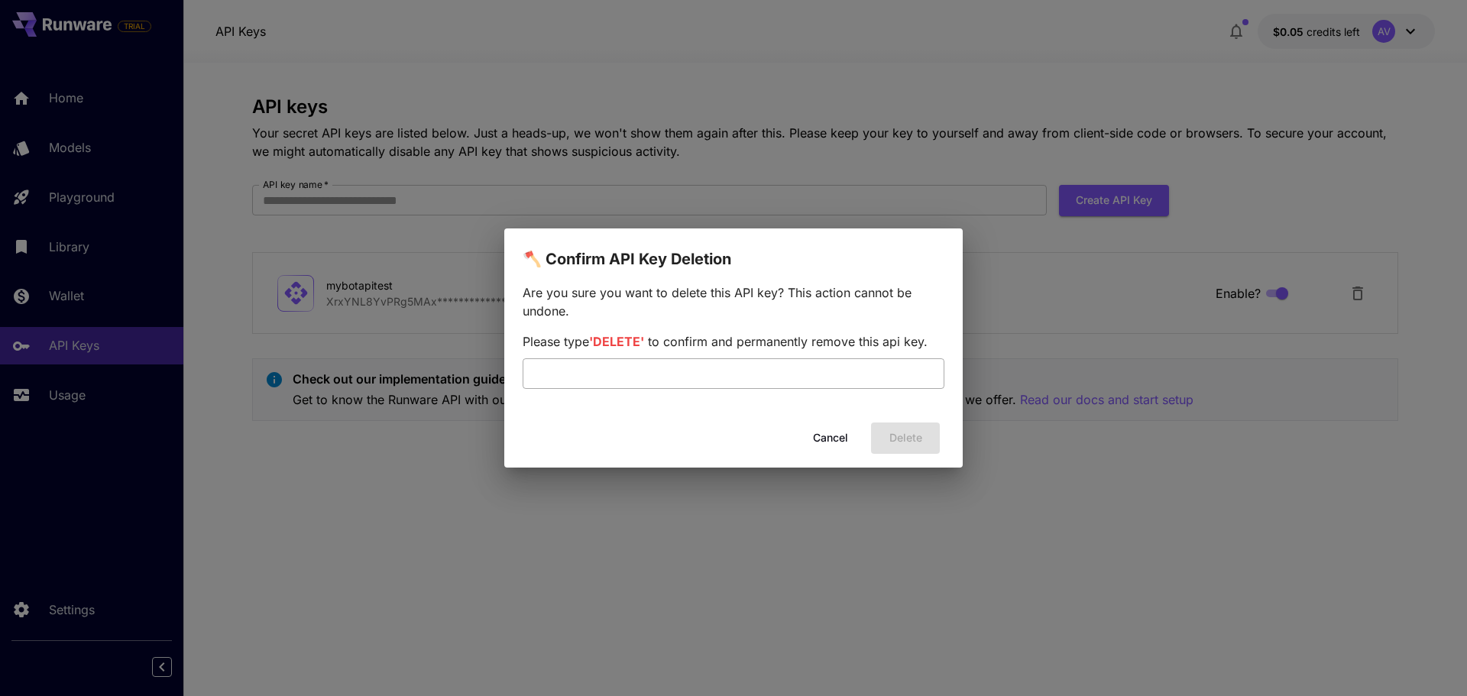
click at [688, 379] on input "text" at bounding box center [734, 373] width 422 height 31
drag, startPoint x: 607, startPoint y: 373, endPoint x: 302, endPoint y: 360, distance: 305.2
click at [302, 360] on div "🪓 Confirm API Key Deletion Are you sure you want to delete this API key? This a…" at bounding box center [733, 348] width 1467 height 696
type input "******"
click at [900, 433] on button "Delete" at bounding box center [905, 438] width 69 height 31
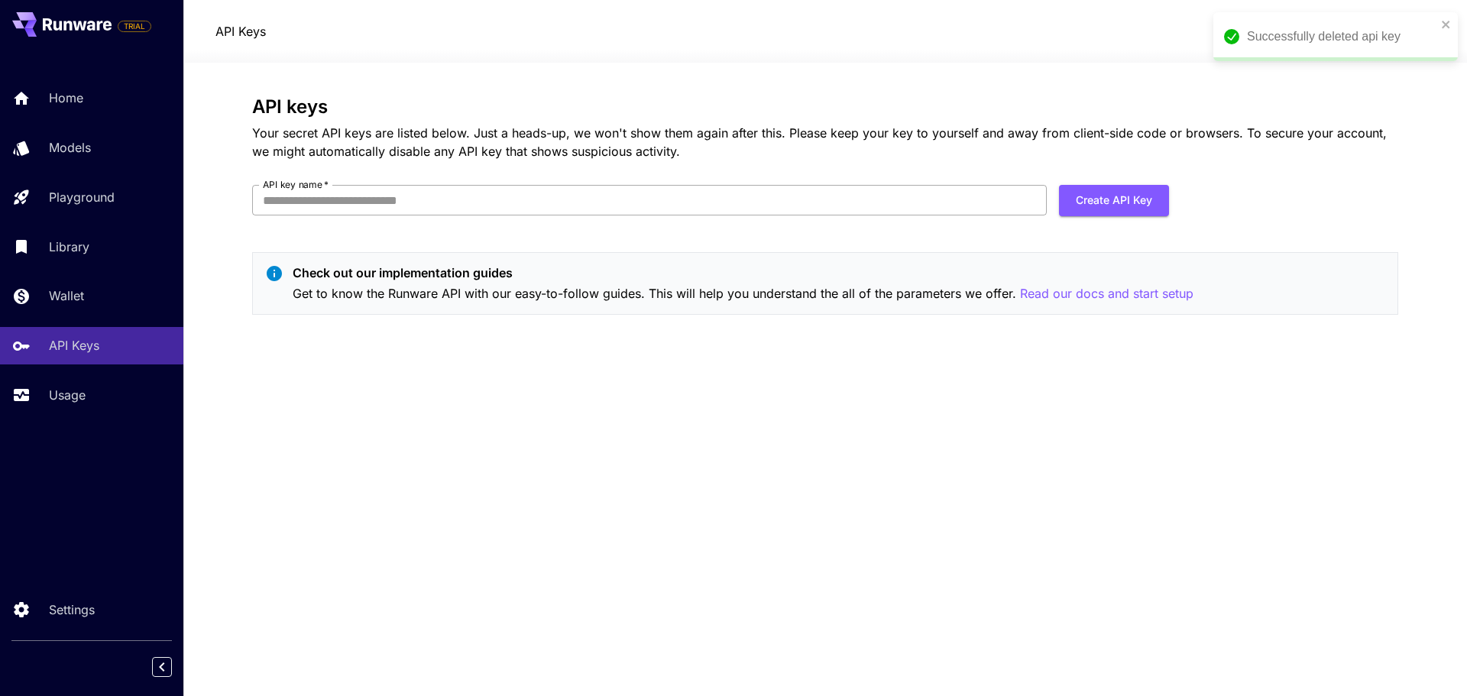
click at [565, 206] on input "API key name   *" at bounding box center [649, 200] width 795 height 31
type input "*******"
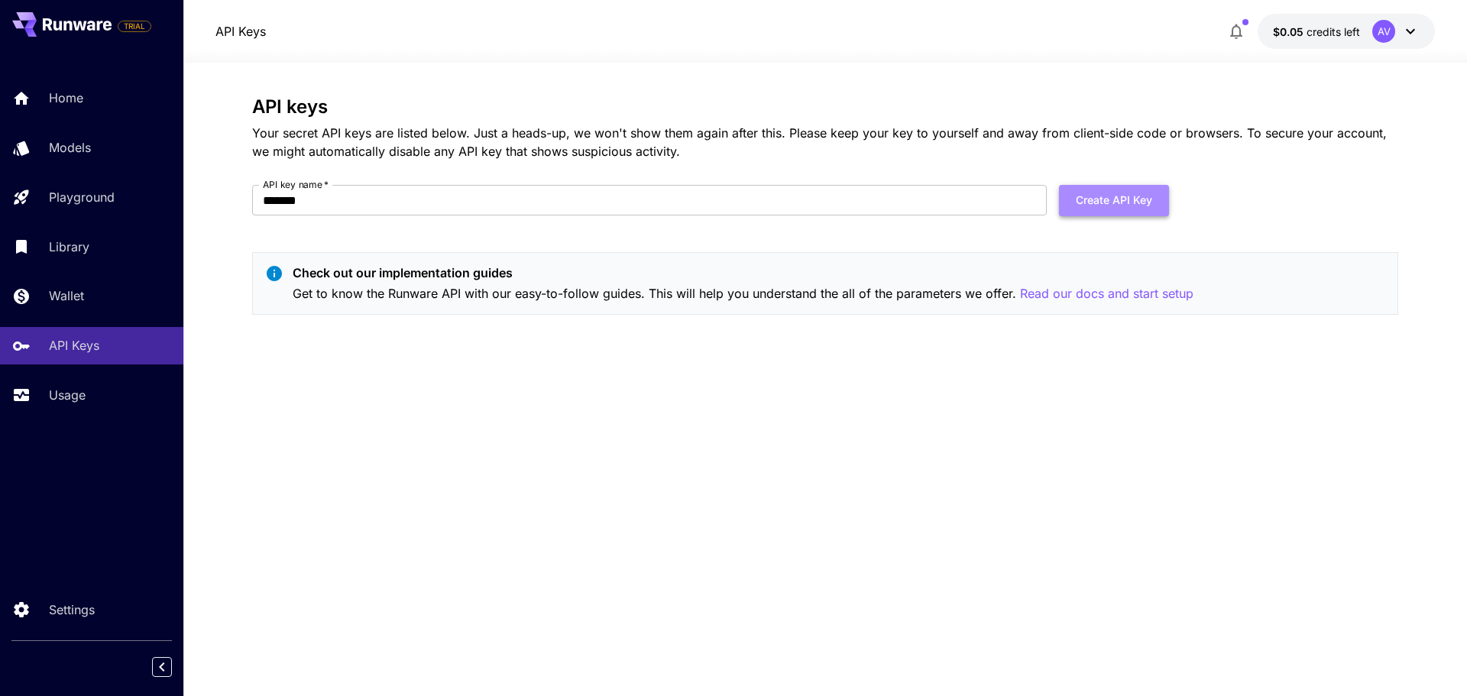
click at [1125, 196] on button "Create API Key" at bounding box center [1114, 200] width 110 height 31
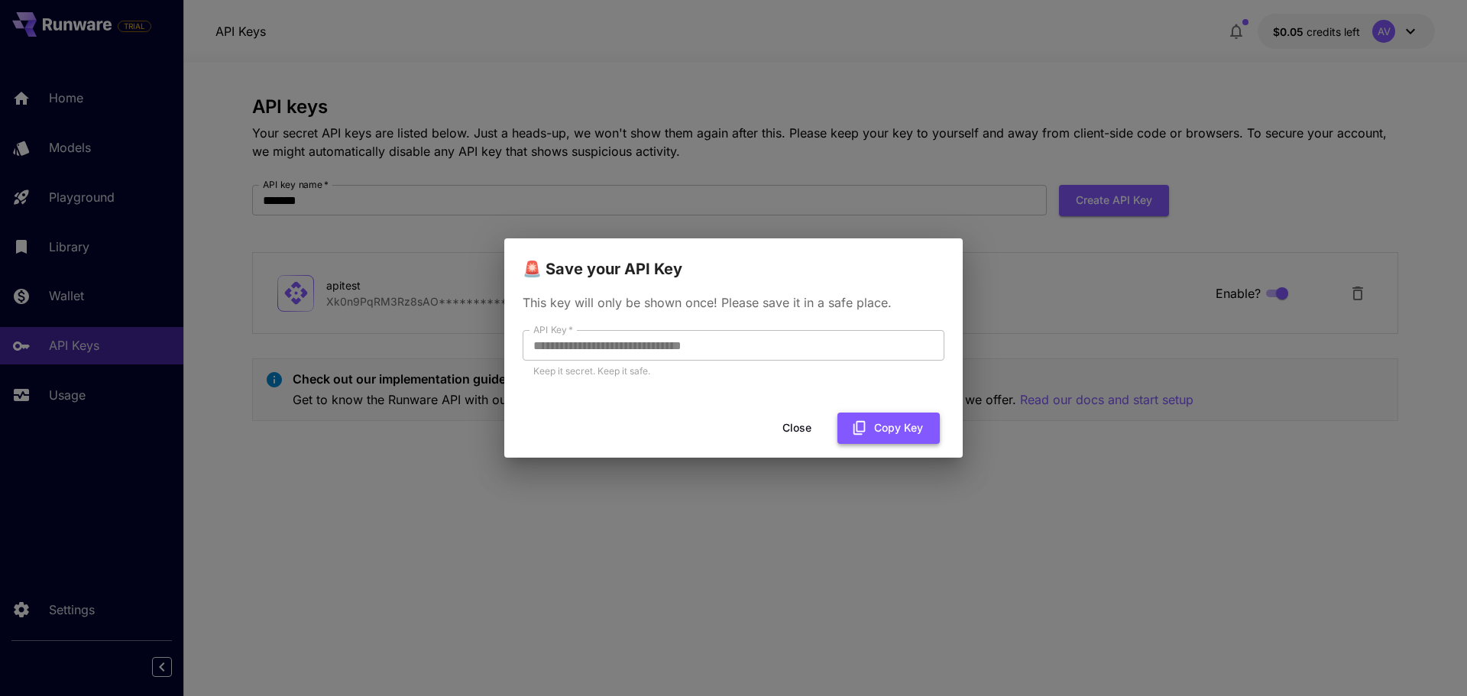
click at [883, 433] on button "Copy Key" at bounding box center [889, 428] width 102 height 31
click at [953, 535] on div "**********" at bounding box center [733, 348] width 1467 height 696
click at [795, 430] on button "Close" at bounding box center [797, 428] width 69 height 31
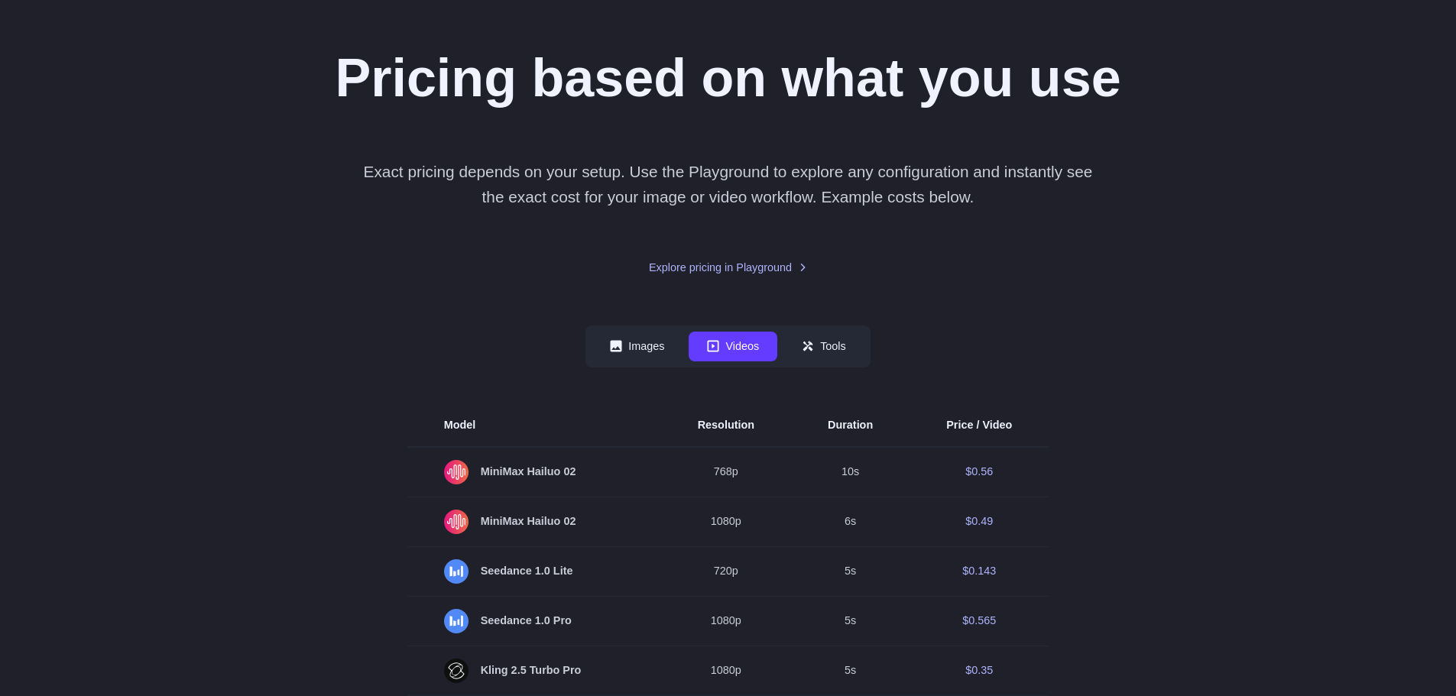
scroll to position [153, 0]
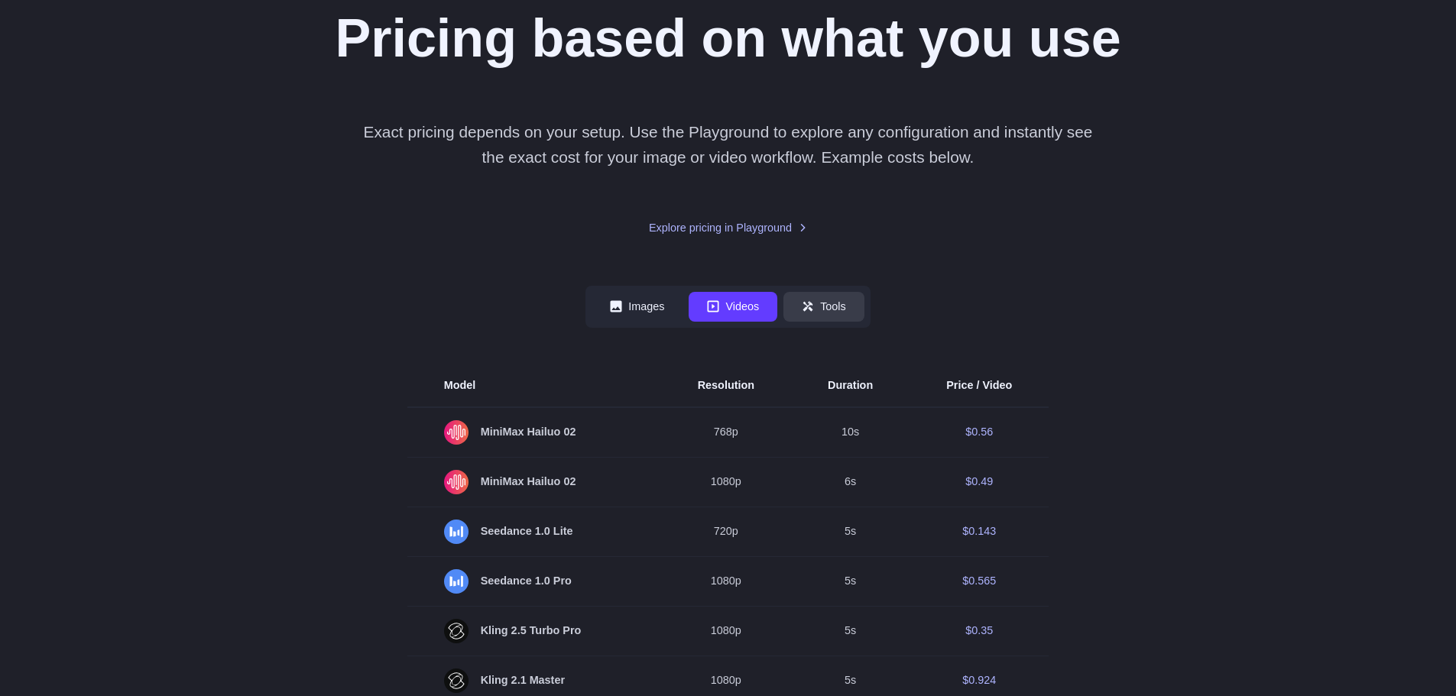
click at [836, 322] on button "Tools" at bounding box center [823, 307] width 81 height 30
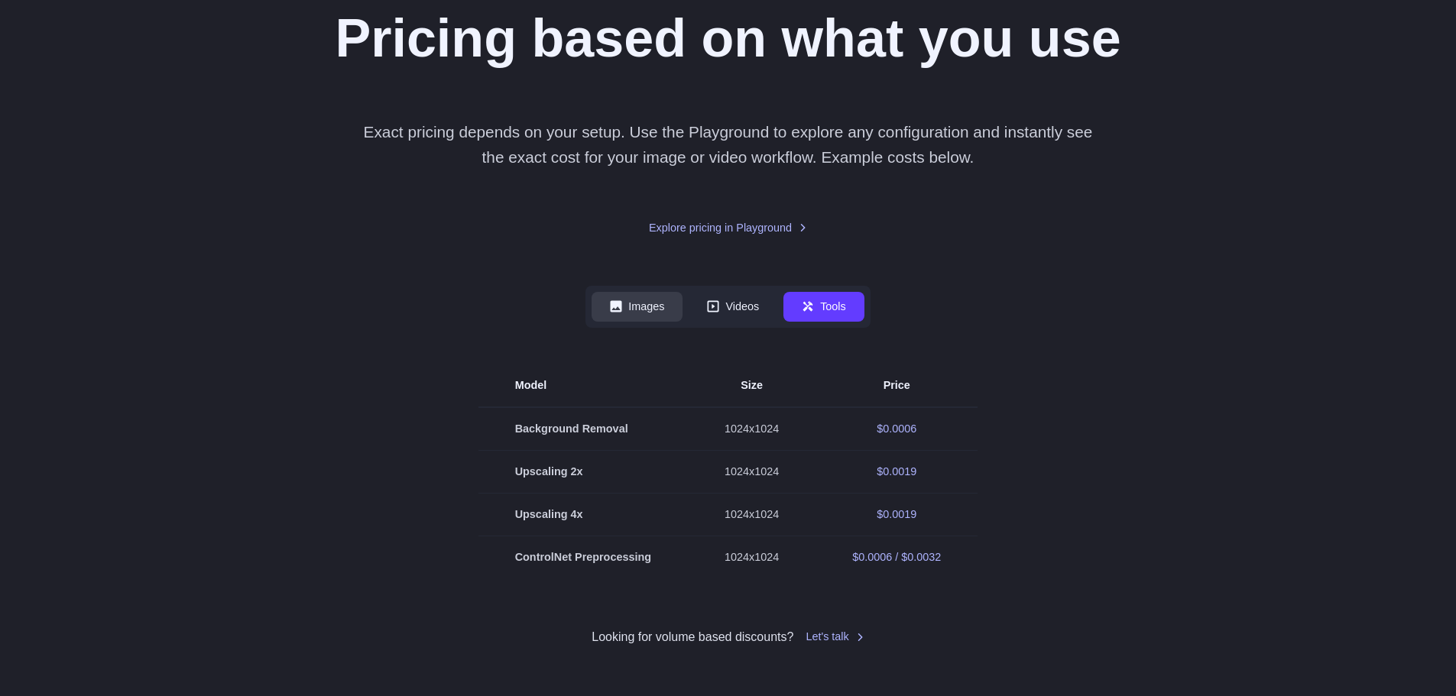
click at [631, 322] on button "Images" at bounding box center [637, 307] width 91 height 30
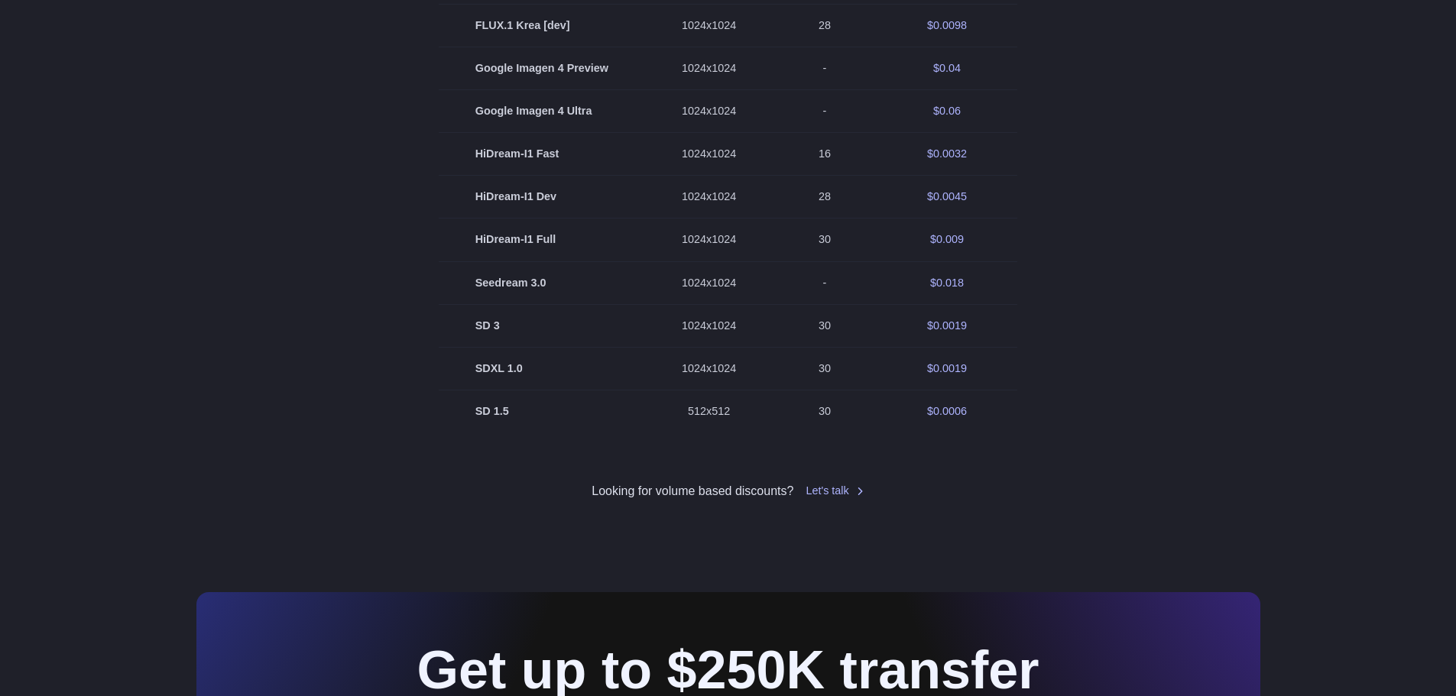
scroll to position [994, 0]
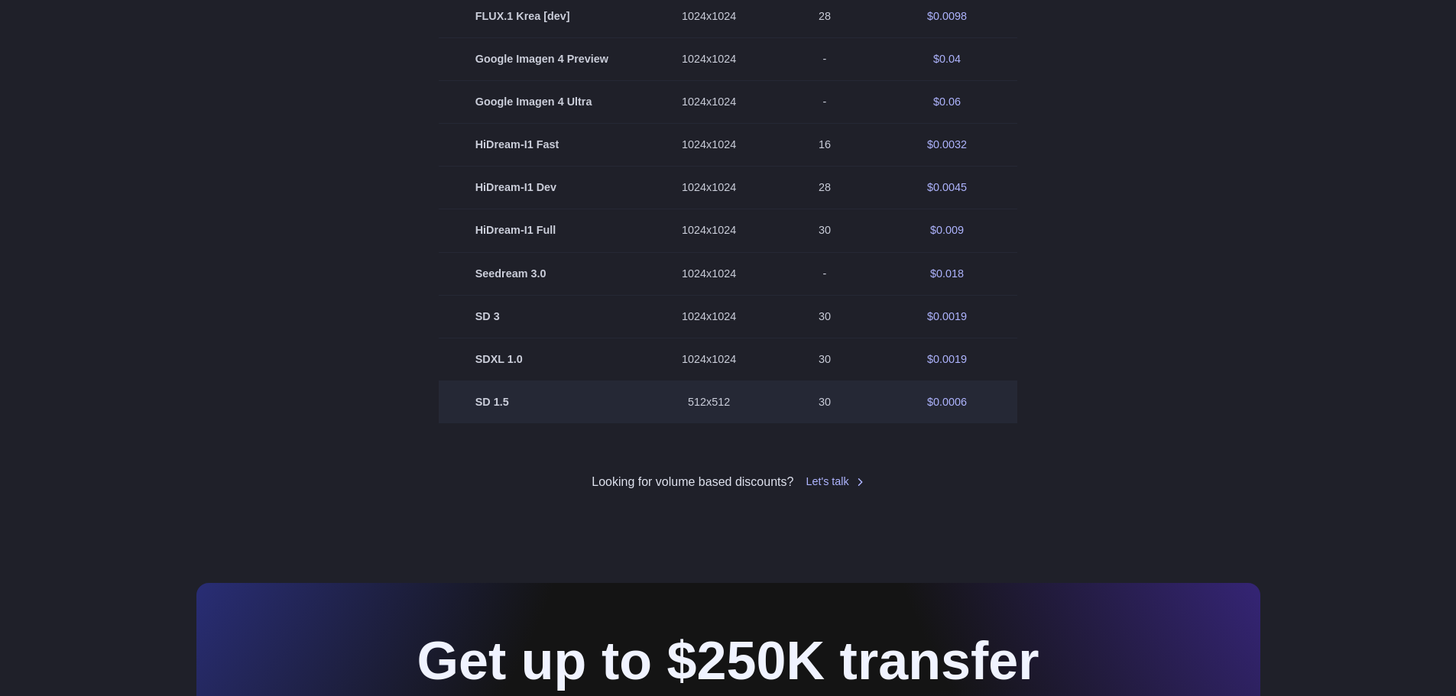
click at [519, 423] on td "SD 1.5" at bounding box center [542, 402] width 206 height 43
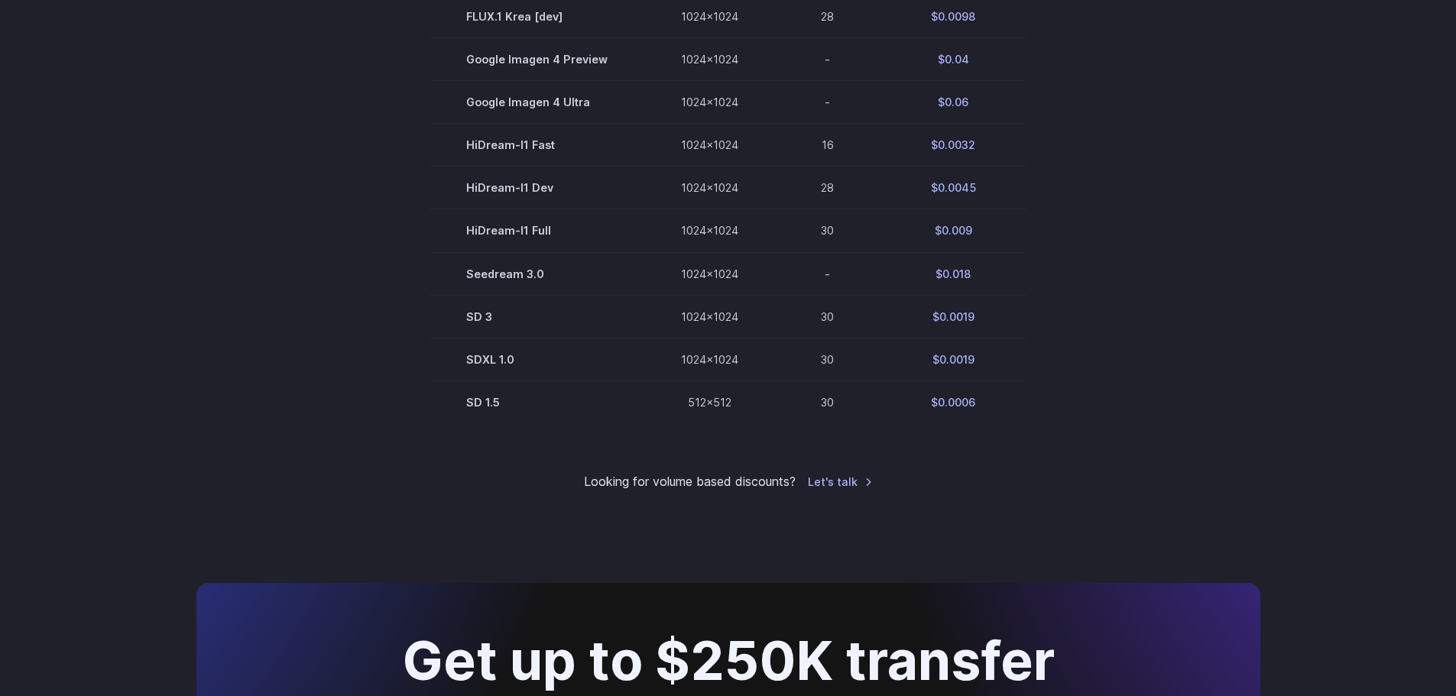
scroll to position [929, 0]
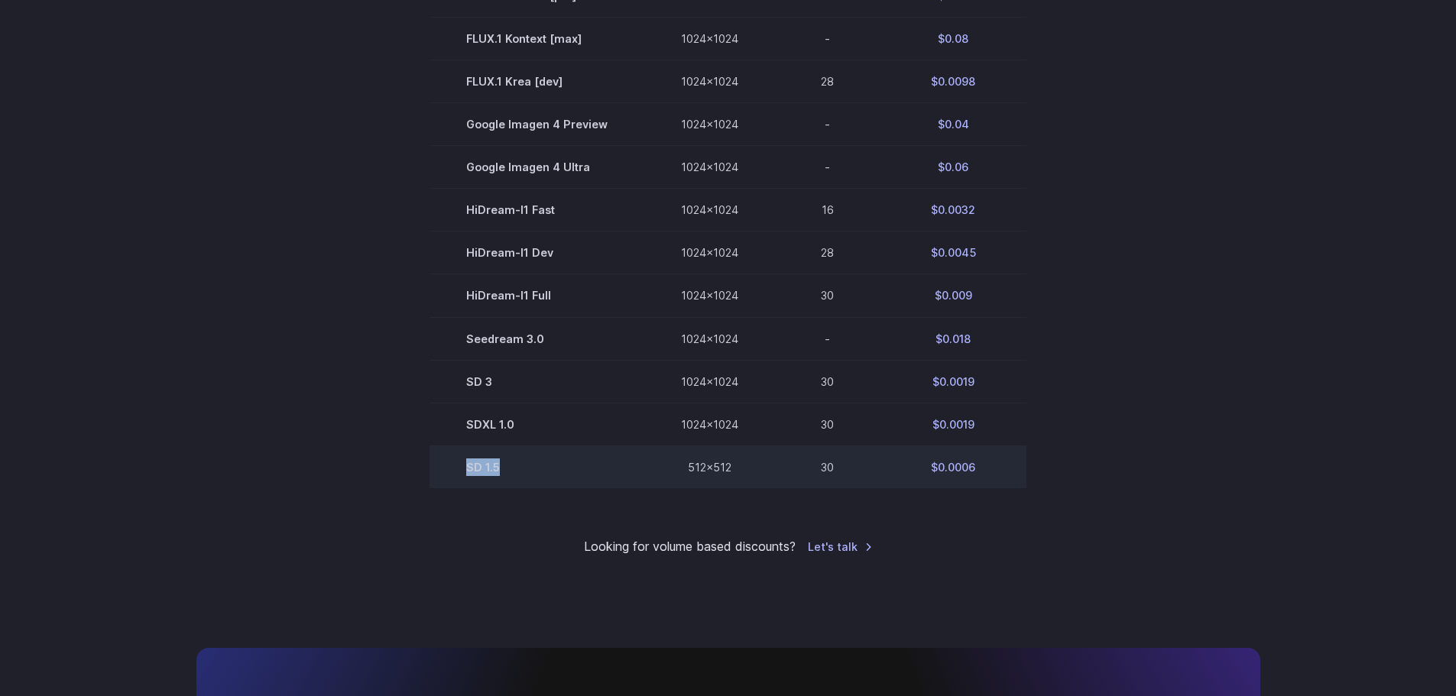
drag, startPoint x: 507, startPoint y: 463, endPoint x: 471, endPoint y: 469, distance: 37.2
click at [471, 469] on td "SD 1.5" at bounding box center [537, 467] width 215 height 43
copy td "SD 1.5"
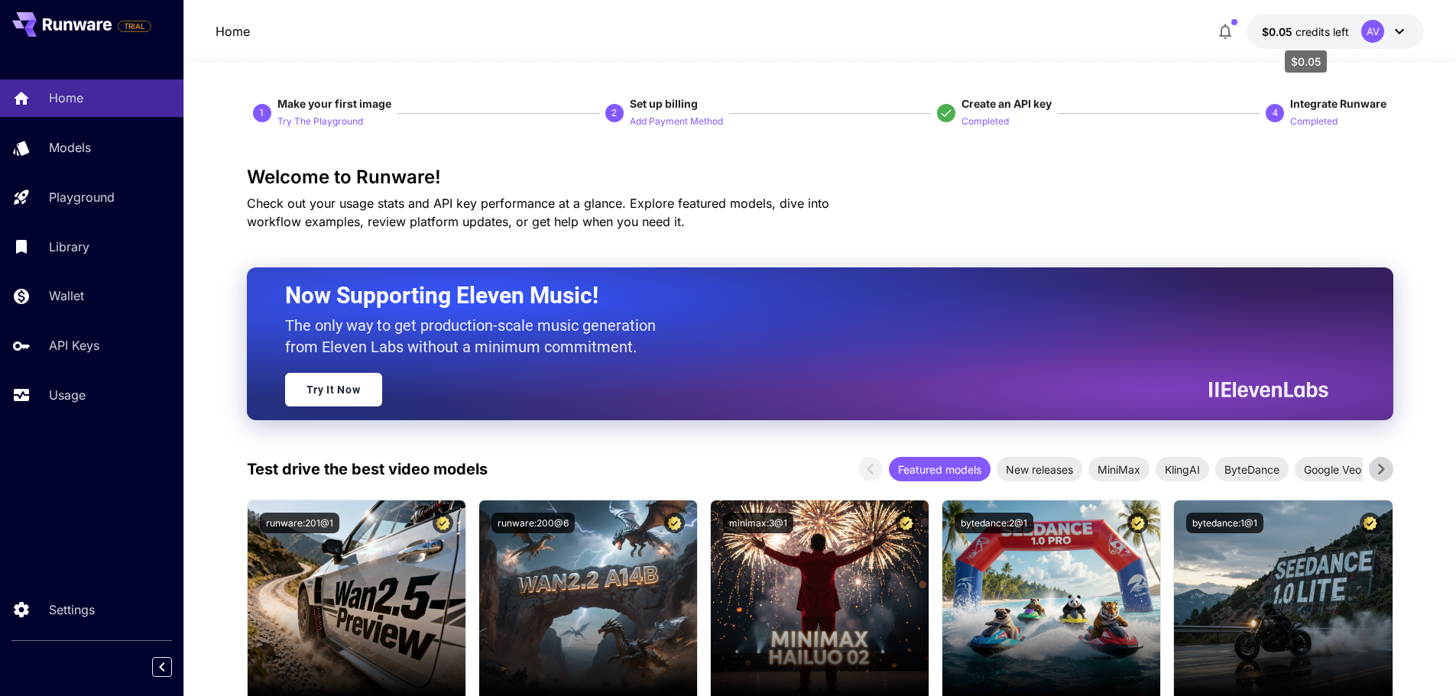
click at [1314, 34] on span "credits left" at bounding box center [1321, 31] width 53 height 13
